Goal: Task Accomplishment & Management: Use online tool/utility

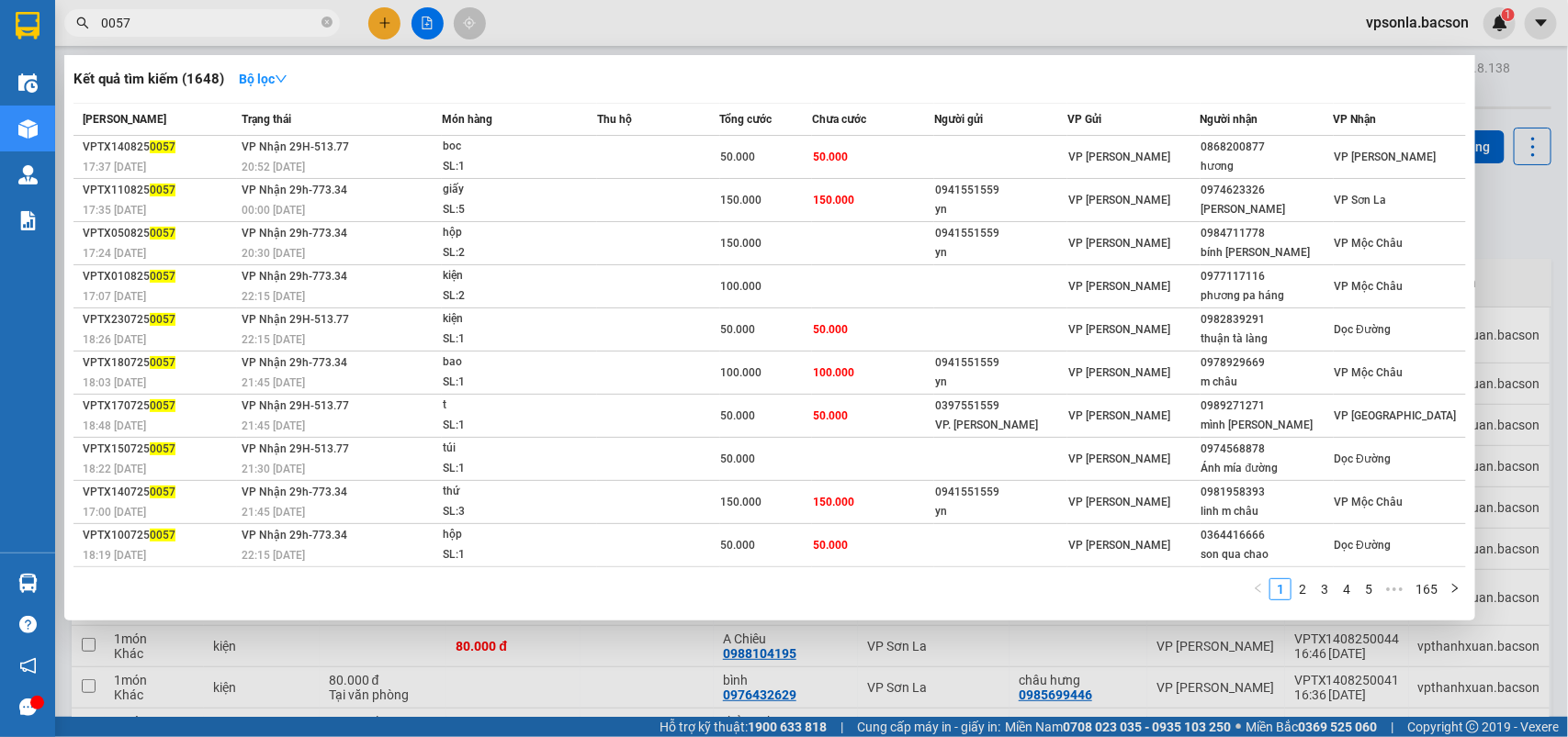
click at [161, 14] on input "0057" at bounding box center [209, 23] width 216 height 20
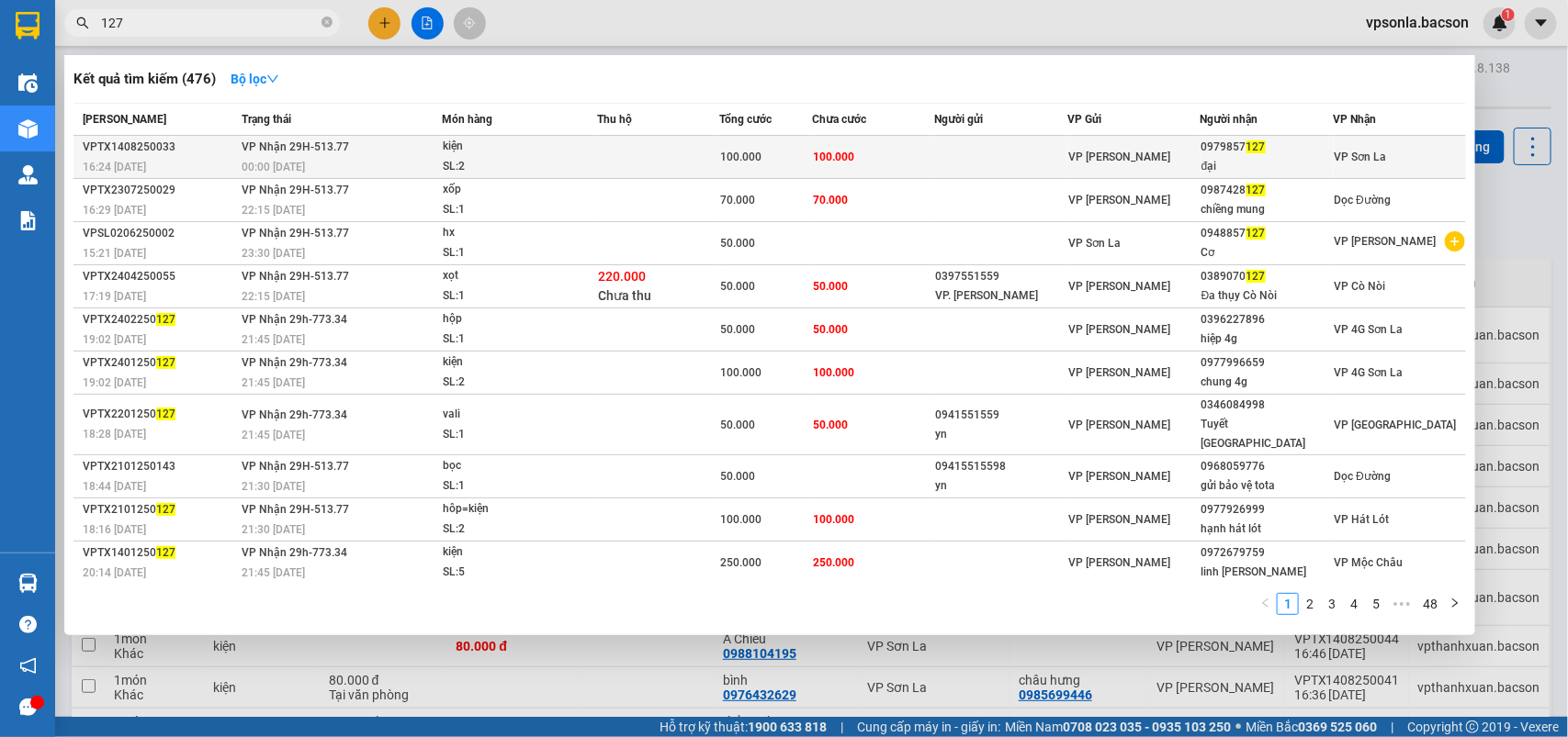
type input "127"
click at [1095, 151] on span "VP [PERSON_NAME]" at bounding box center [1118, 157] width 101 height 13
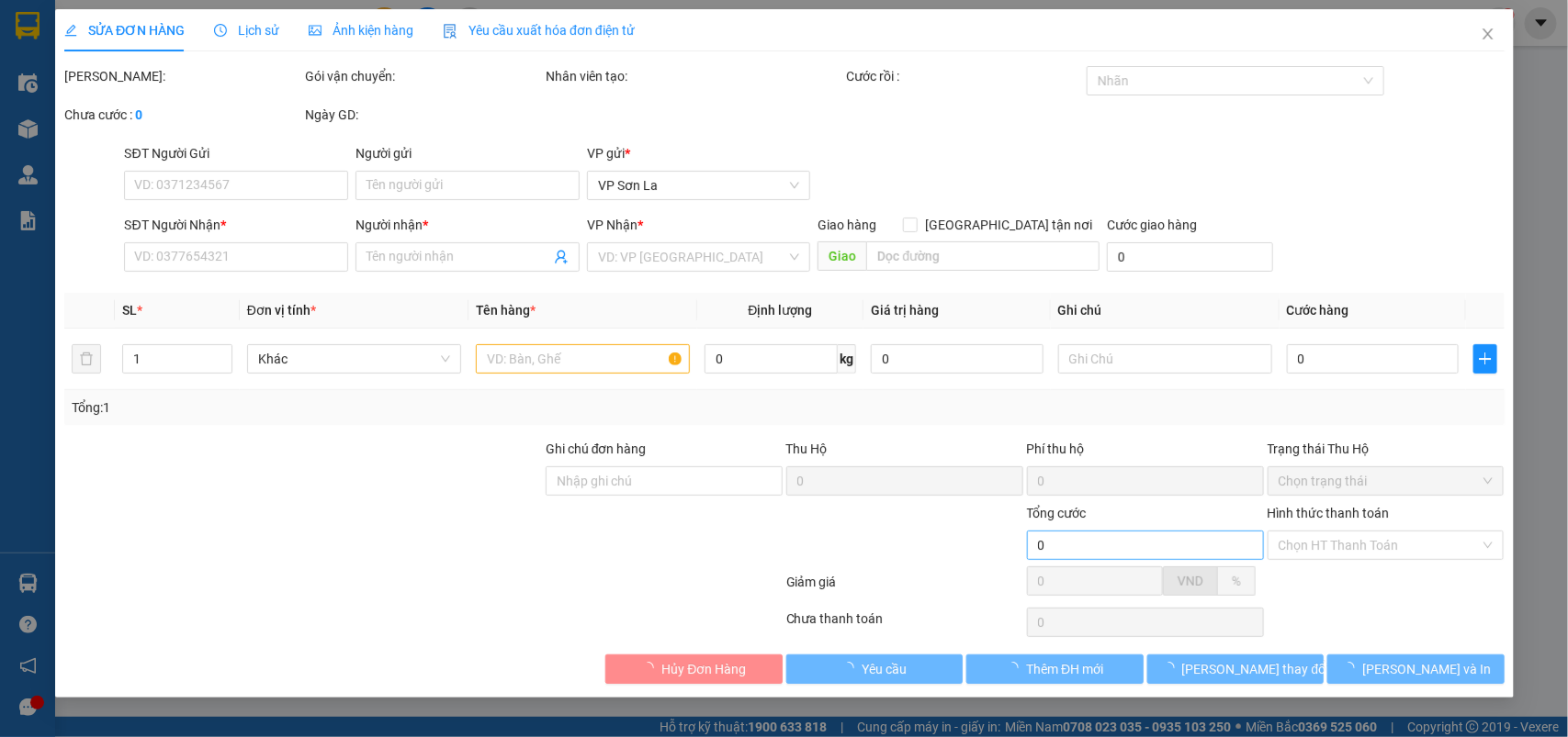
type input "0979857127"
type input "đại"
type input "100.000"
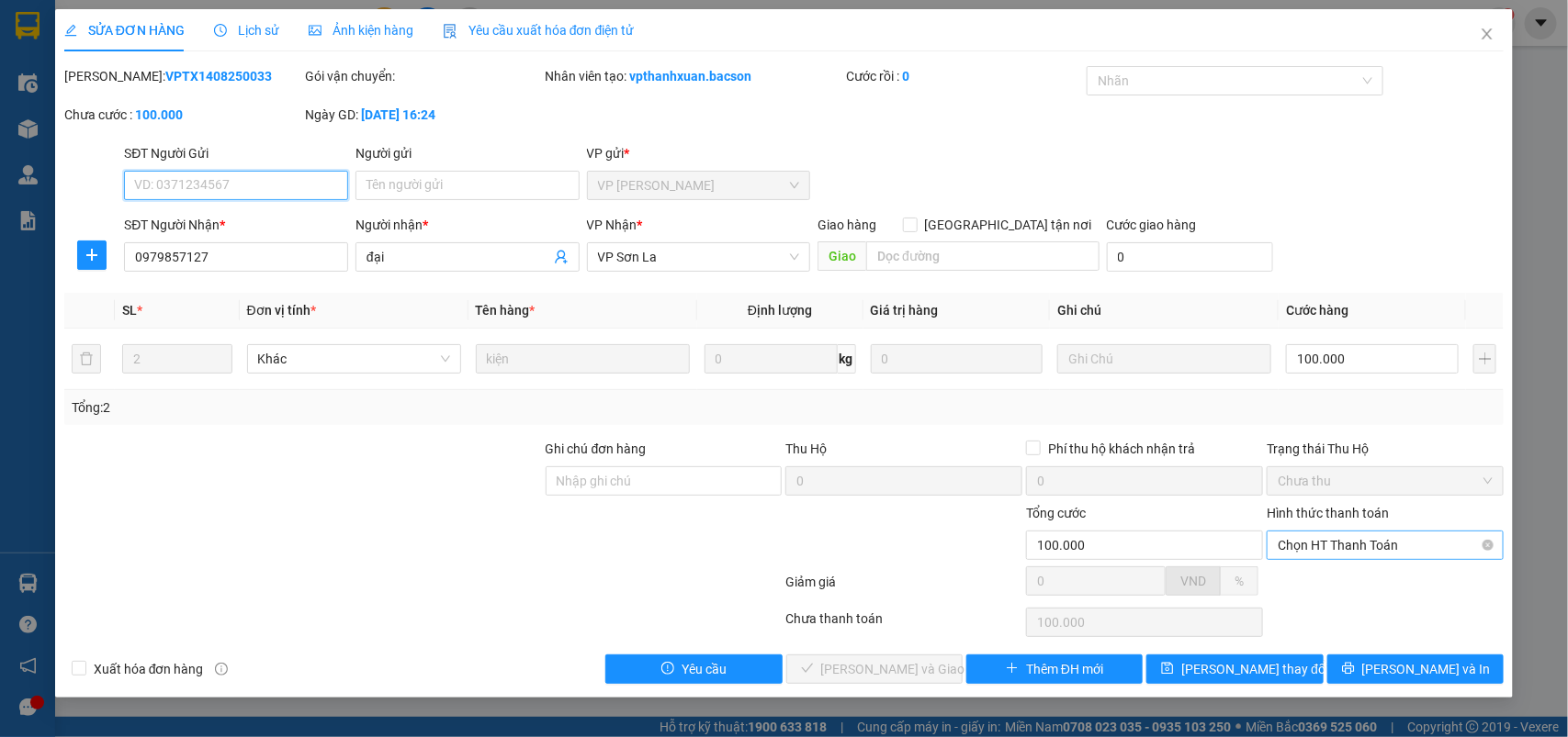
click at [1329, 554] on span "Chọn HT Thanh Toán" at bounding box center [1385, 545] width 215 height 28
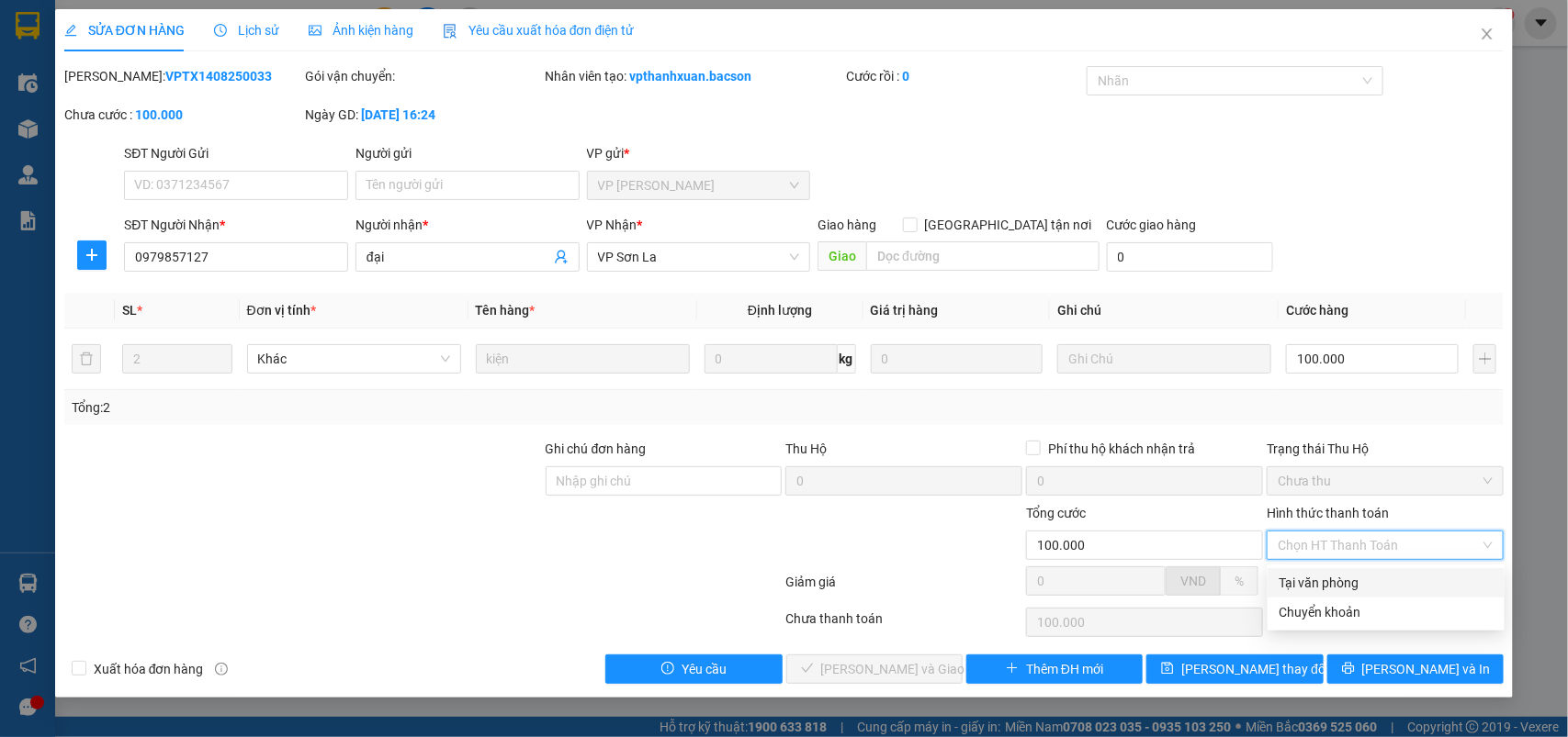
click at [1316, 579] on div "Tại văn phòng" at bounding box center [1386, 582] width 215 height 20
type input "0"
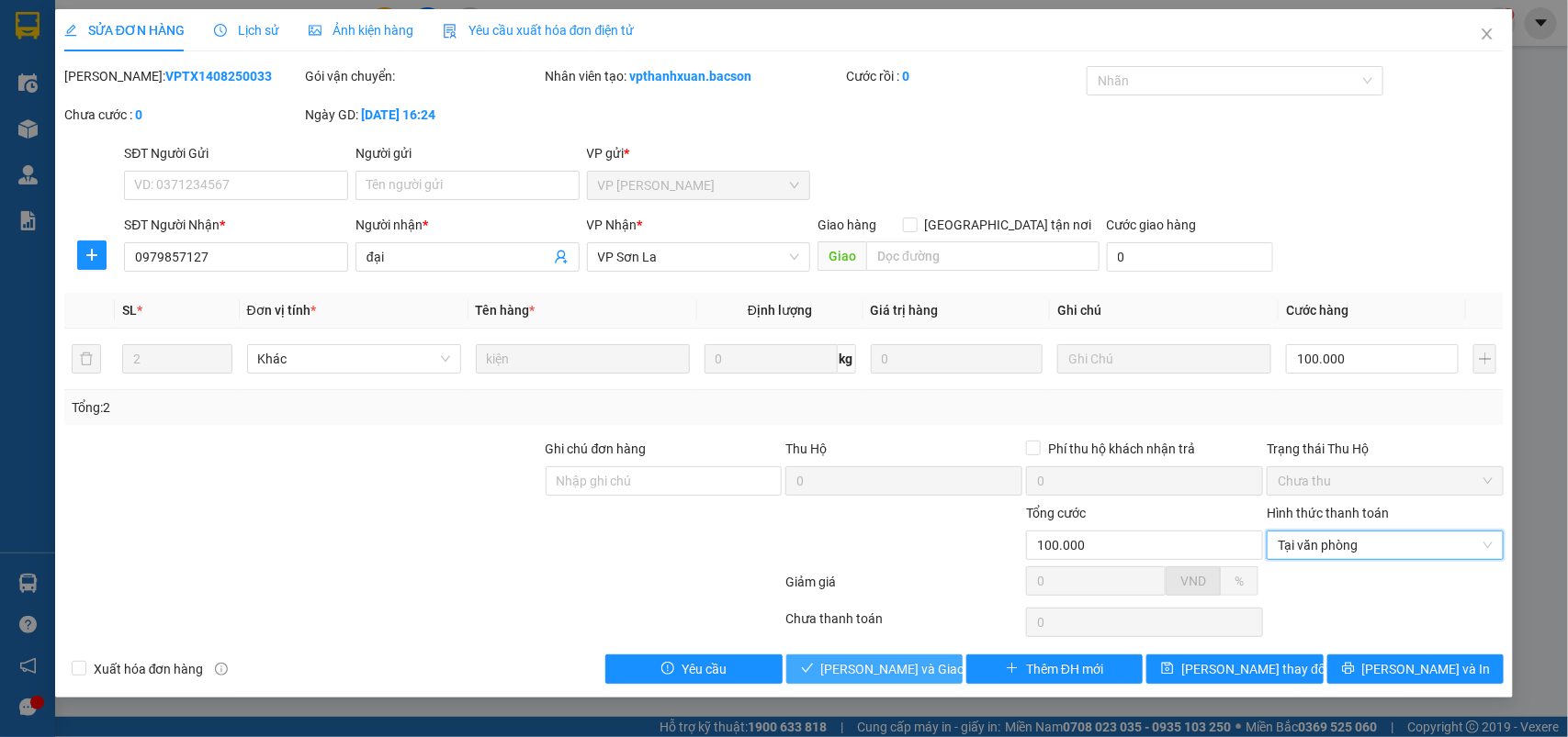
click at [879, 667] on span "[PERSON_NAME] và Giao hàng" at bounding box center [909, 669] width 176 height 20
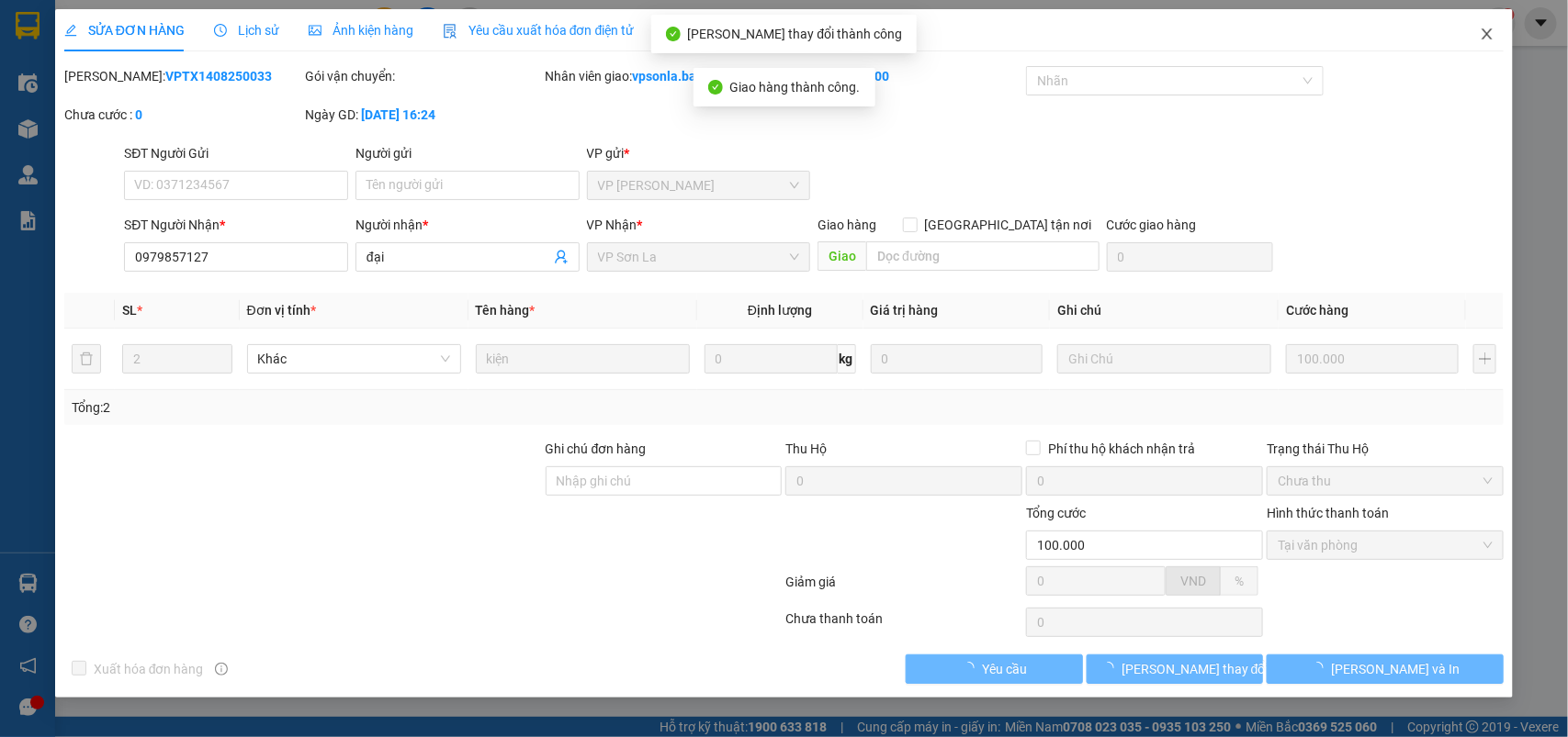
click at [1481, 38] on icon "close" at bounding box center [1486, 33] width 14 height 14
click at [1484, 38] on div "vpsonla.bacson 1" at bounding box center [1432, 24] width 164 height 32
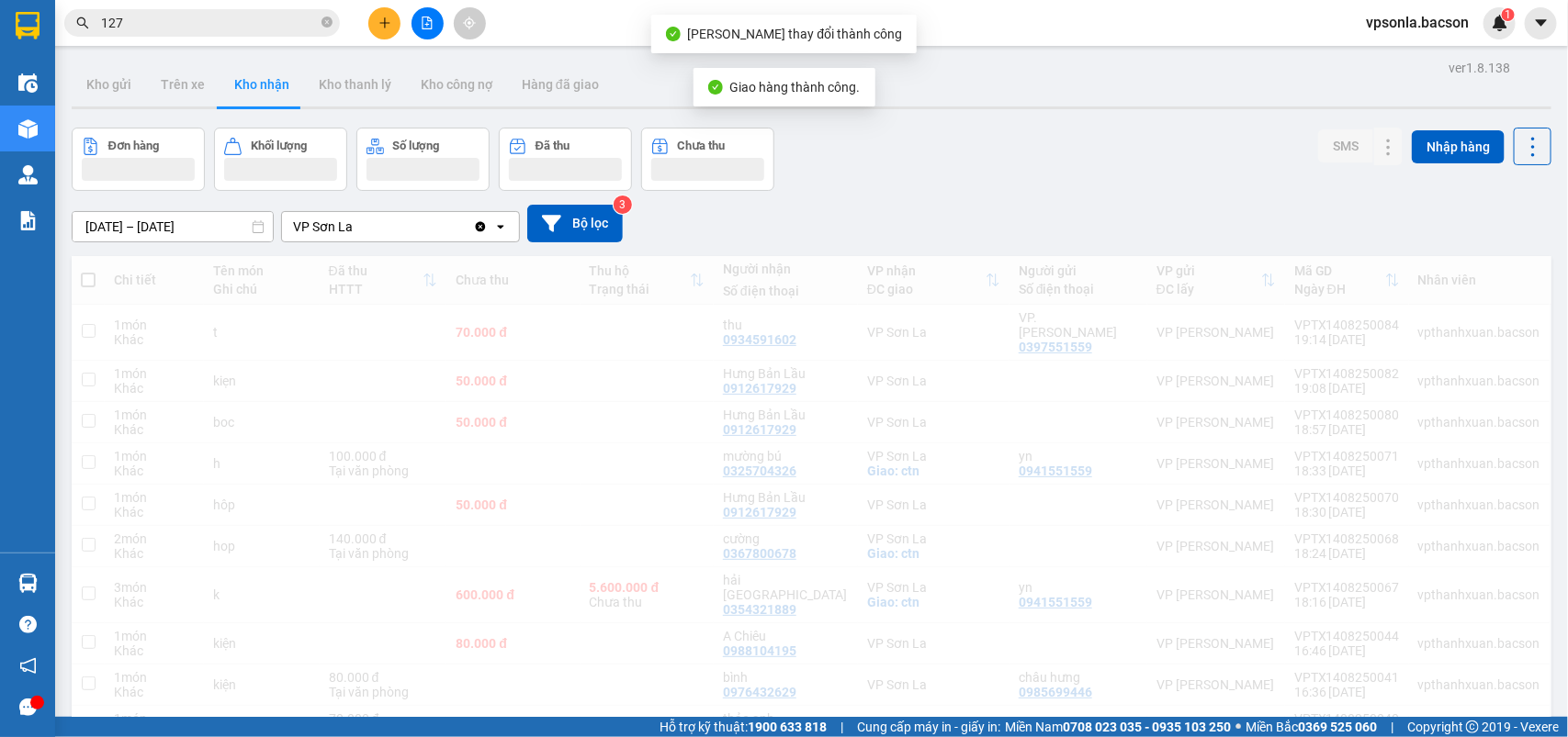
click at [1484, 38] on div "vpsonla.bacson 1" at bounding box center [1432, 24] width 164 height 32
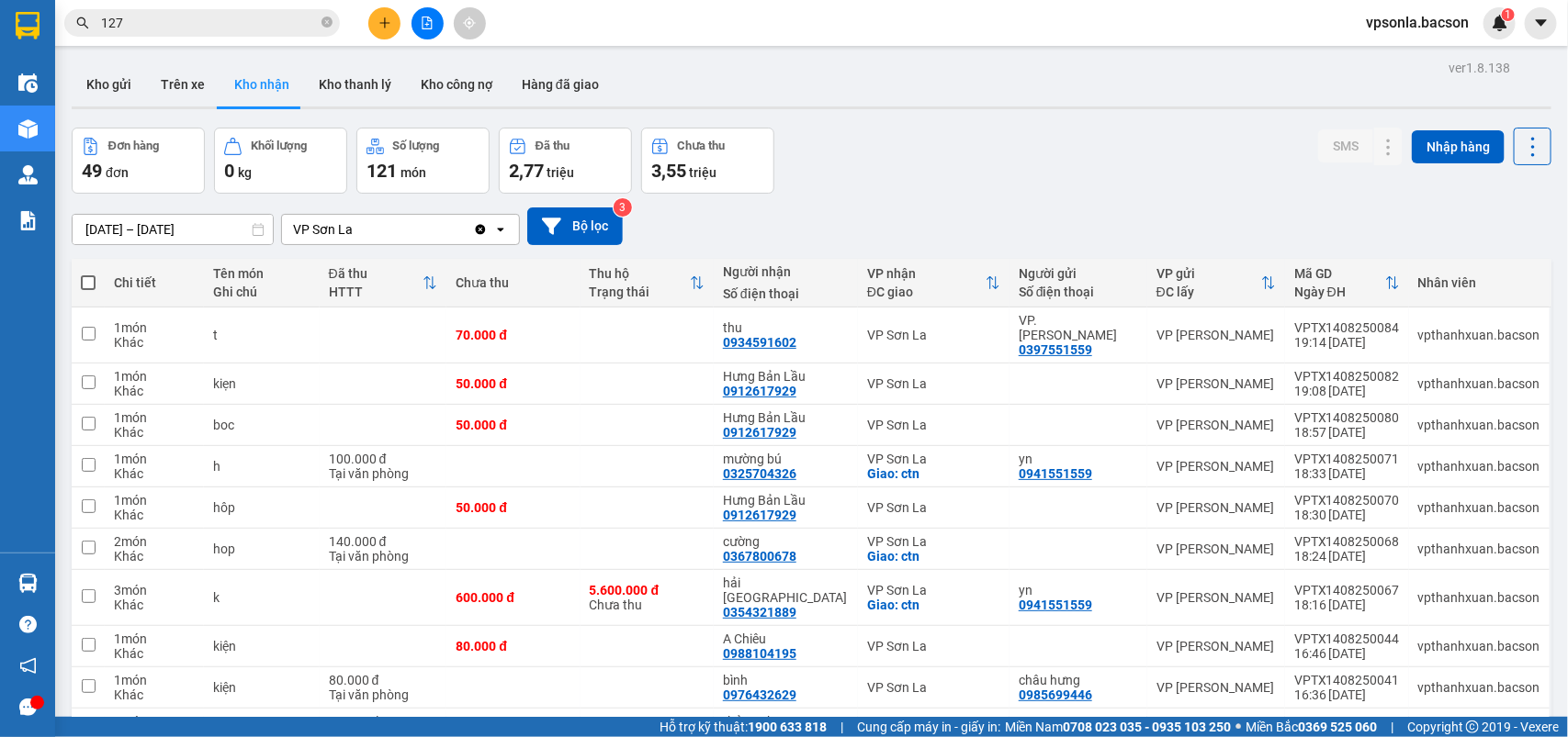
scroll to position [230, 0]
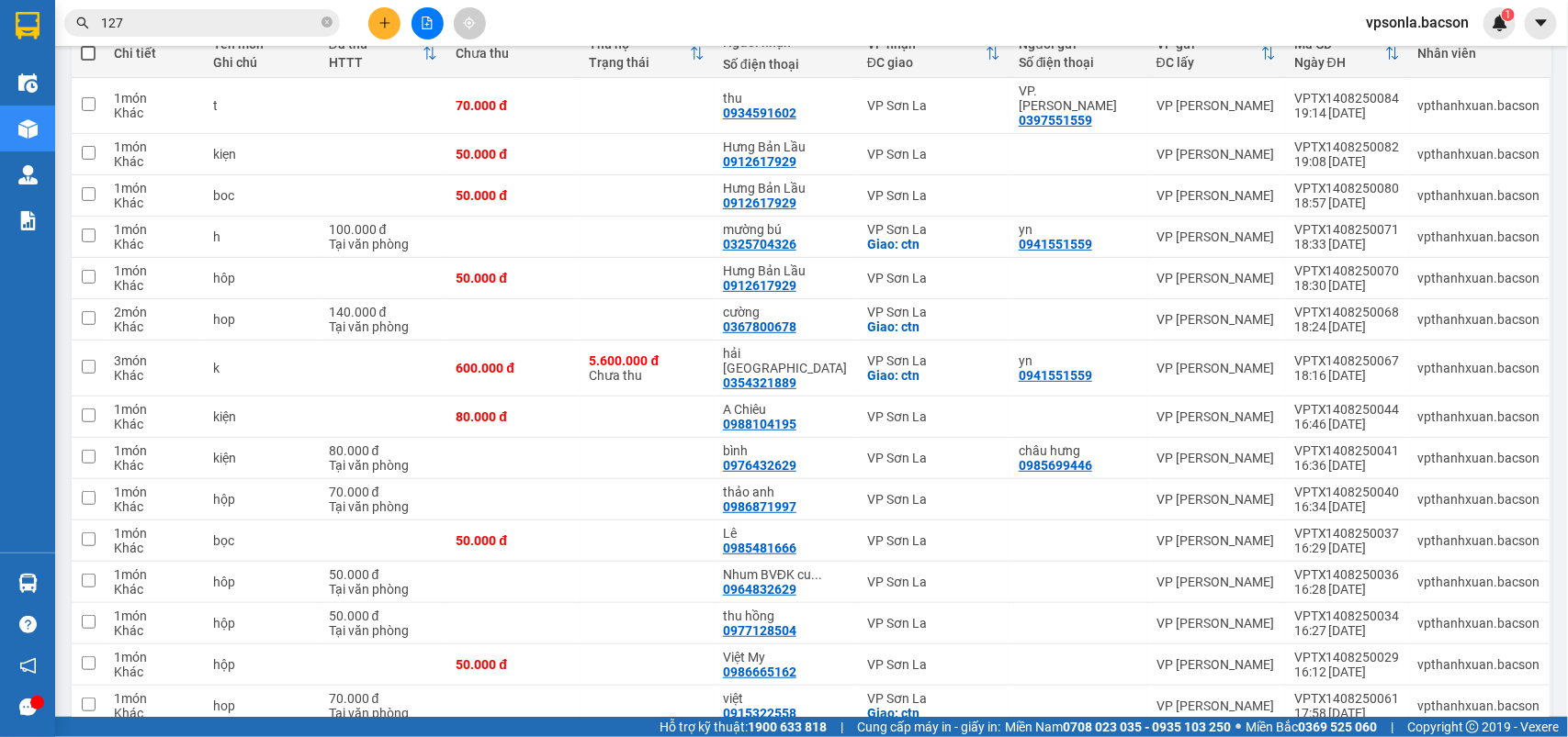
click at [228, 9] on span "127" at bounding box center [202, 23] width 275 height 28
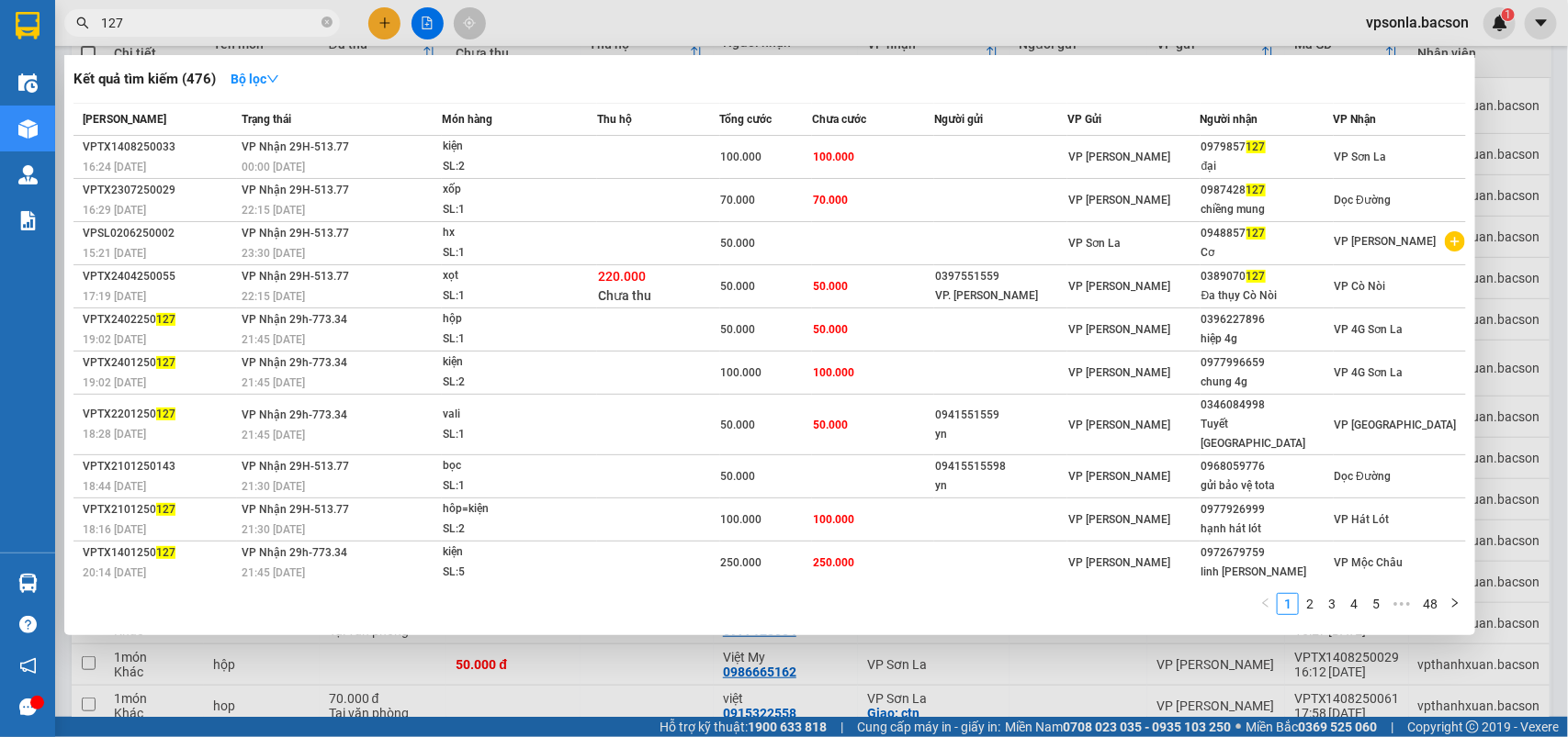
click at [232, 29] on input "127" at bounding box center [209, 23] width 216 height 20
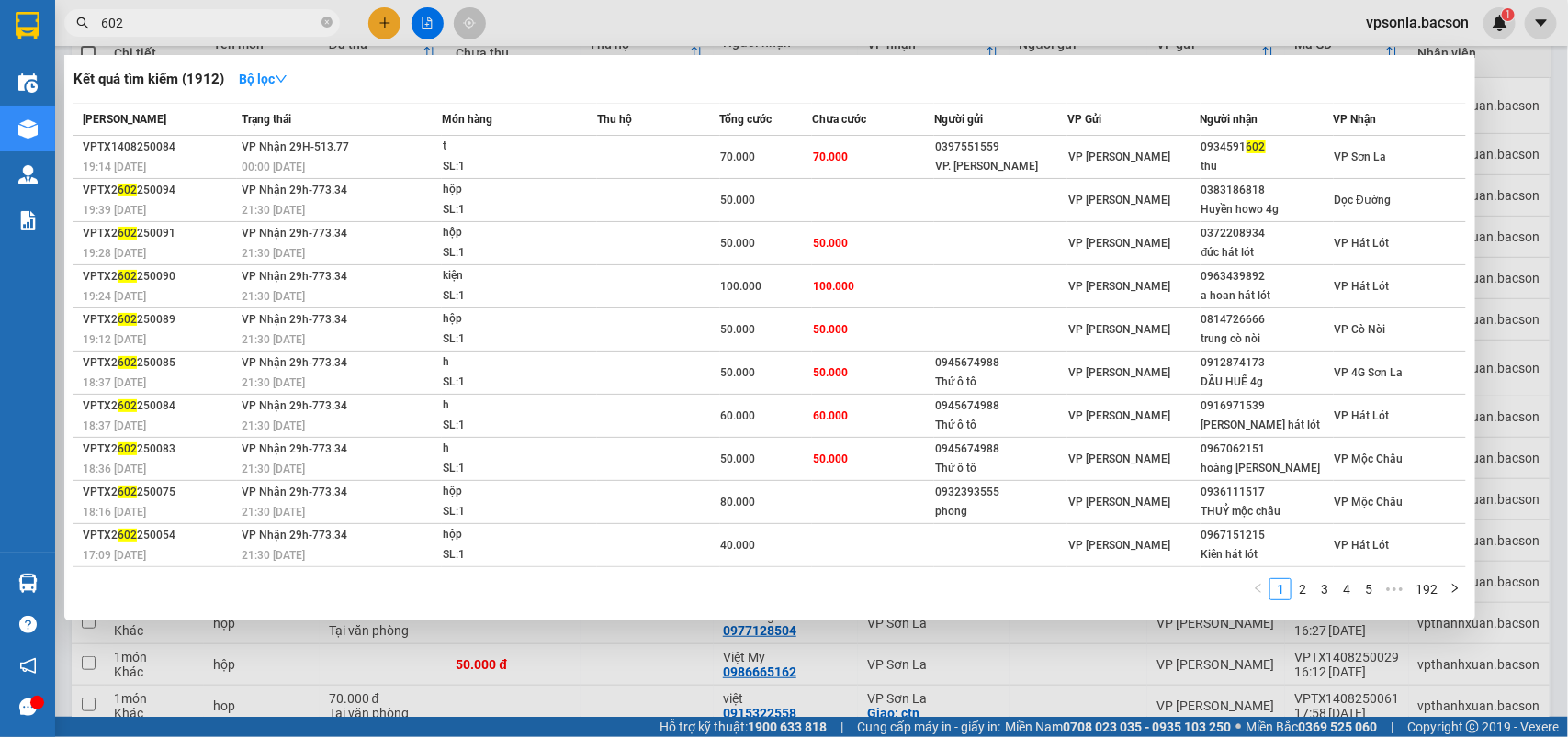
type input "602"
click at [240, 15] on input "602" at bounding box center [209, 23] width 216 height 20
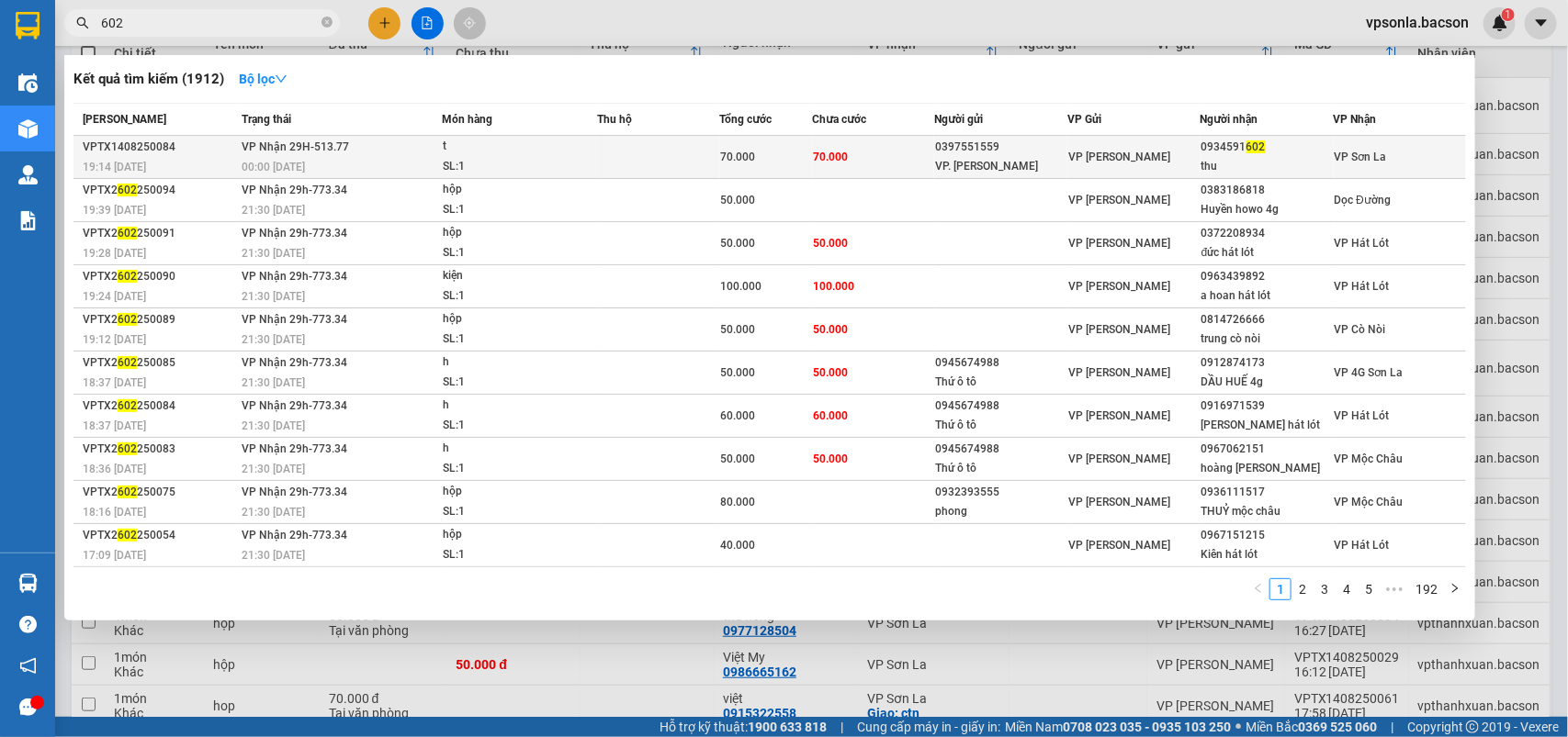
click at [1151, 170] on td "VP [PERSON_NAME]" at bounding box center [1134, 157] width 133 height 44
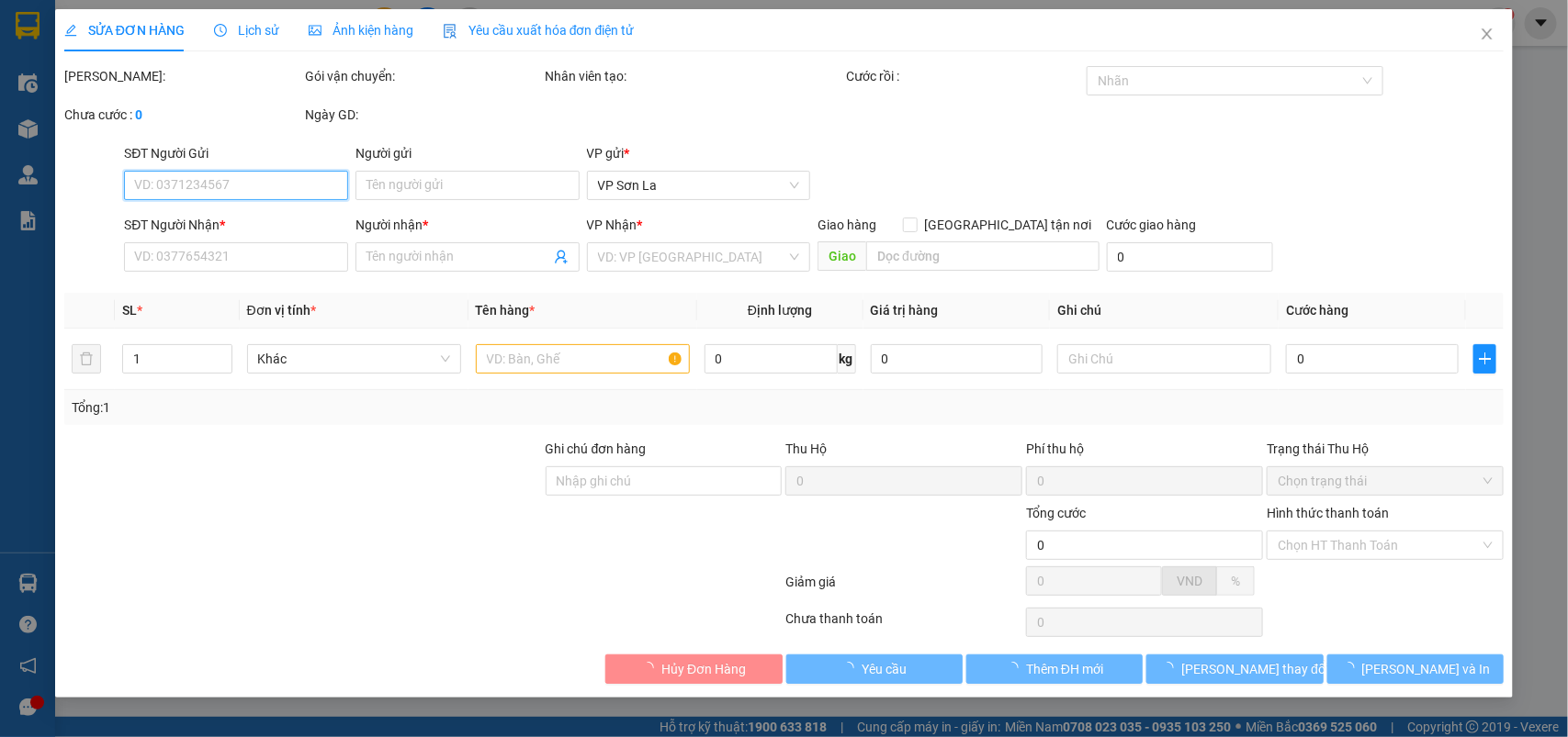
type input "0397551559"
type input "VP. [PERSON_NAME]"
type input "0934591602"
type input "thu"
type input "70.000"
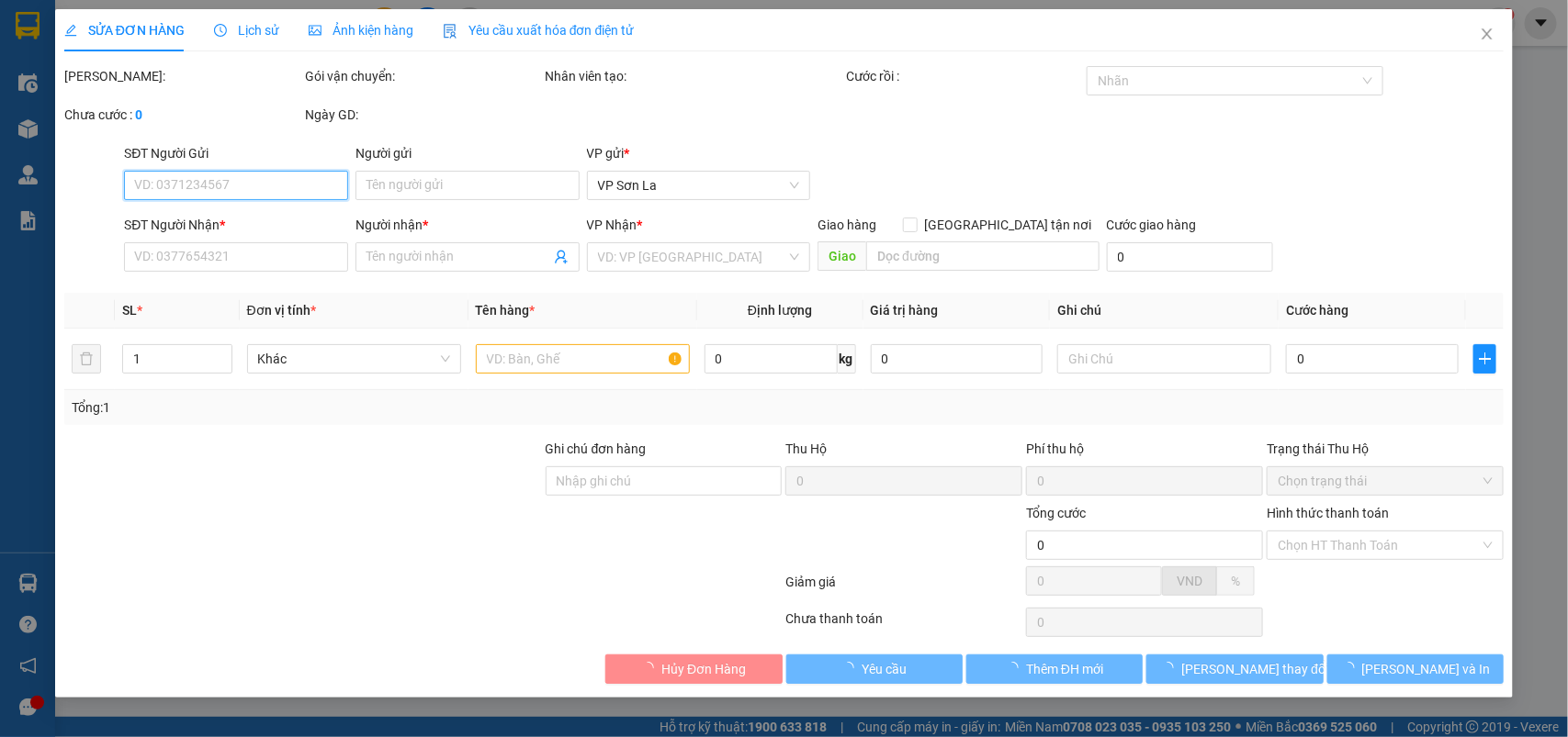
type input "70.000"
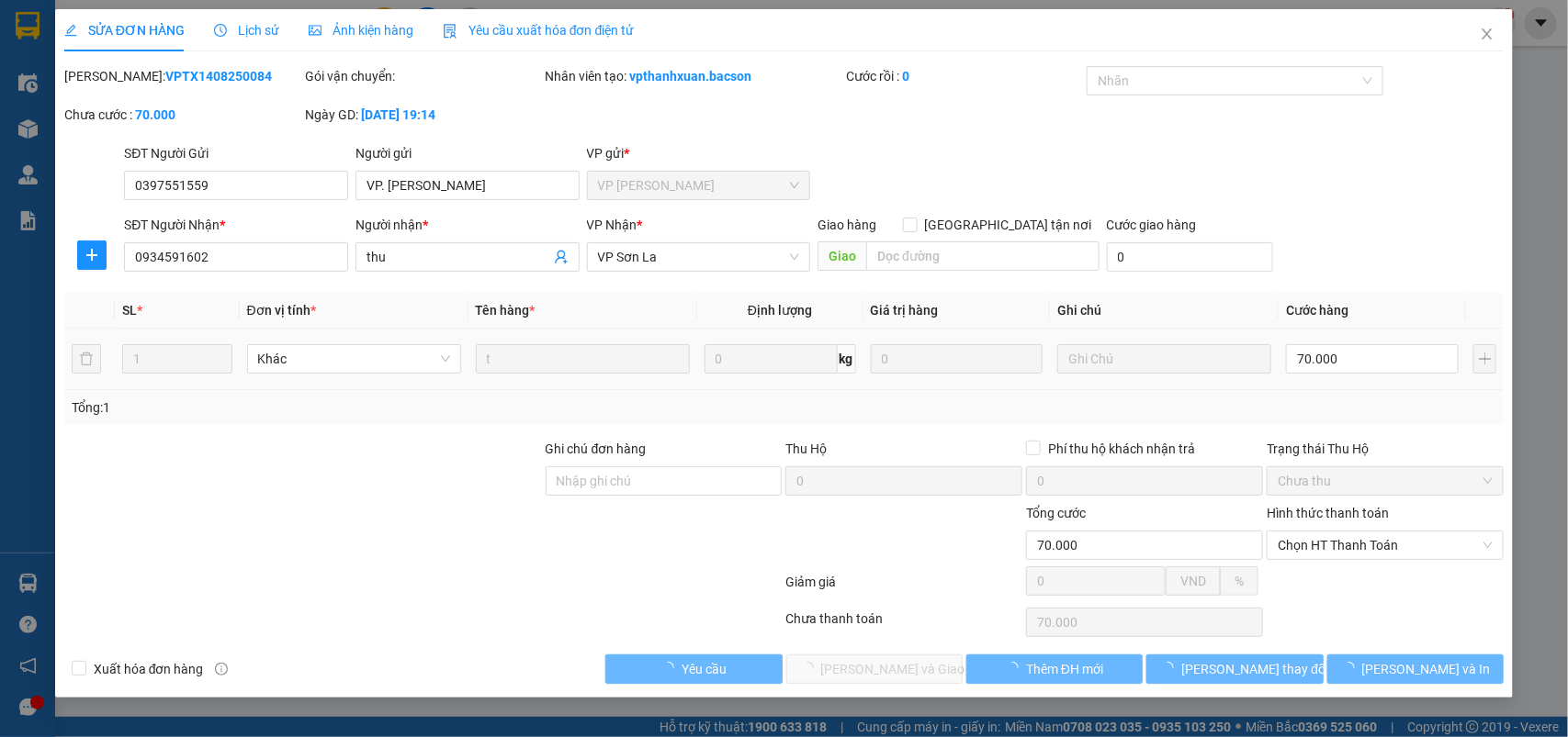
click at [1307, 355] on input "70.000" at bounding box center [1372, 359] width 173 height 29
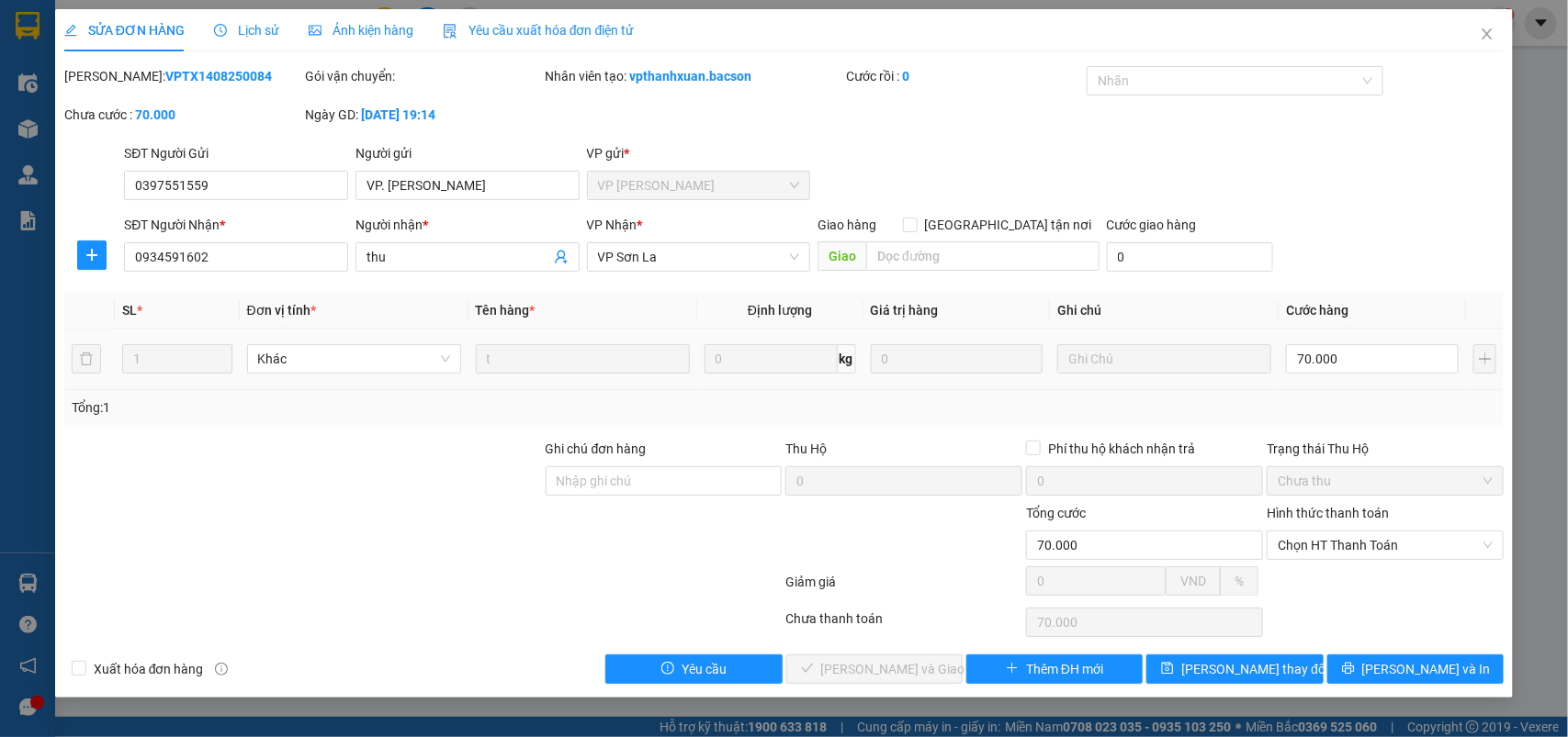
type input "5"
type input "50"
type input "50.000"
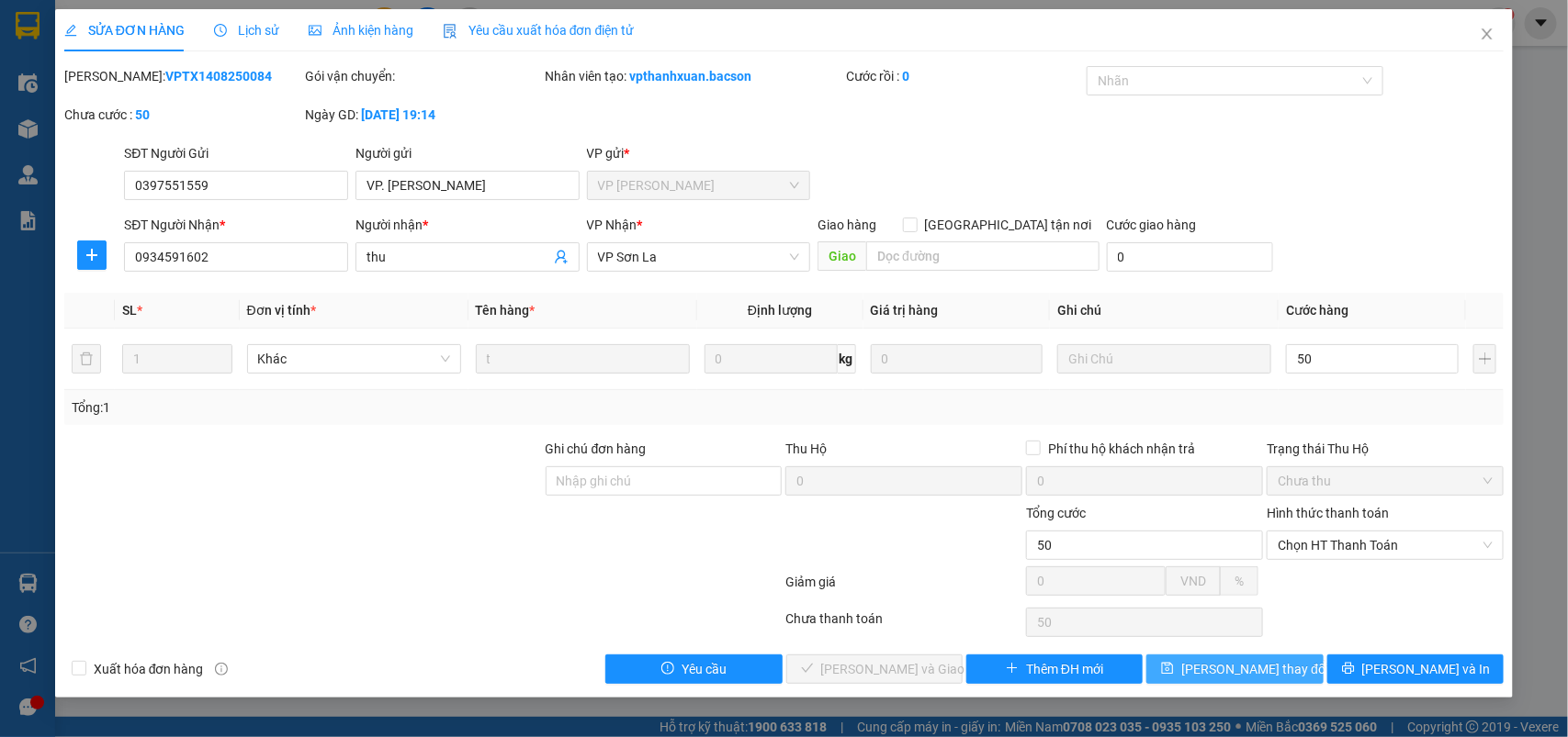
type input "50.000"
click at [1242, 684] on button "[PERSON_NAME] thay đổi" at bounding box center [1234, 669] width 176 height 29
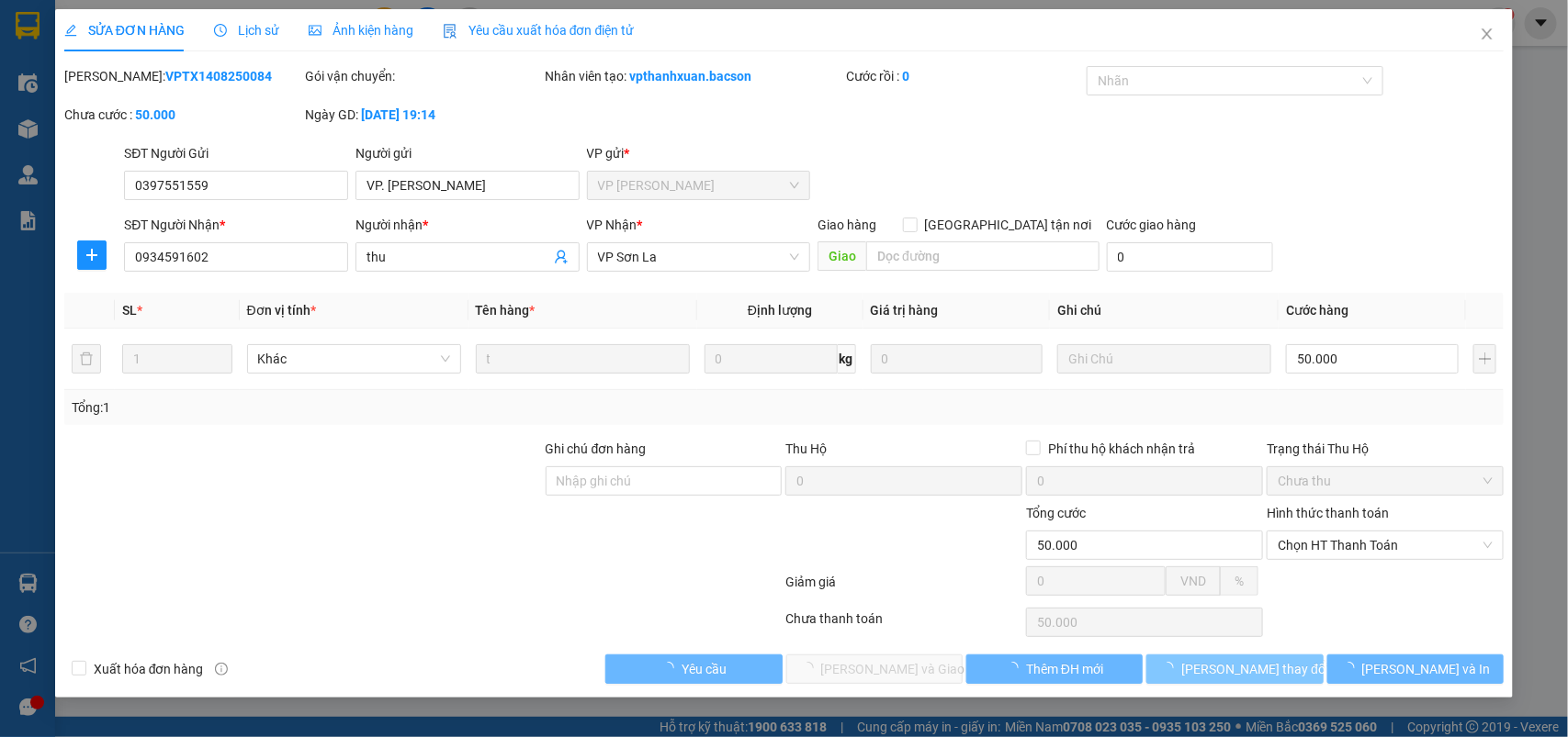
click at [1242, 679] on span "[PERSON_NAME] thay đổi" at bounding box center [1254, 669] width 147 height 20
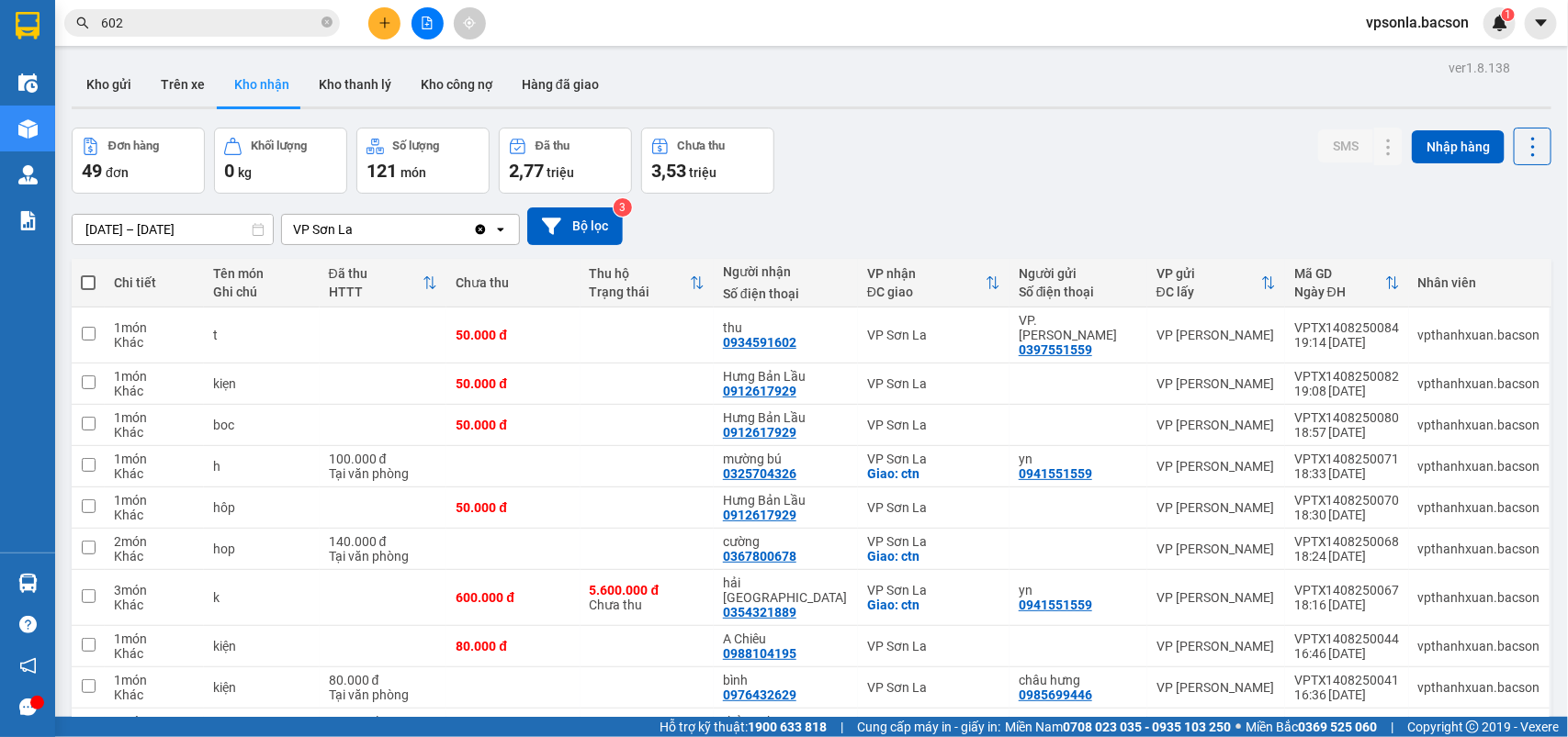
click at [221, 23] on input "602" at bounding box center [209, 23] width 216 height 20
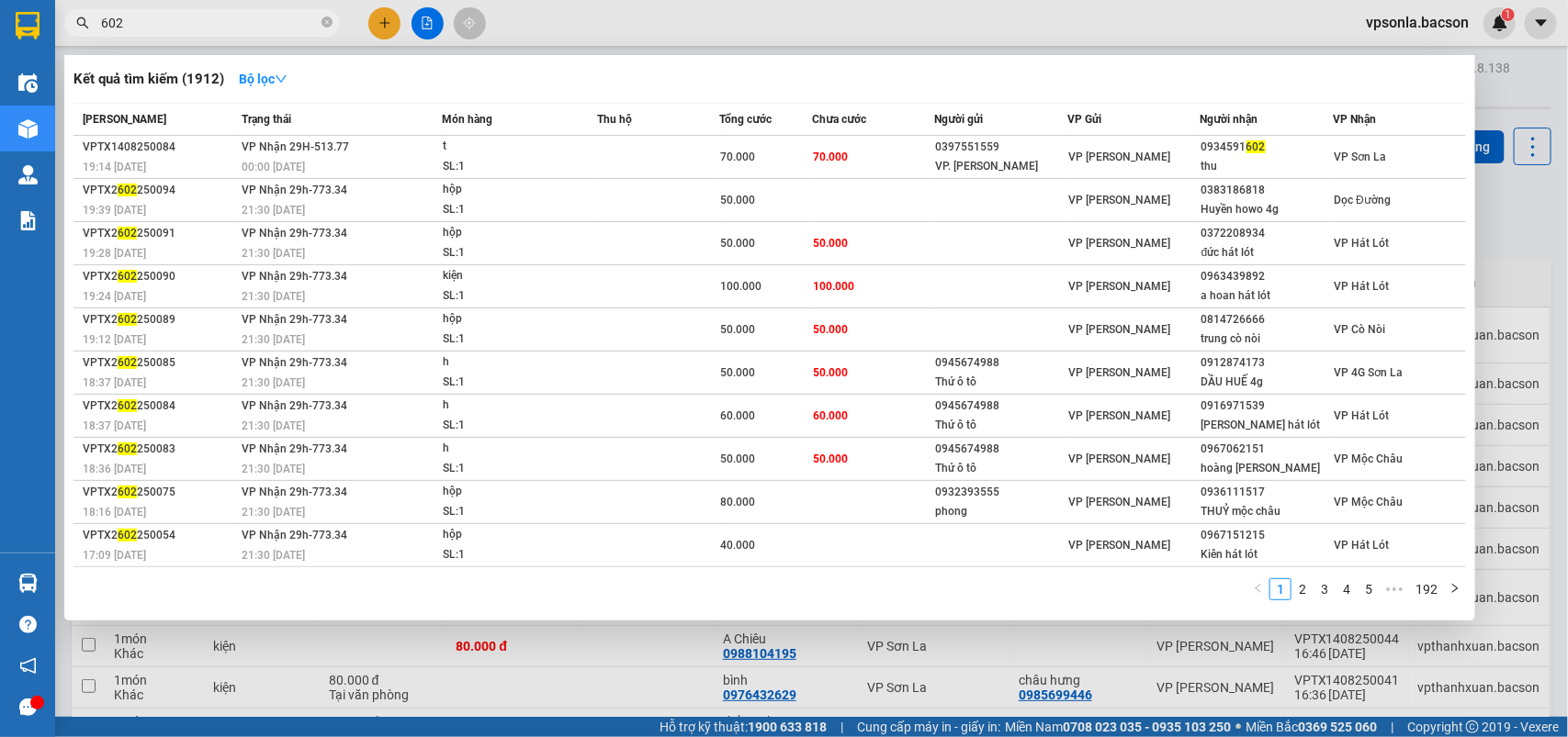
click at [1212, 126] on span "Người nhận" at bounding box center [1228, 119] width 58 height 20
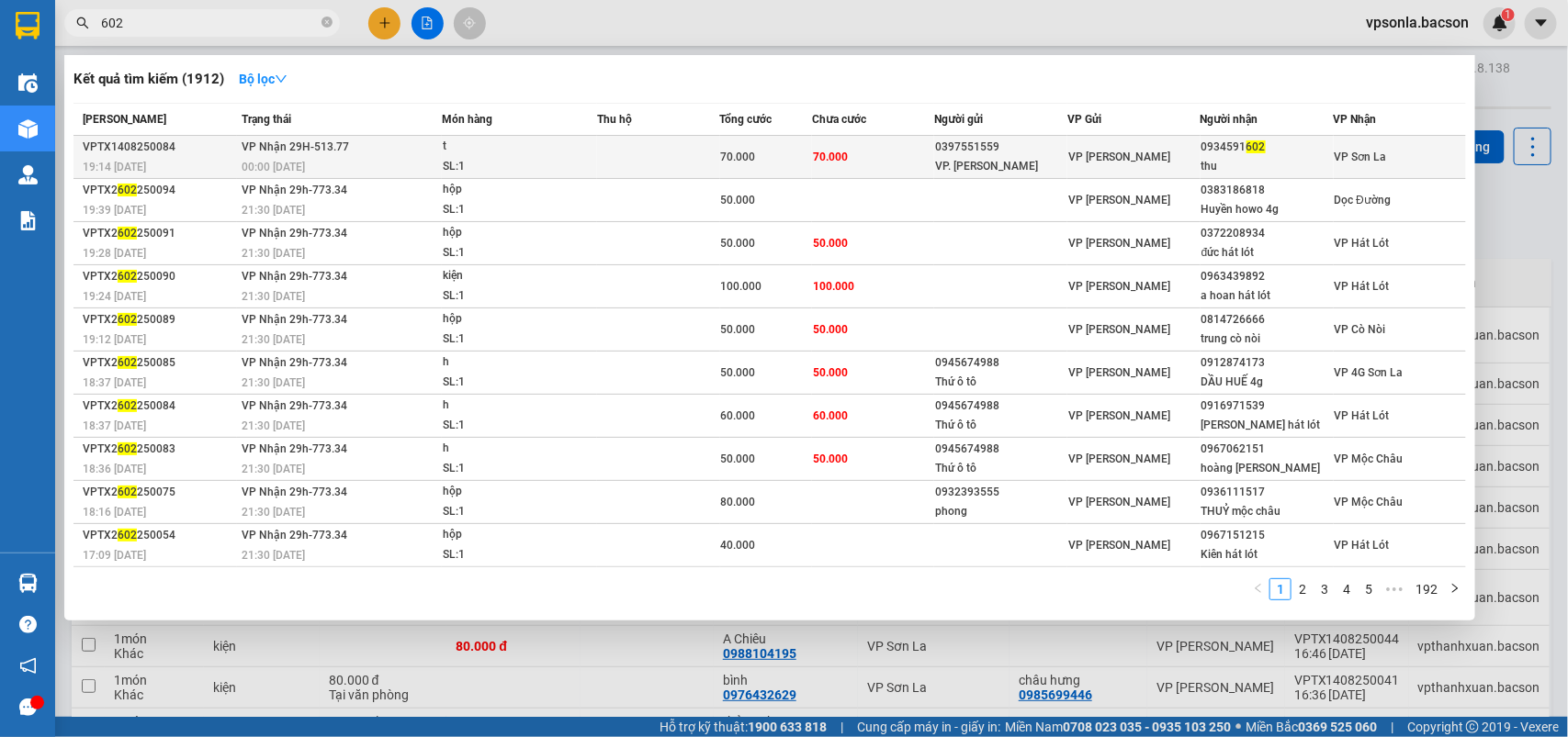
click at [1215, 138] on div "0934591 602" at bounding box center [1266, 147] width 131 height 19
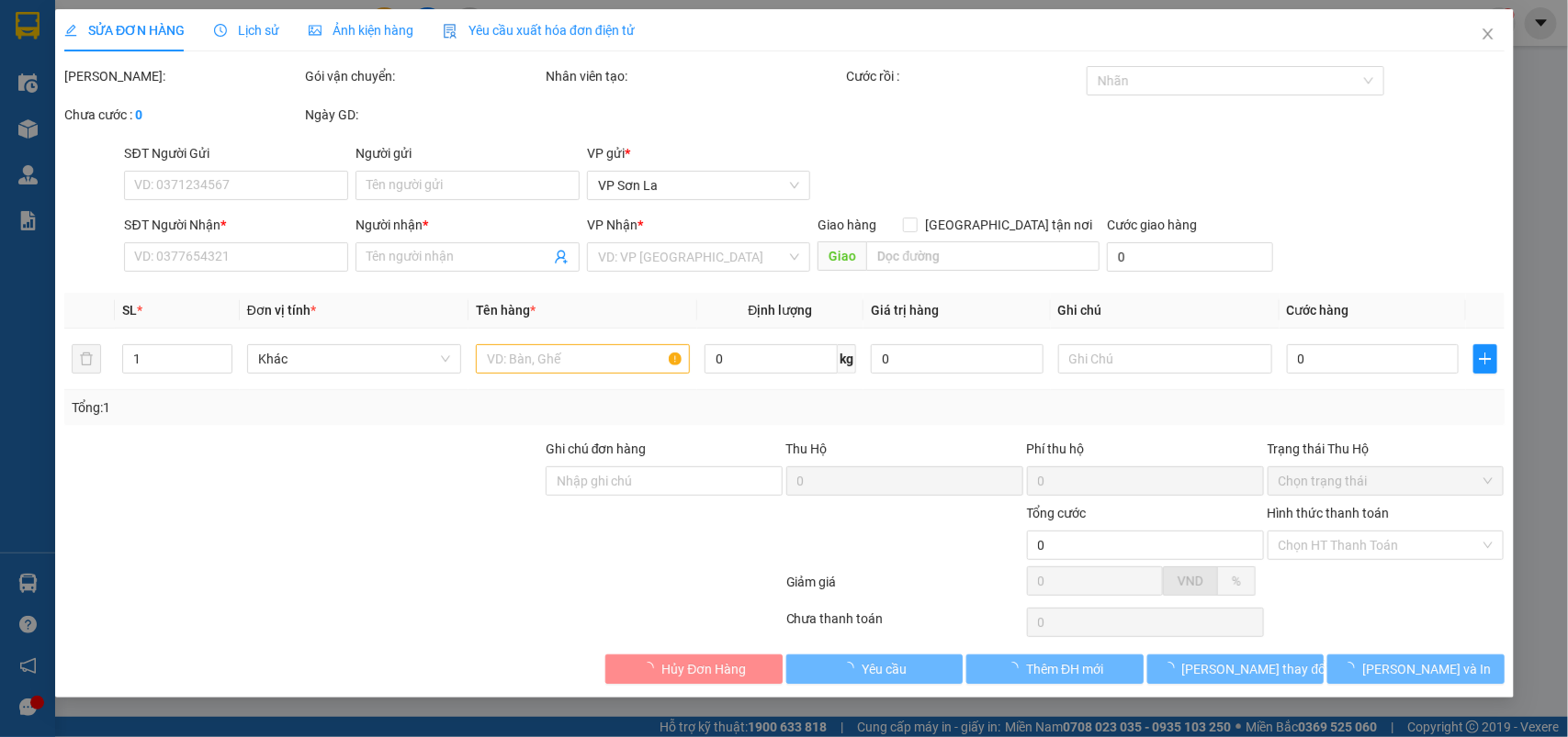
type input "0397551559"
type input "VP. [PERSON_NAME]"
type input "0934591602"
type input "thu"
type input "50.000"
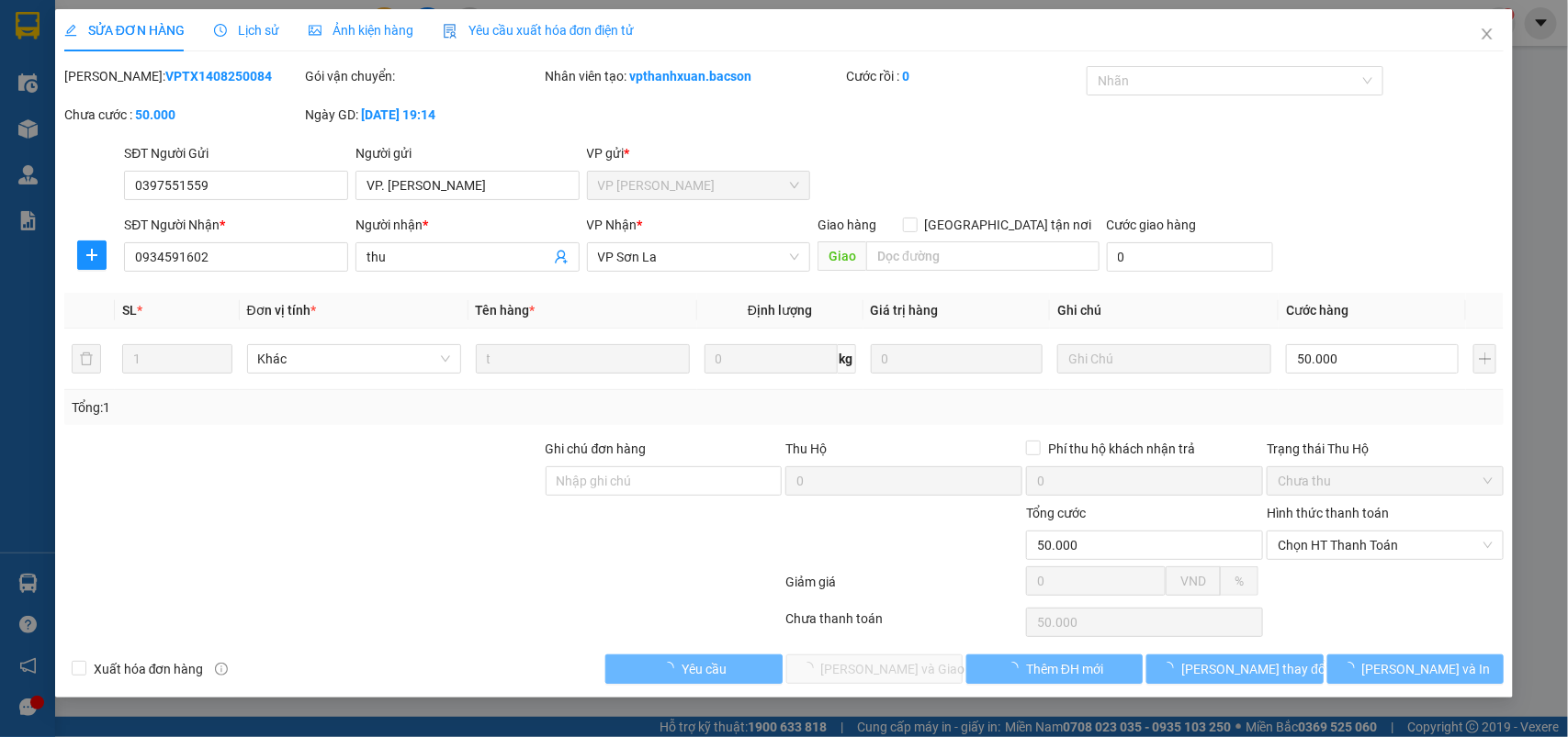
click at [1320, 567] on div "Hình thức thanh toán Chọn HT Thanh Toán" at bounding box center [1385, 536] width 237 height 64
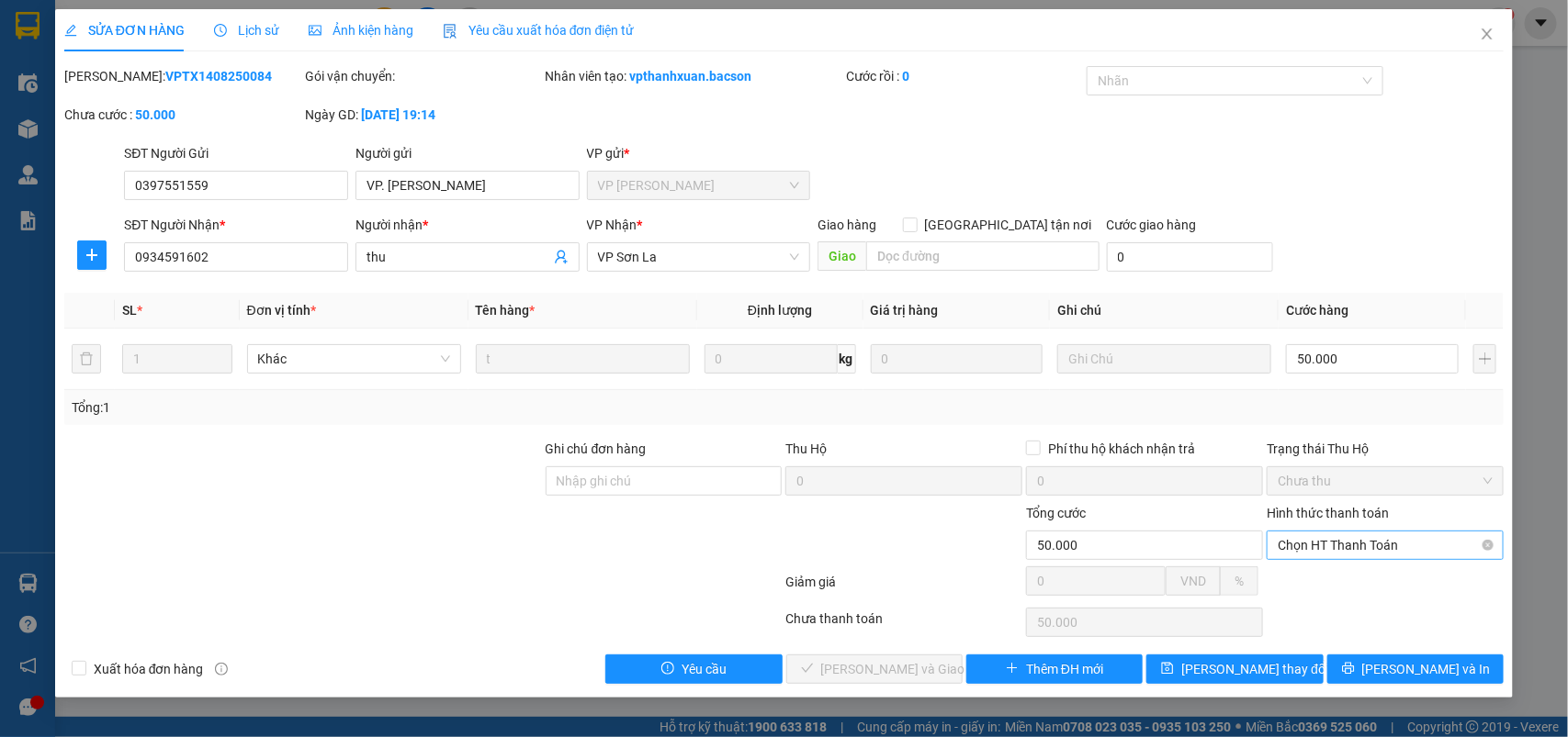
click at [1316, 558] on span "Chọn HT Thanh Toán" at bounding box center [1385, 545] width 215 height 28
drag, startPoint x: 1314, startPoint y: 562, endPoint x: 1049, endPoint y: 630, distance: 273.6
click at [1305, 580] on div "Tại văn phòng" at bounding box center [1386, 582] width 215 height 20
type input "0"
click at [881, 661] on span "[PERSON_NAME] và Giao hàng" at bounding box center [909, 669] width 176 height 20
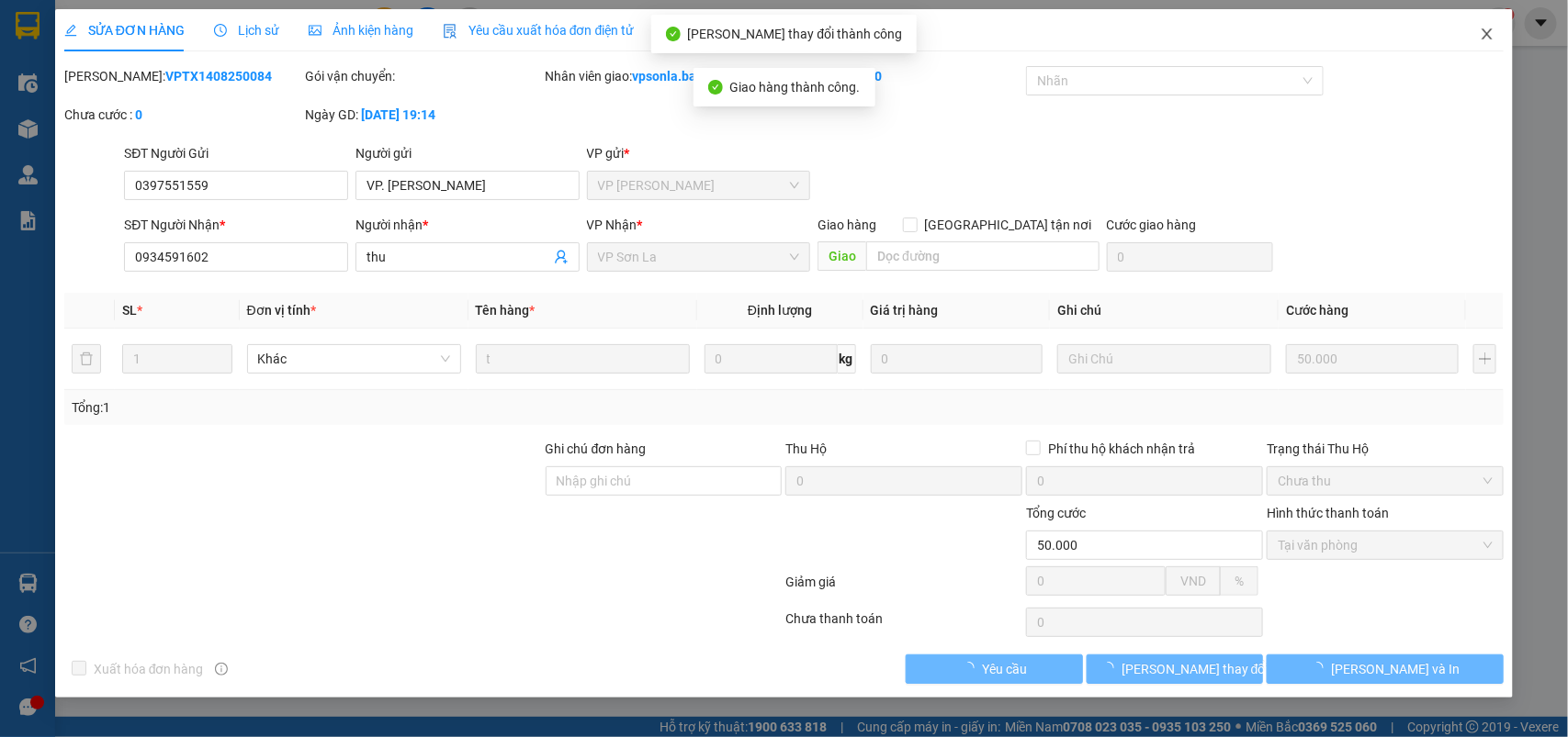
click at [1490, 28] on icon "close" at bounding box center [1486, 33] width 14 height 14
click at [1491, 28] on img at bounding box center [1499, 22] width 16 height 16
click at [1490, 28] on body "Kết quả tìm kiếm ( 1912 ) Bộ lọc Mã ĐH Trạng thái Món hàng Thu hộ Tổng cước Chư…" at bounding box center [784, 368] width 1568 height 737
click at [1567, 0] on div at bounding box center [1568, 0] width 0 height 0
click at [1567, 32] on div "Thông báo Thông báo của bạn Tính năng mới Chưa có thông báo mới" at bounding box center [1568, 368] width 0 height 737
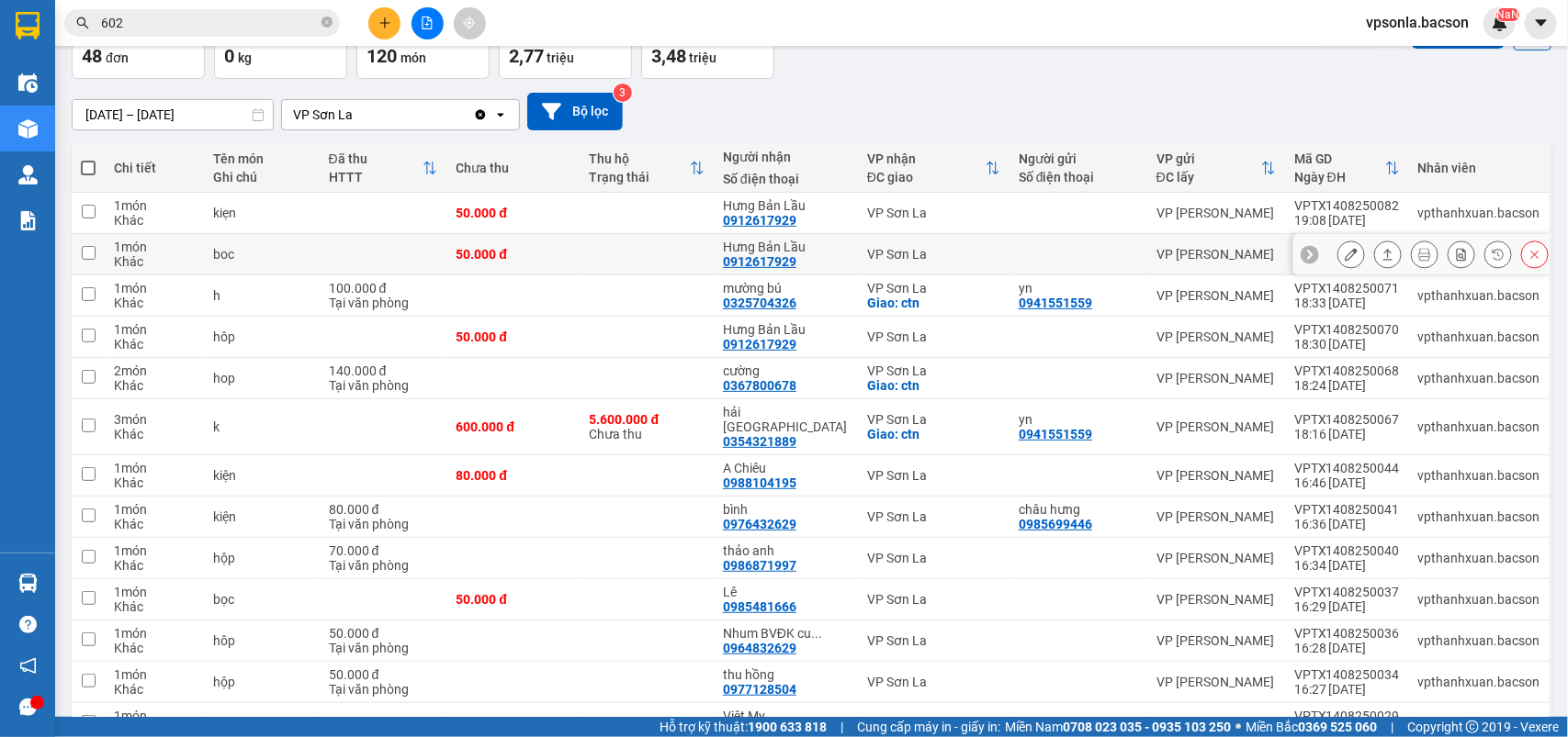
scroll to position [230, 0]
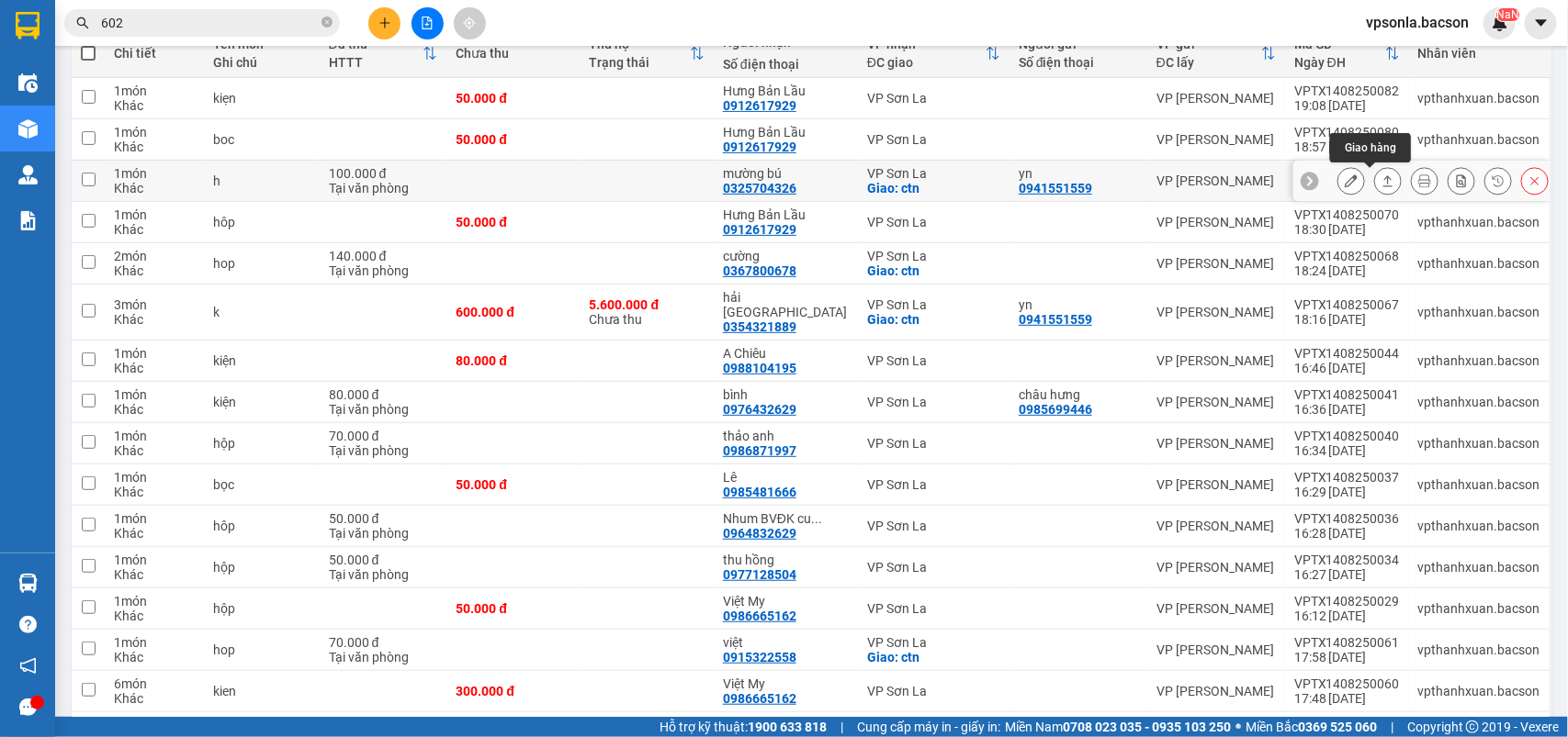
click at [1383, 180] on icon at bounding box center [1388, 181] width 10 height 11
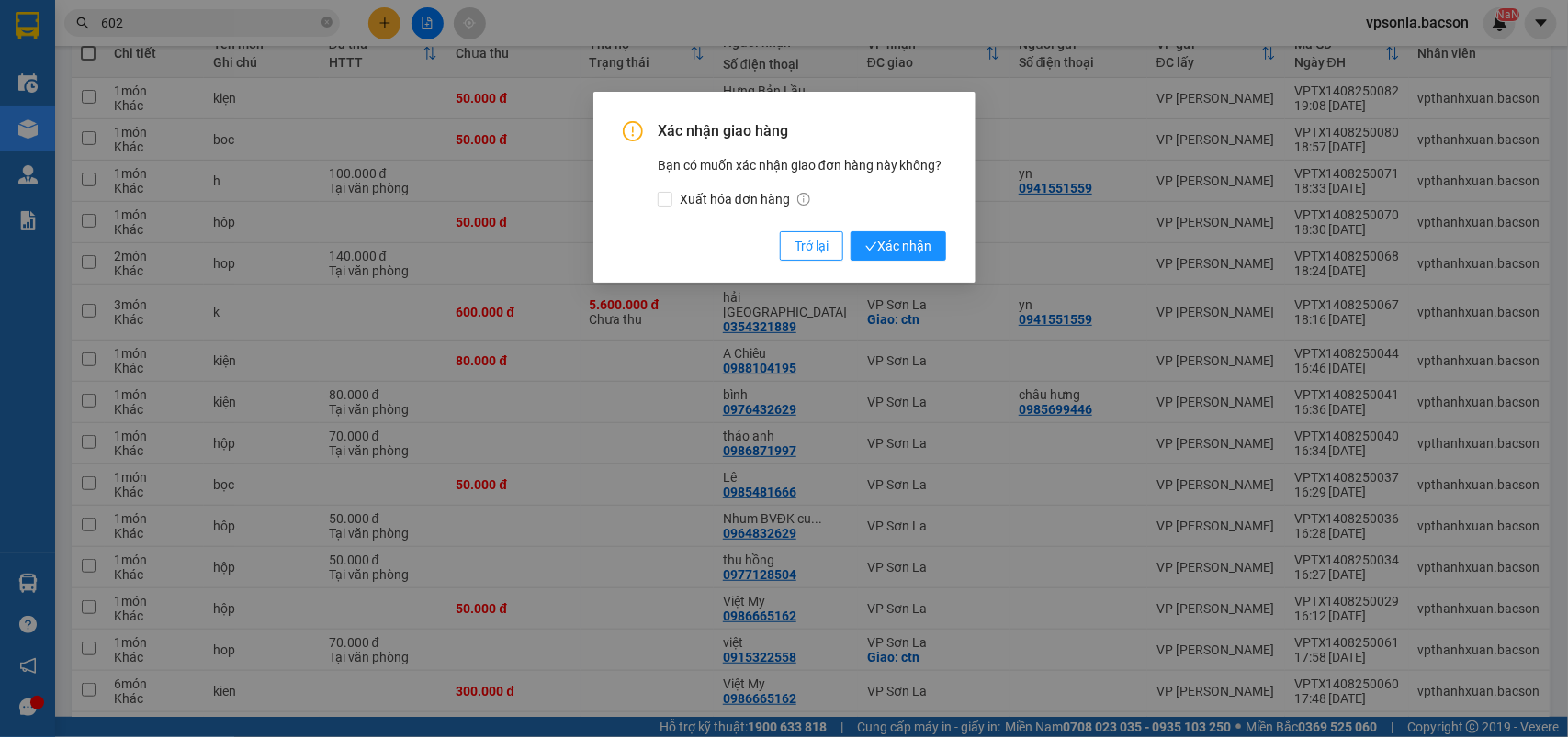
click at [850, 231] on button "Xác nhận" at bounding box center [897, 246] width 96 height 29
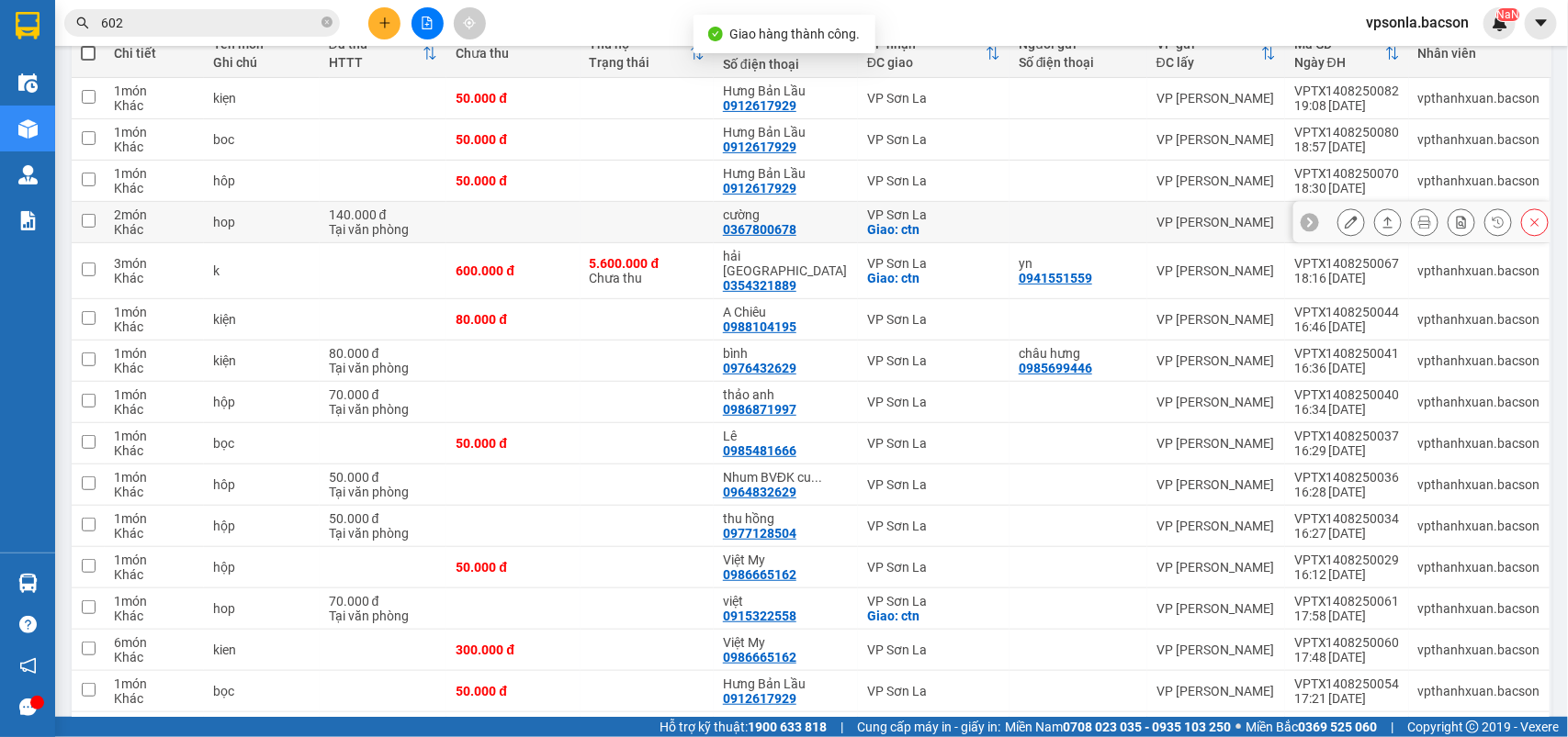
click at [1381, 217] on icon at bounding box center [1388, 223] width 13 height 13
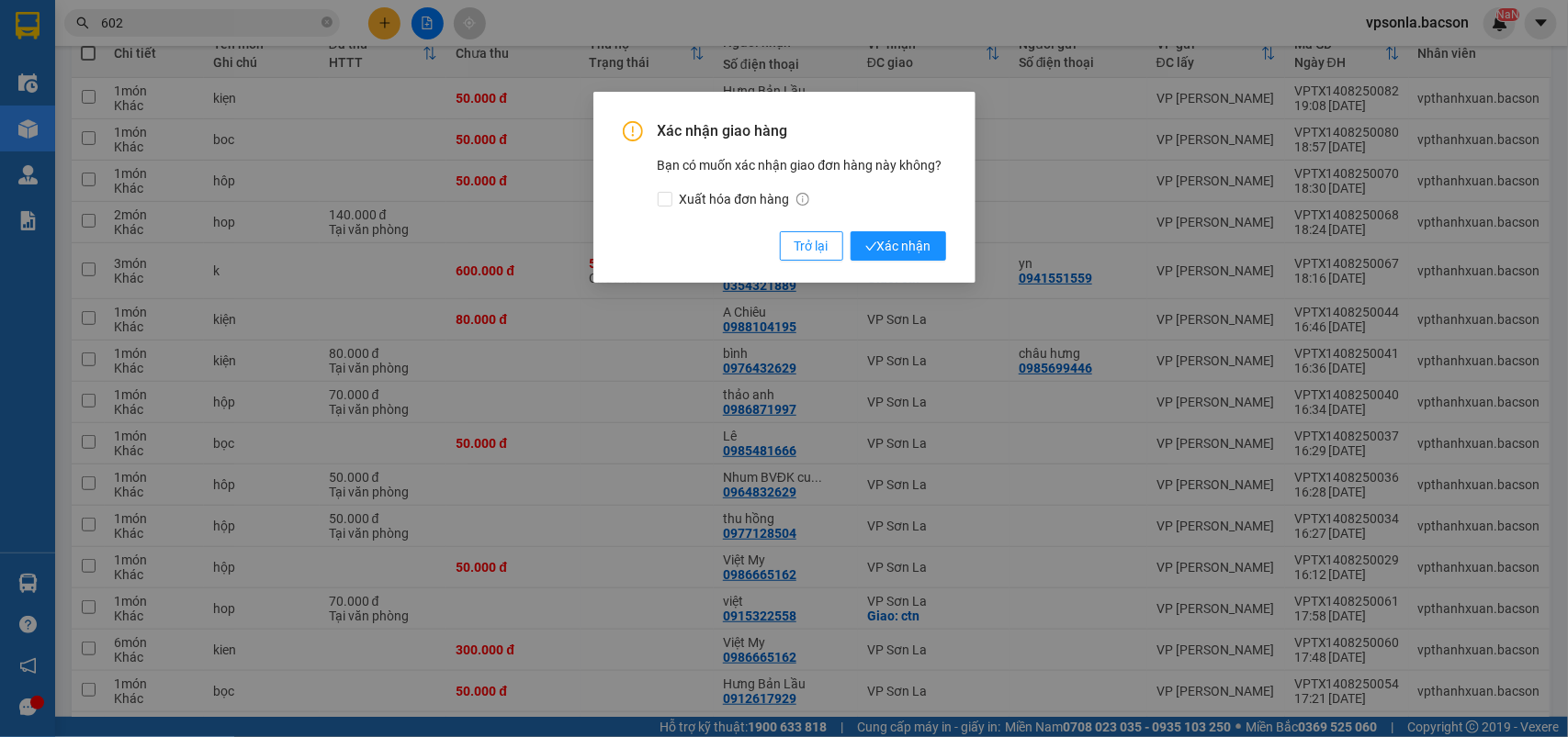
click at [850, 231] on button "Xác nhận" at bounding box center [897, 246] width 96 height 29
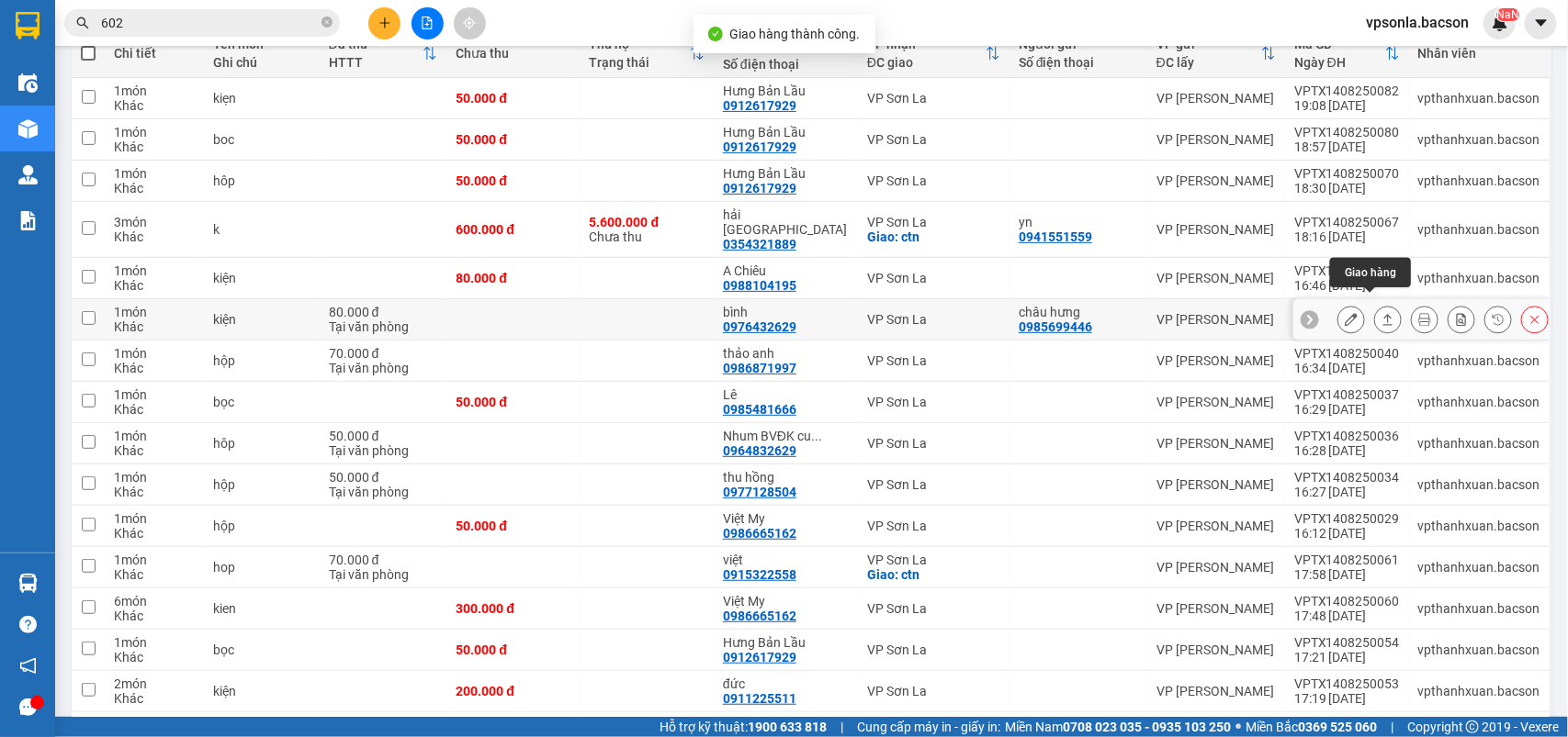
click at [1374, 304] on button at bounding box center [1387, 320] width 26 height 32
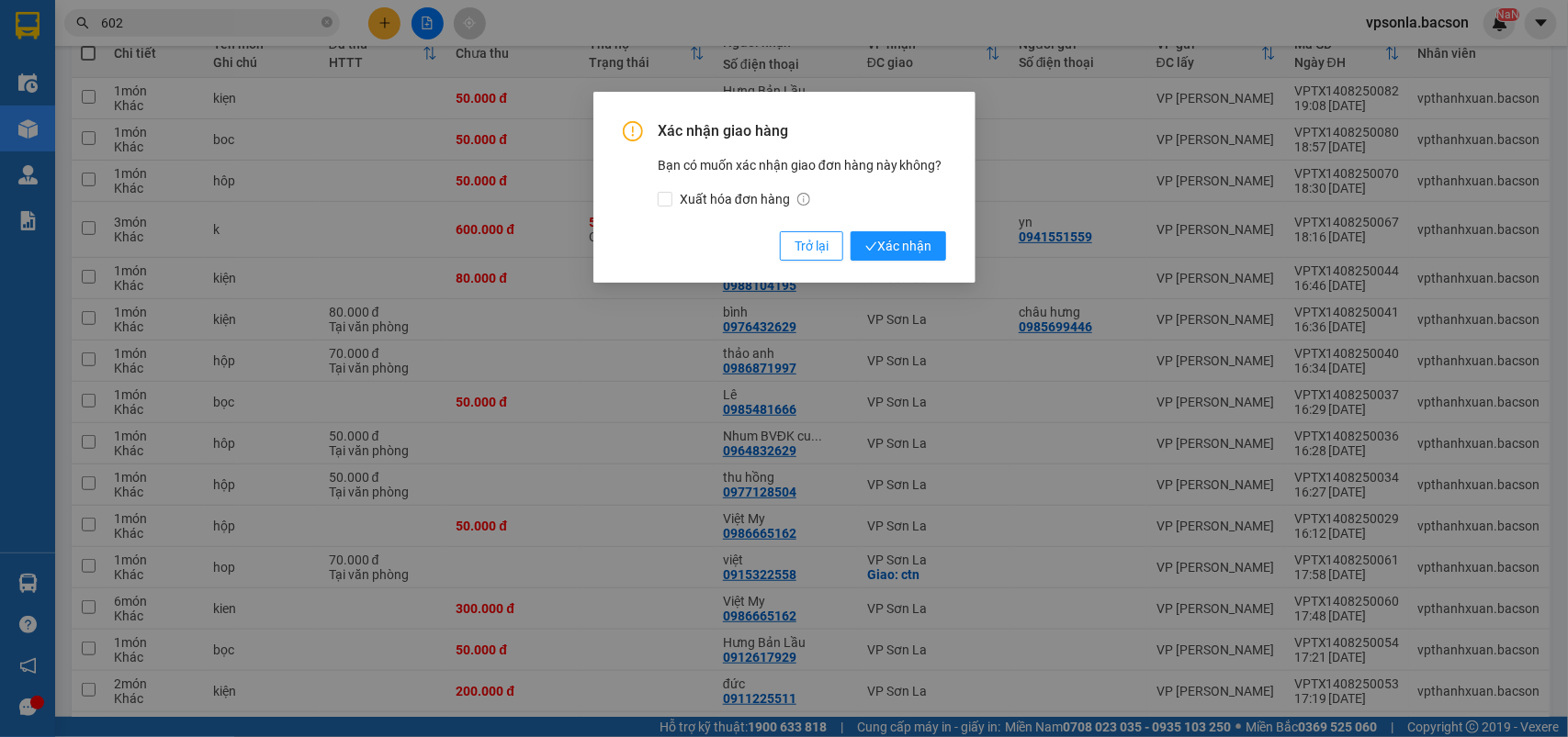
click at [850, 231] on button "Xác nhận" at bounding box center [897, 246] width 96 height 29
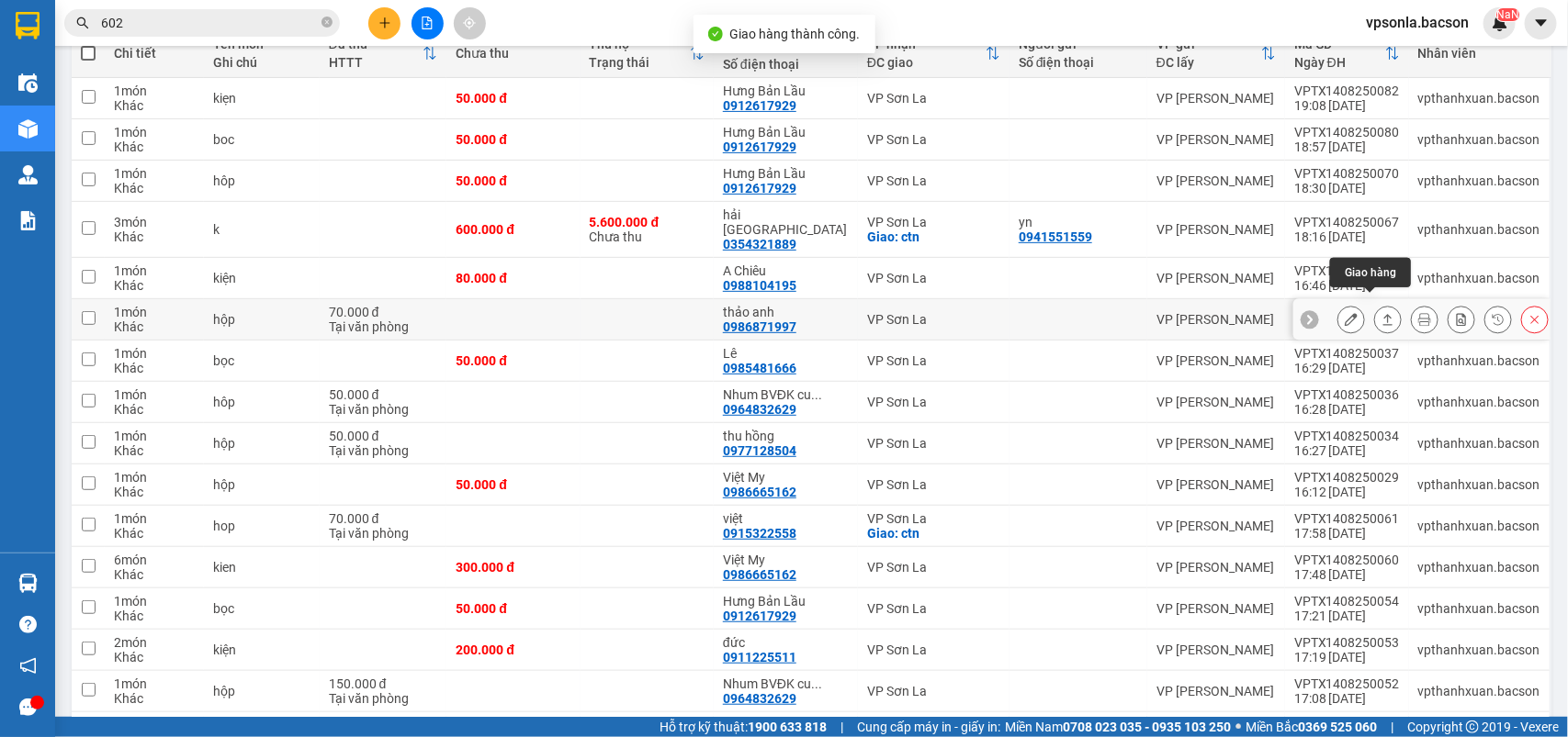
click at [1375, 304] on button at bounding box center [1387, 320] width 26 height 32
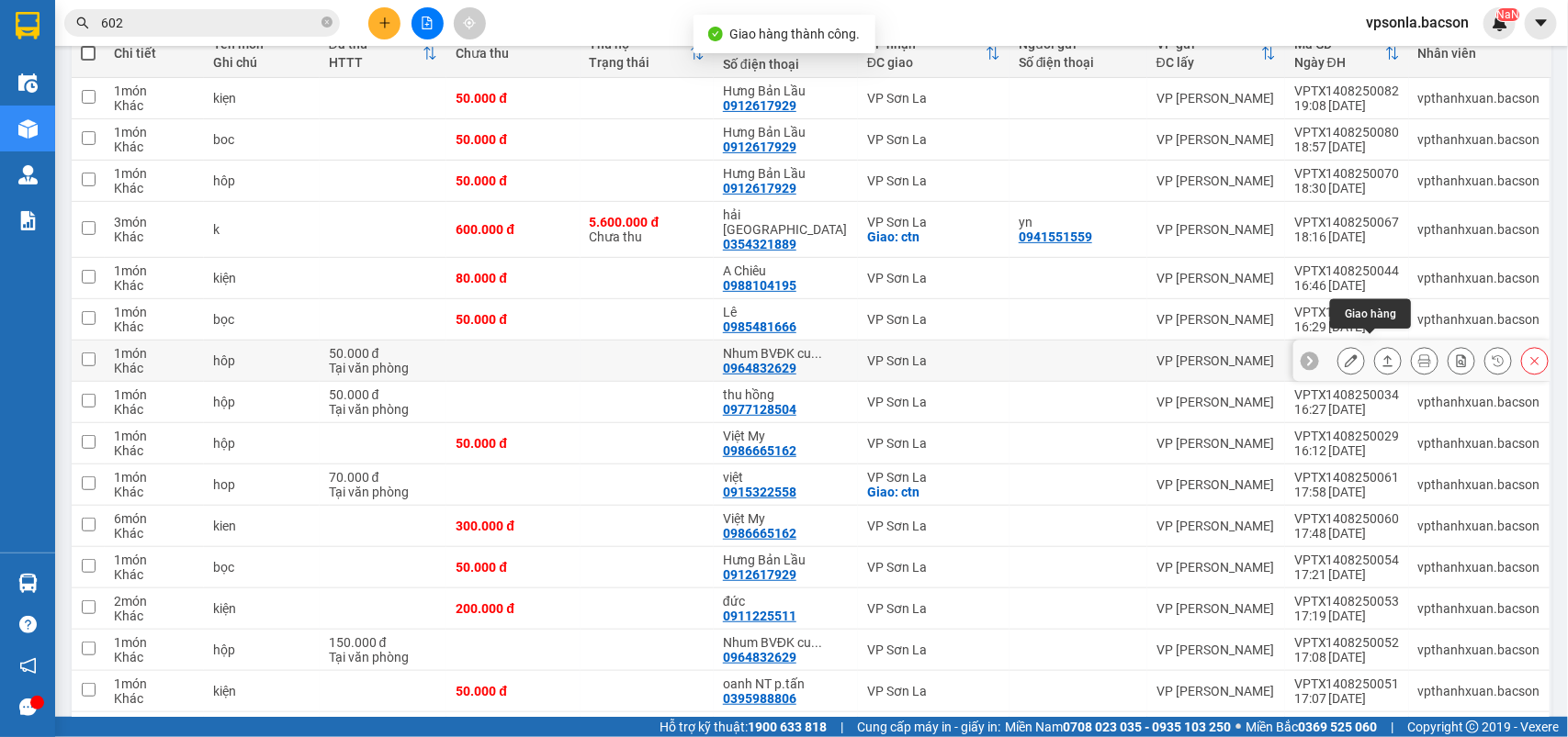
click at [1378, 345] on button at bounding box center [1387, 361] width 26 height 32
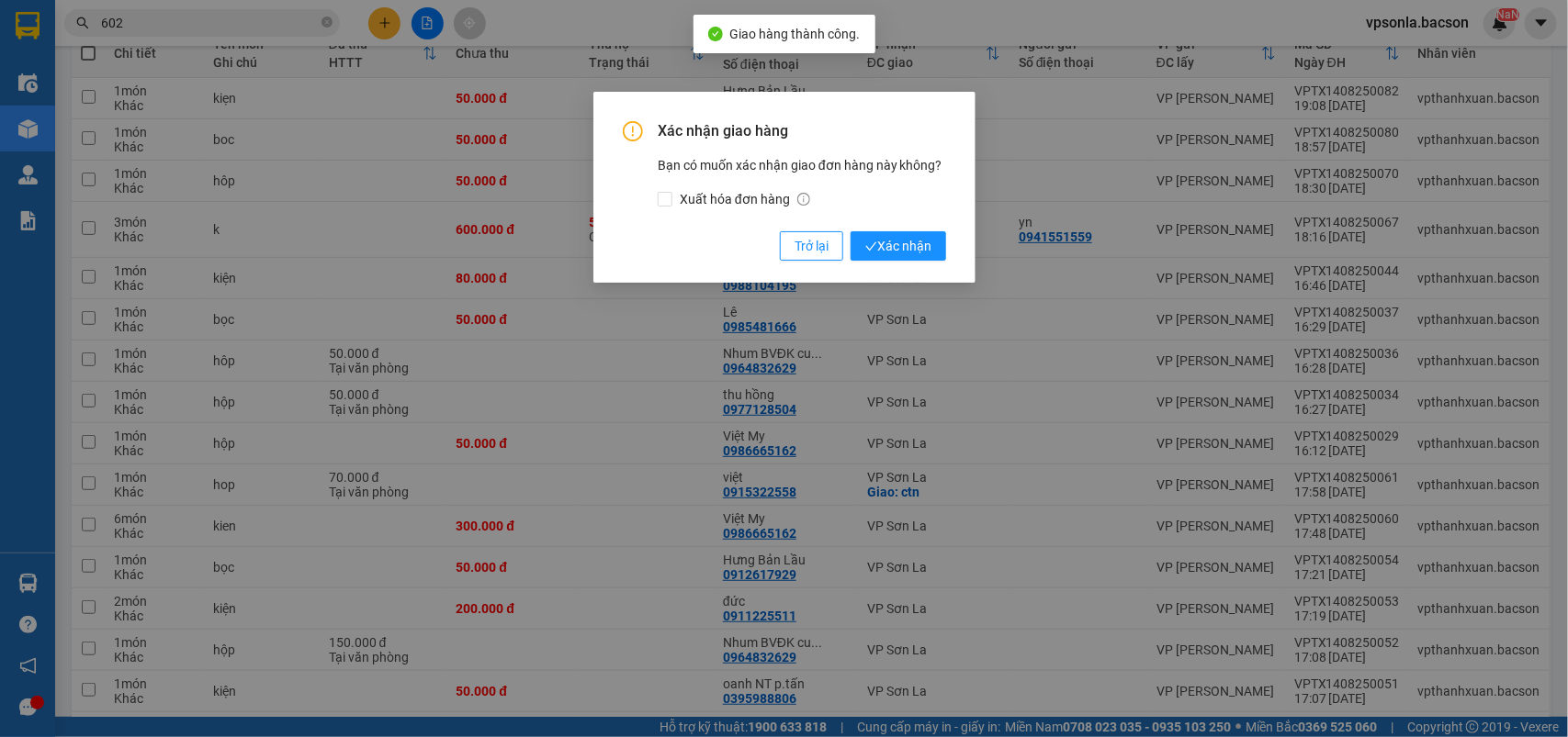
click at [850, 231] on button "Xác nhận" at bounding box center [897, 246] width 96 height 29
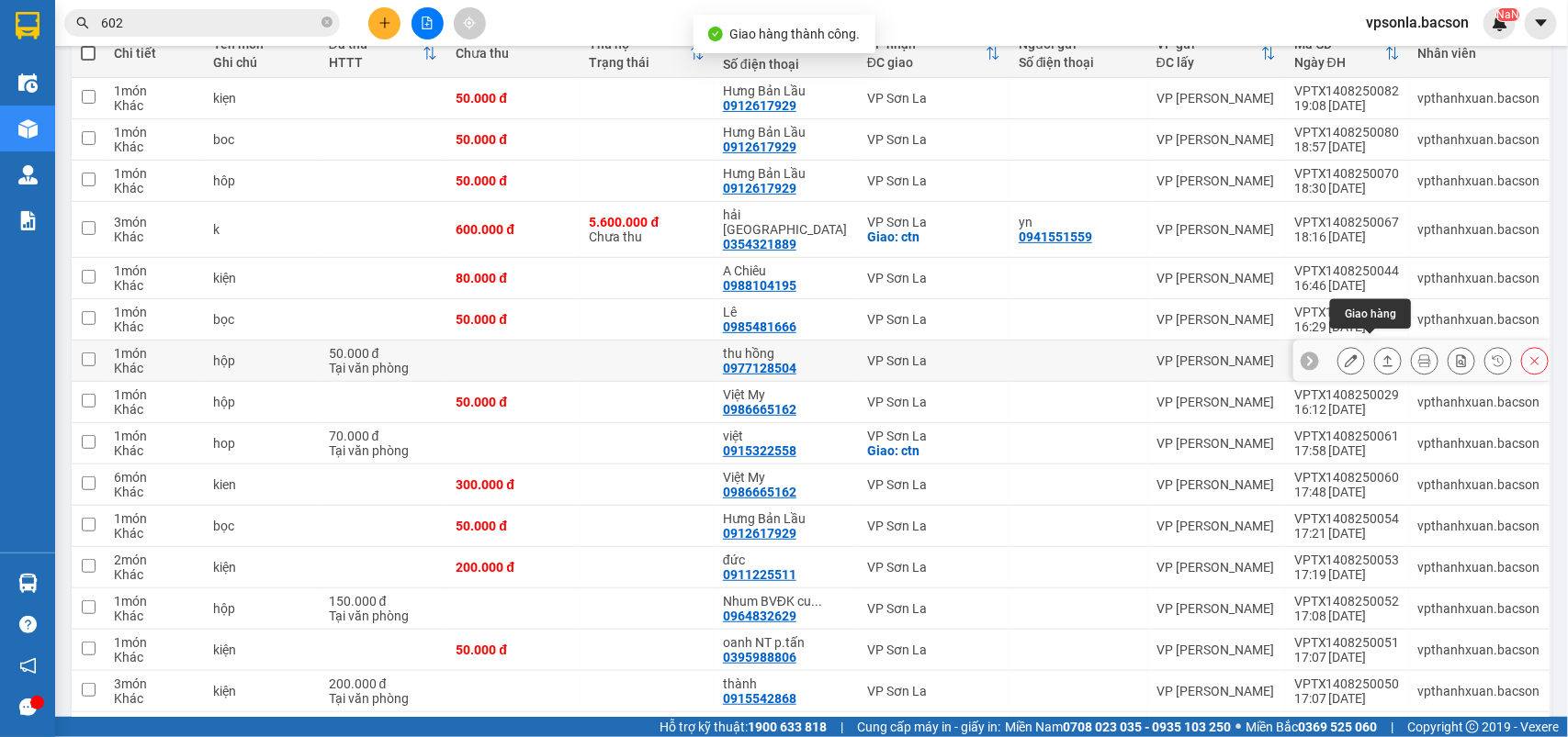
click at [1377, 346] on button at bounding box center [1387, 361] width 26 height 32
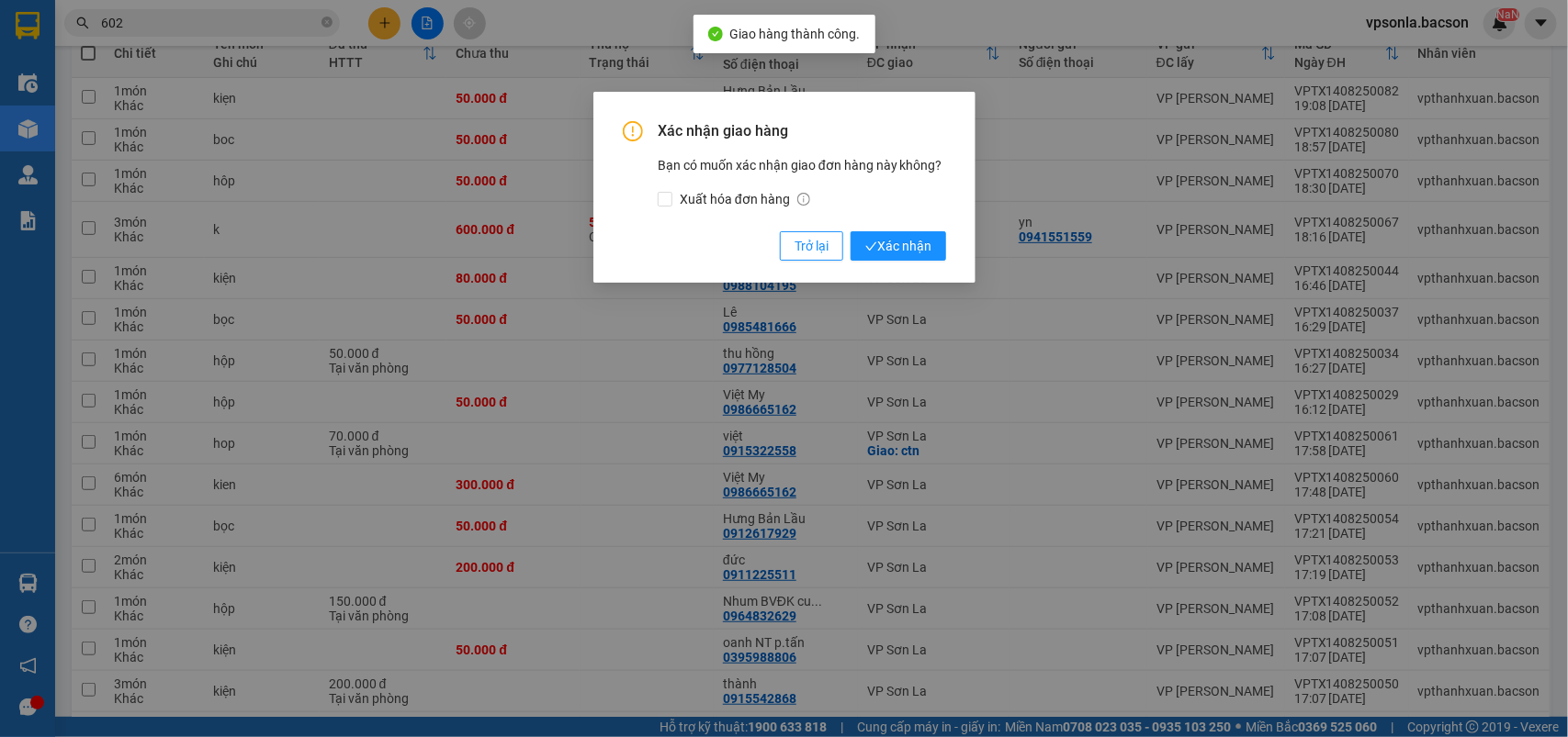
click at [850, 231] on button "Xác nhận" at bounding box center [897, 246] width 96 height 29
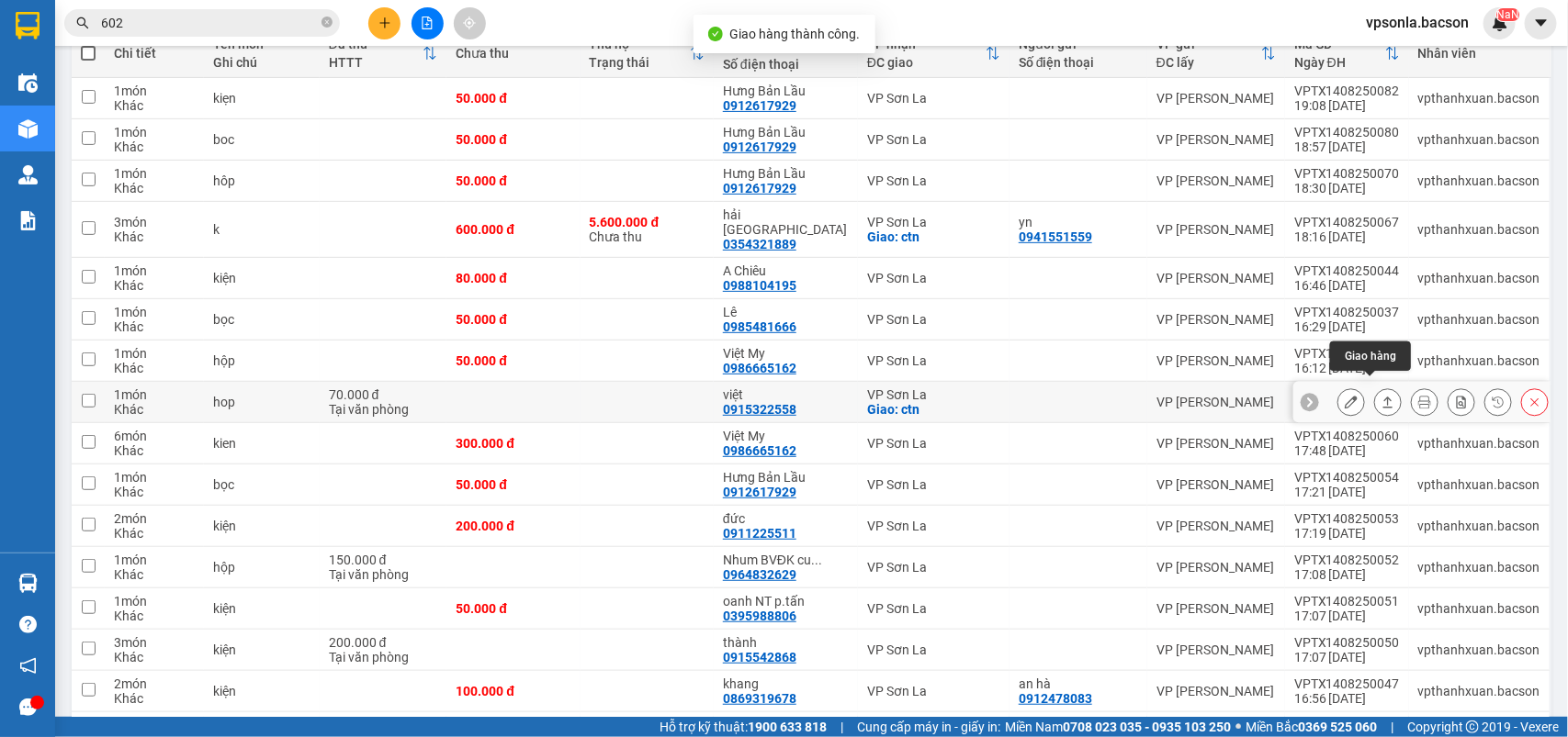
click at [1381, 396] on icon at bounding box center [1388, 402] width 13 height 13
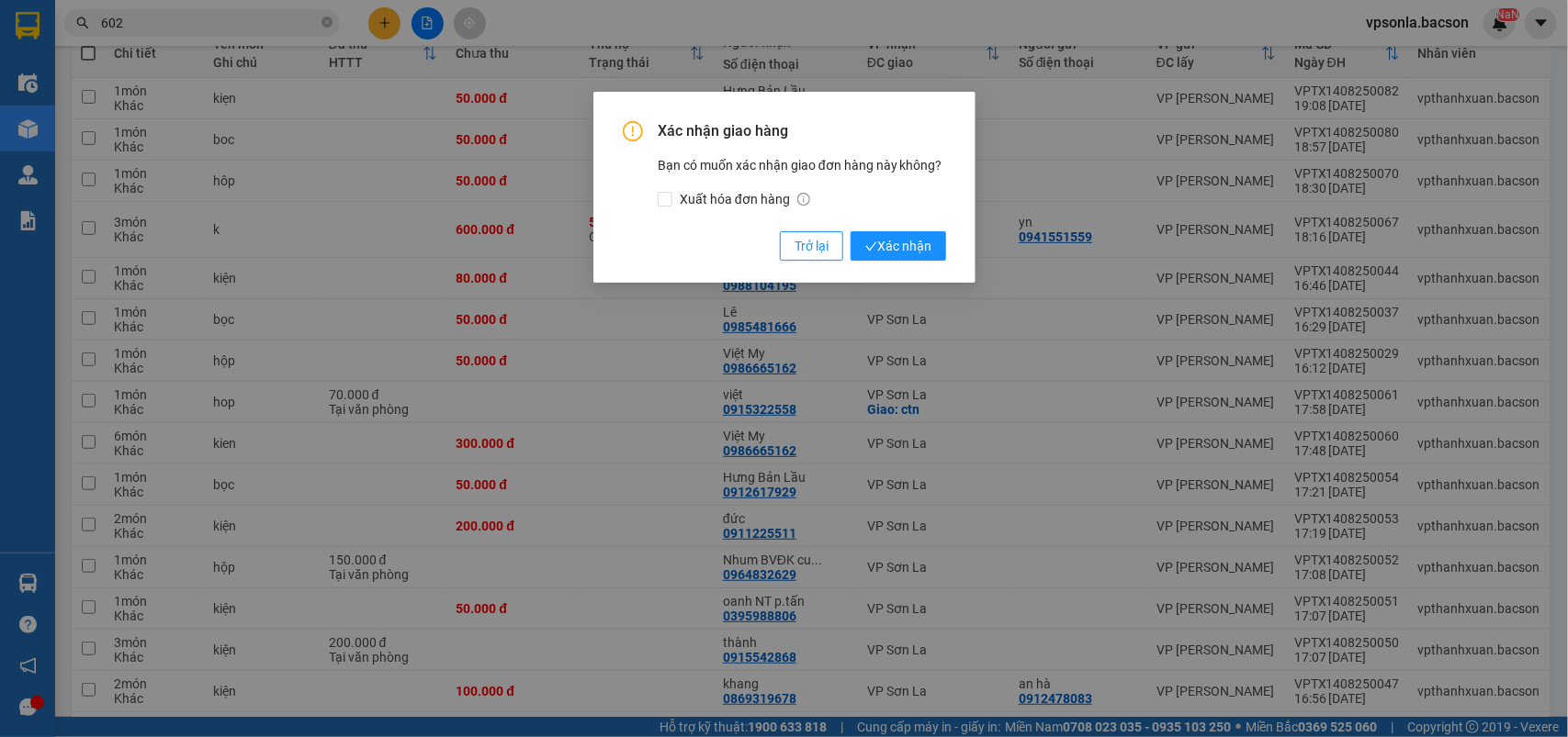
click at [850, 231] on button "Xác nhận" at bounding box center [897, 246] width 96 height 29
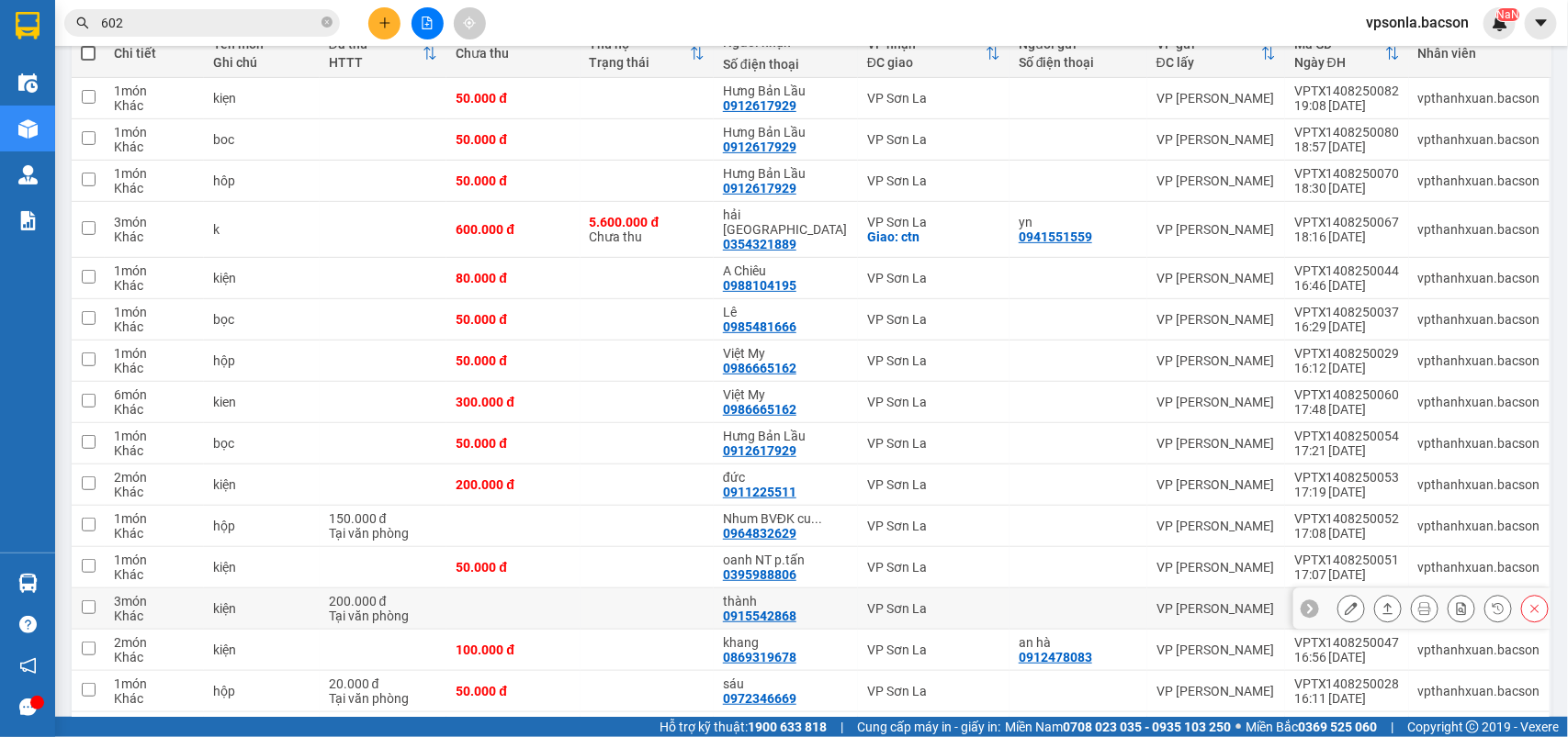
scroll to position [459, 0]
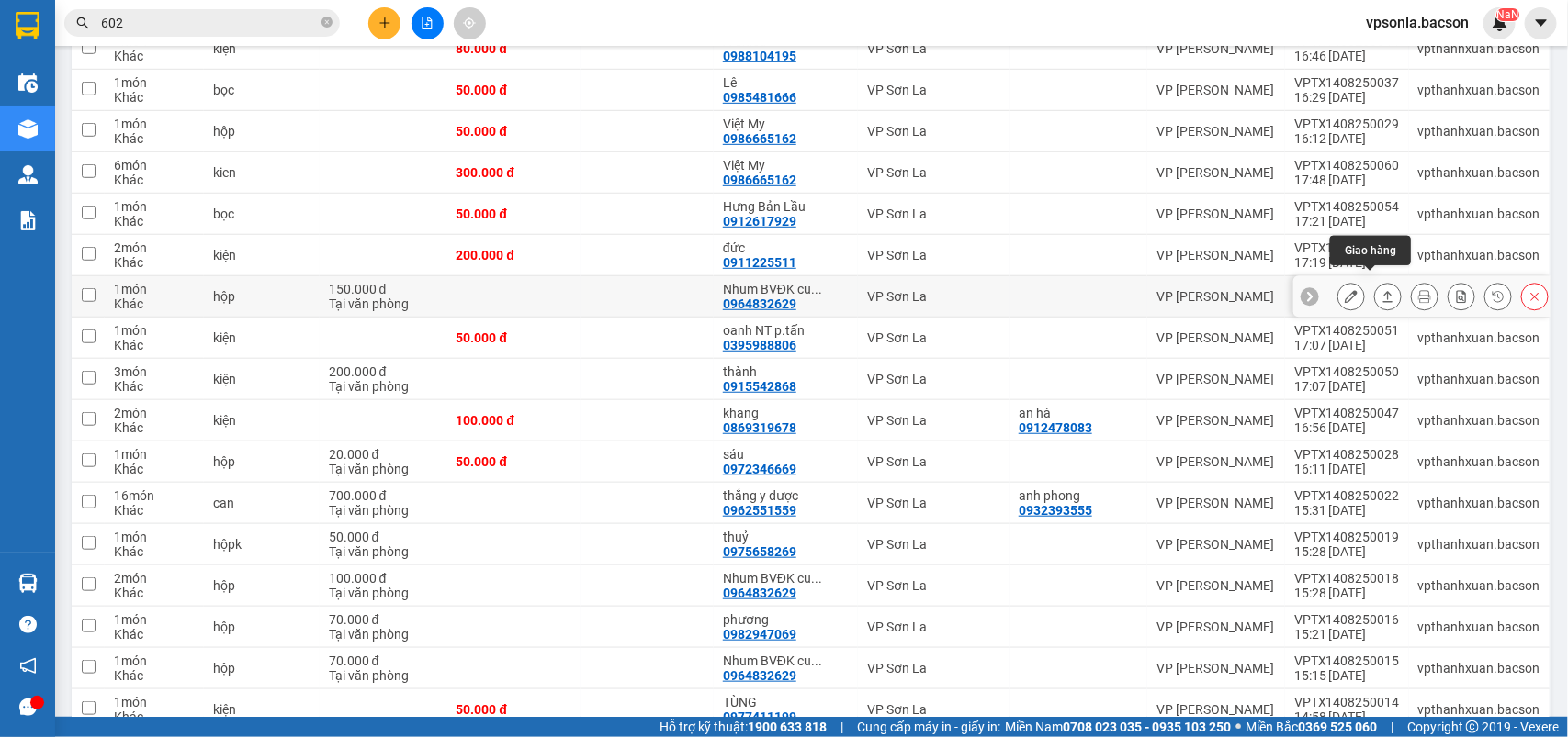
click at [1381, 290] on icon at bounding box center [1388, 297] width 13 height 13
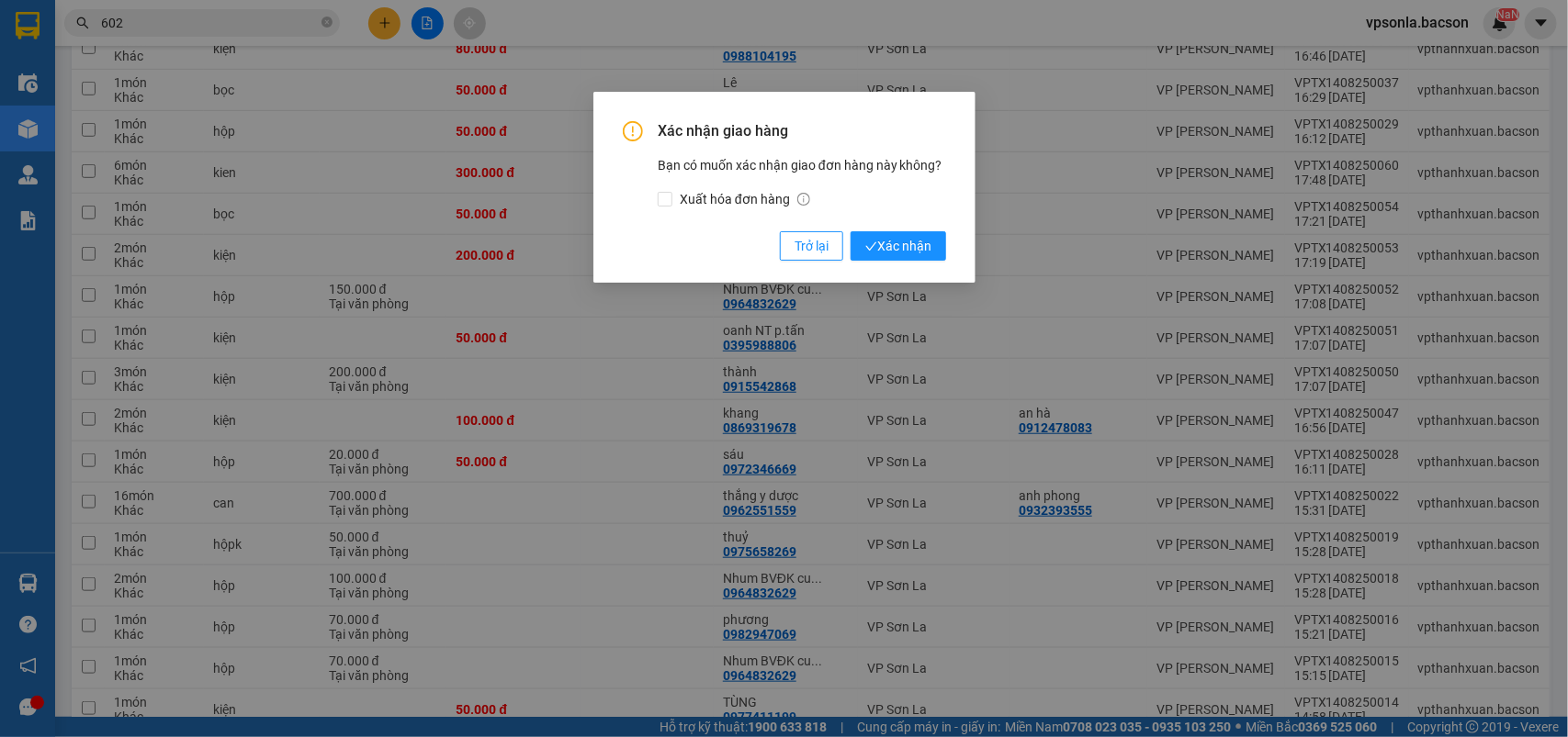
click at [850, 231] on button "Xác nhận" at bounding box center [897, 246] width 96 height 29
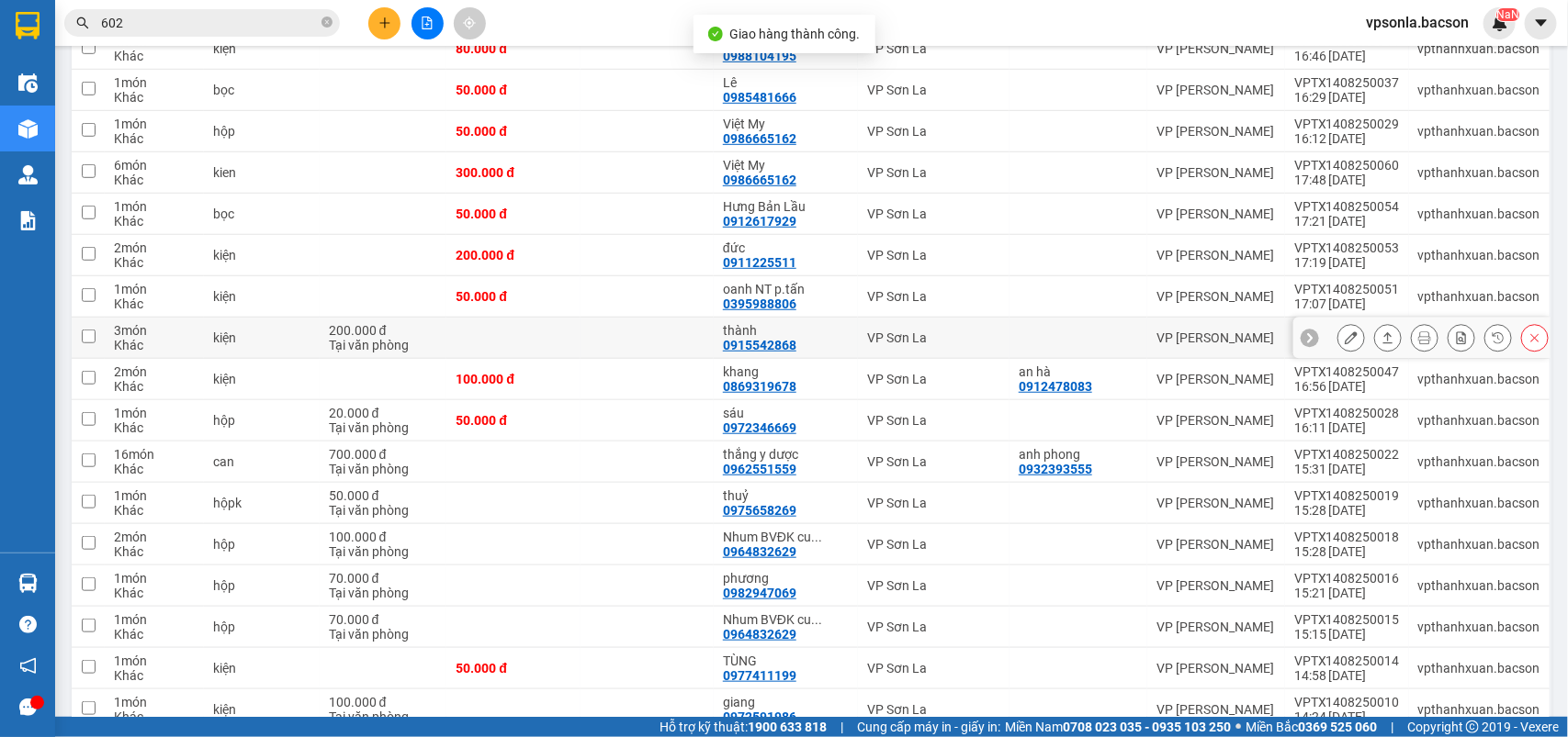
click at [1374, 322] on button at bounding box center [1387, 339] width 26 height 32
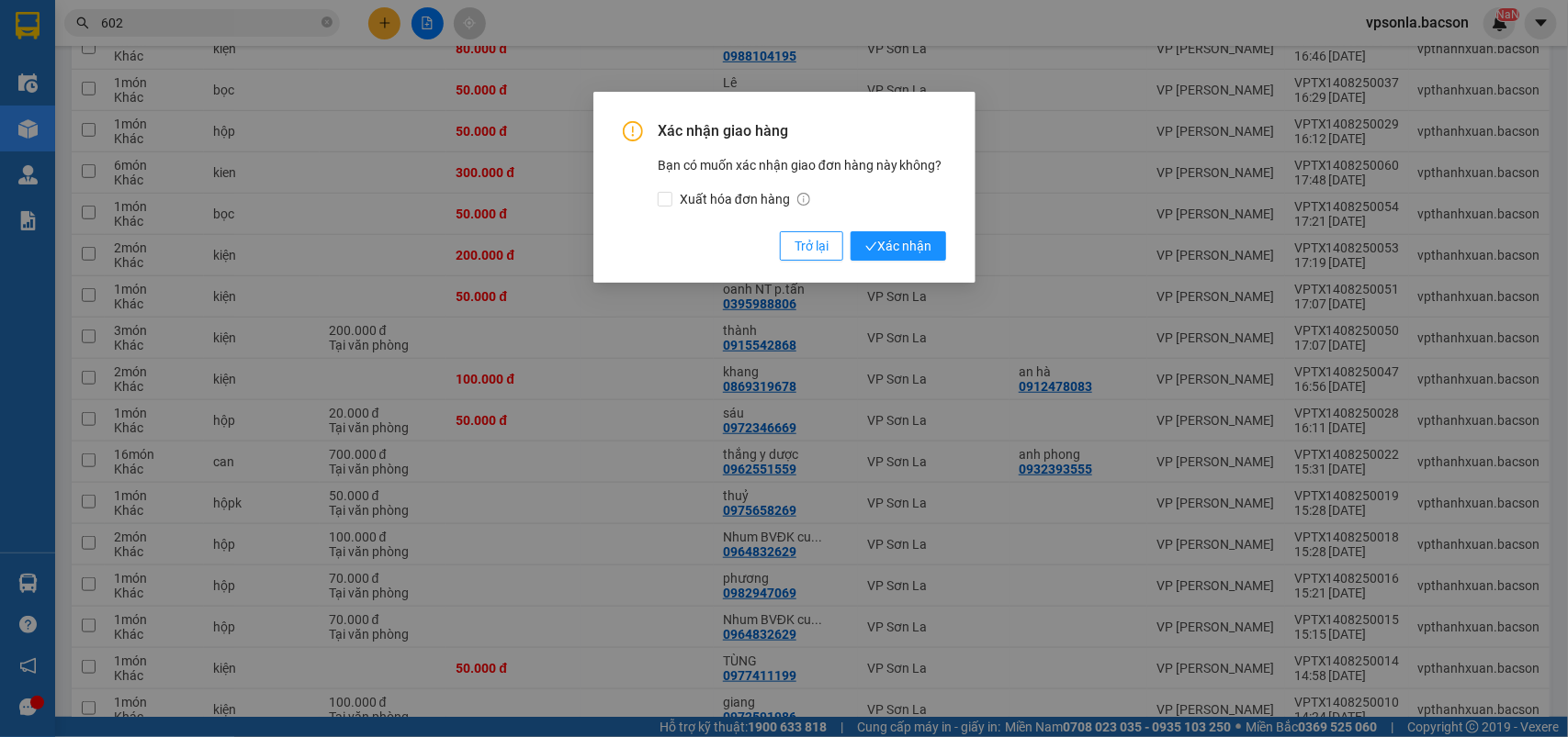
click at [1367, 322] on div "Xác nhận giao hàng Bạn có muốn xác nhận giao đơn hàng này không? Xuất hóa đơn h…" at bounding box center [784, 368] width 1568 height 737
click at [903, 230] on div "Xác nhận giao hàng Bạn có muốn xác nhận giao đơn hàng này không? Xuất hóa đơn h…" at bounding box center [784, 191] width 323 height 139
click at [905, 236] on span "Xác nhận" at bounding box center [898, 246] width 66 height 20
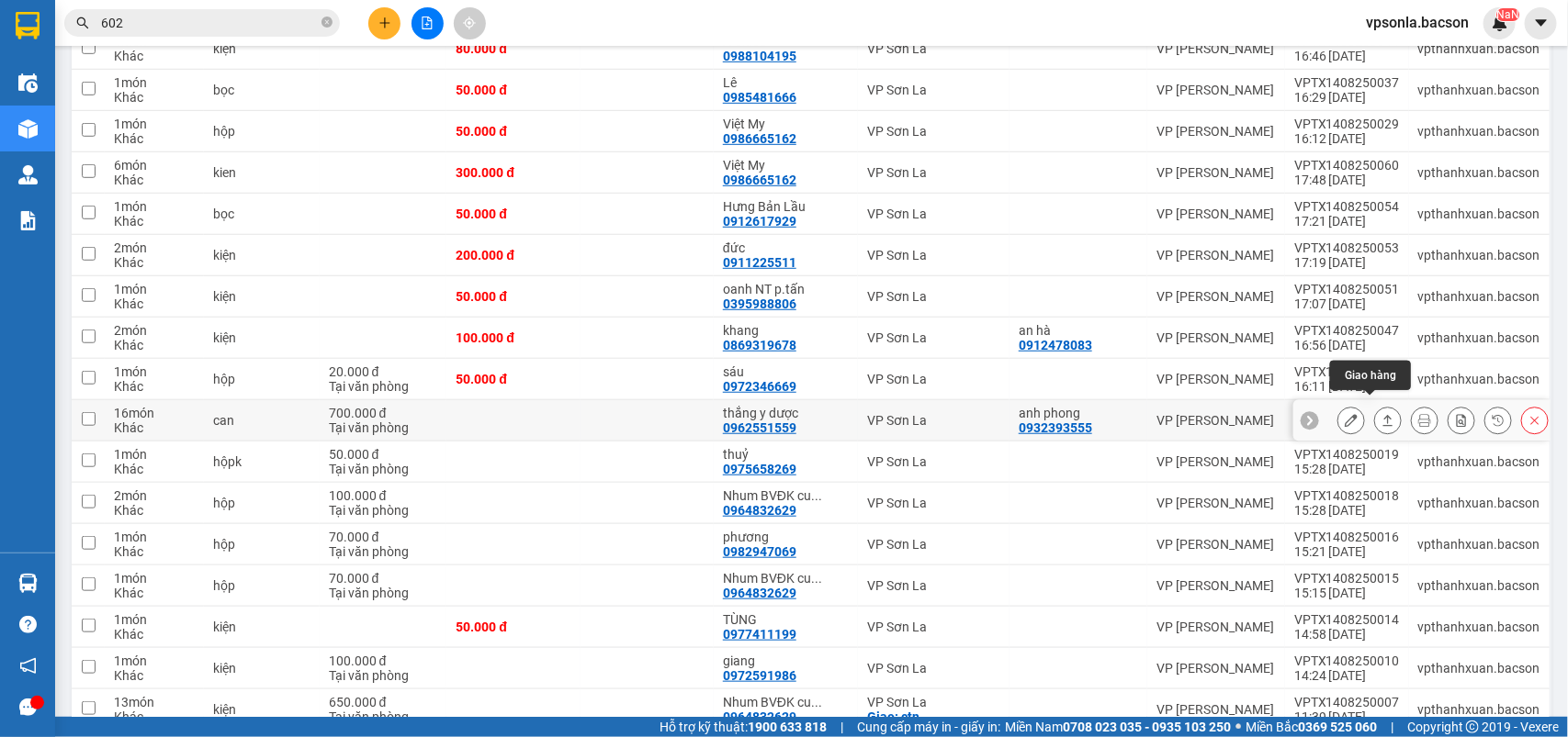
click at [1381, 415] on icon at bounding box center [1388, 421] width 13 height 13
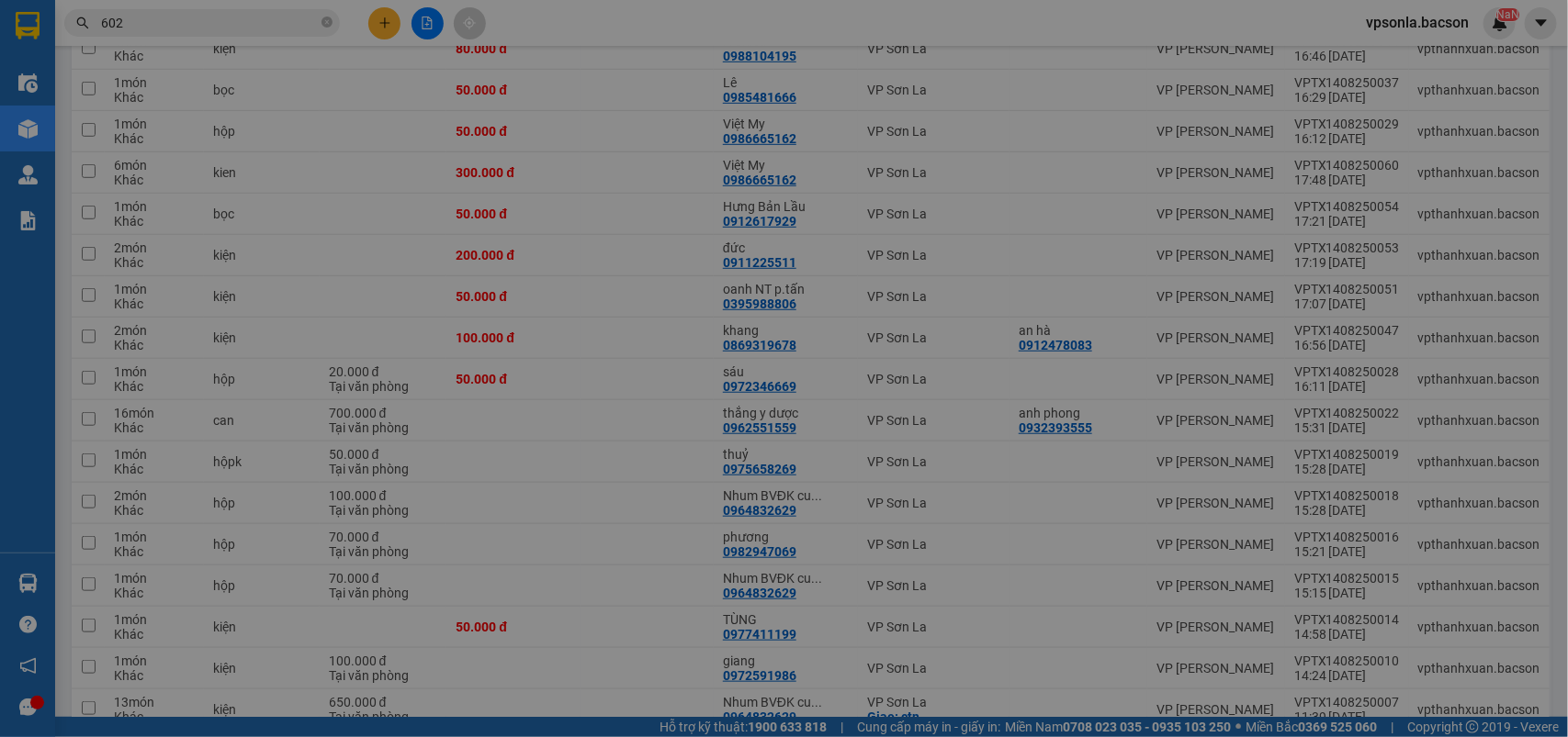
click at [850, 231] on button "Xác nhận" at bounding box center [897, 246] width 96 height 29
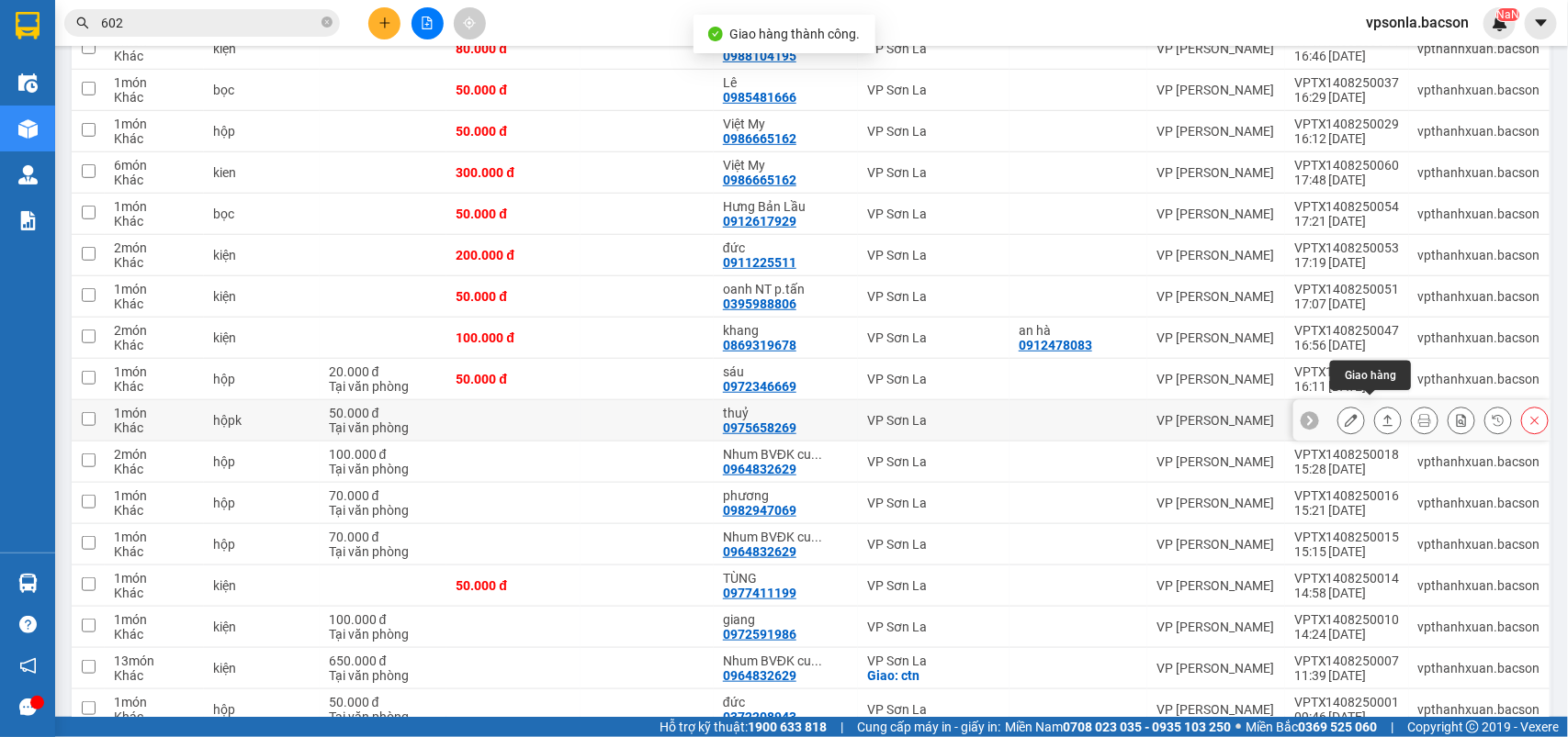
click at [1381, 415] on icon at bounding box center [1388, 421] width 13 height 13
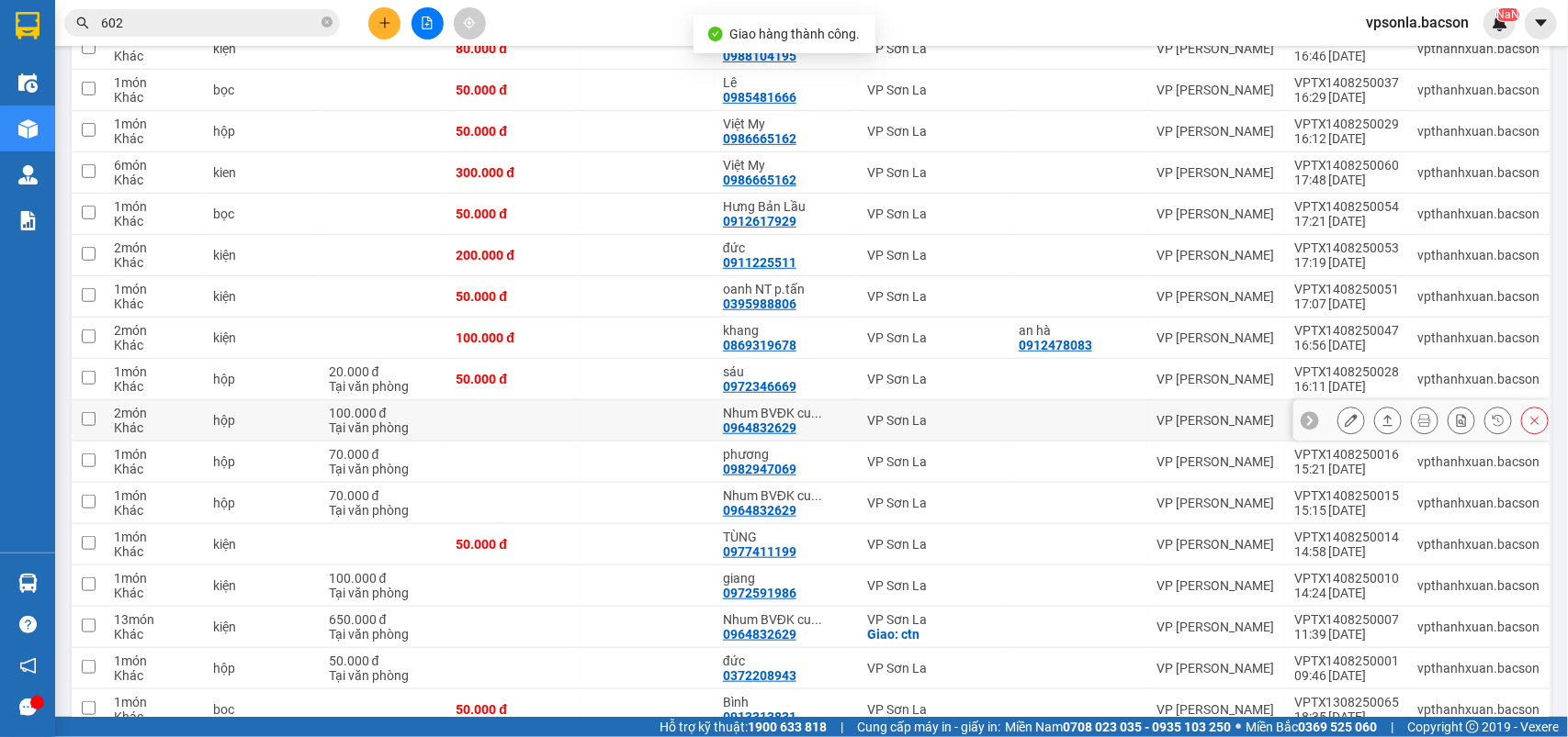
click at [1374, 407] on div at bounding box center [1387, 420] width 28 height 28
click at [1381, 415] on icon at bounding box center [1388, 421] width 13 height 13
click at [1374, 407] on body "Kết quả tìm kiếm ( 1912 ) Bộ lọc Mã ĐH Trạng thái Món hàng Thu hộ Tổng cước Chư…" at bounding box center [784, 368] width 1568 height 737
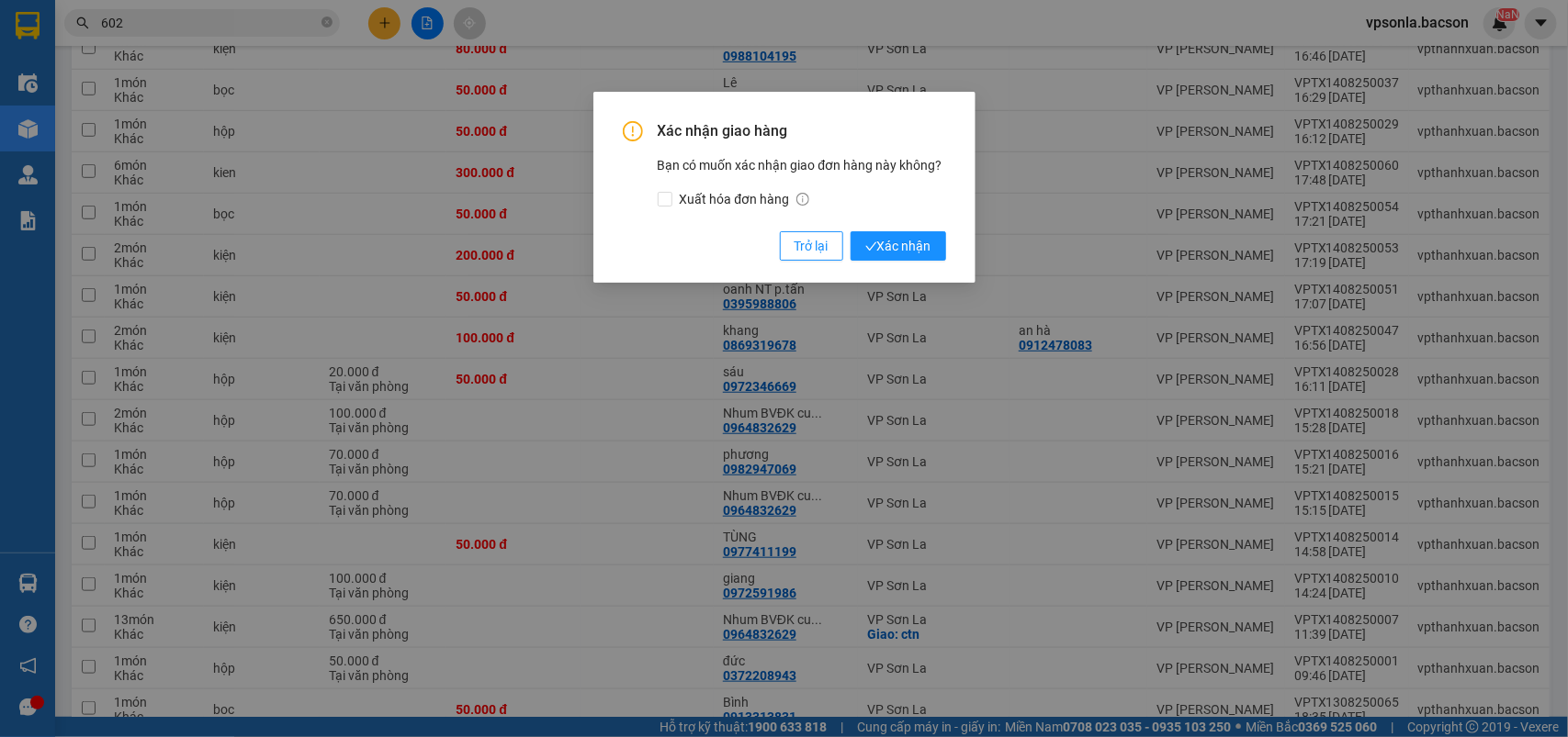
click at [850, 231] on button "Xác nhận" at bounding box center [897, 246] width 96 height 29
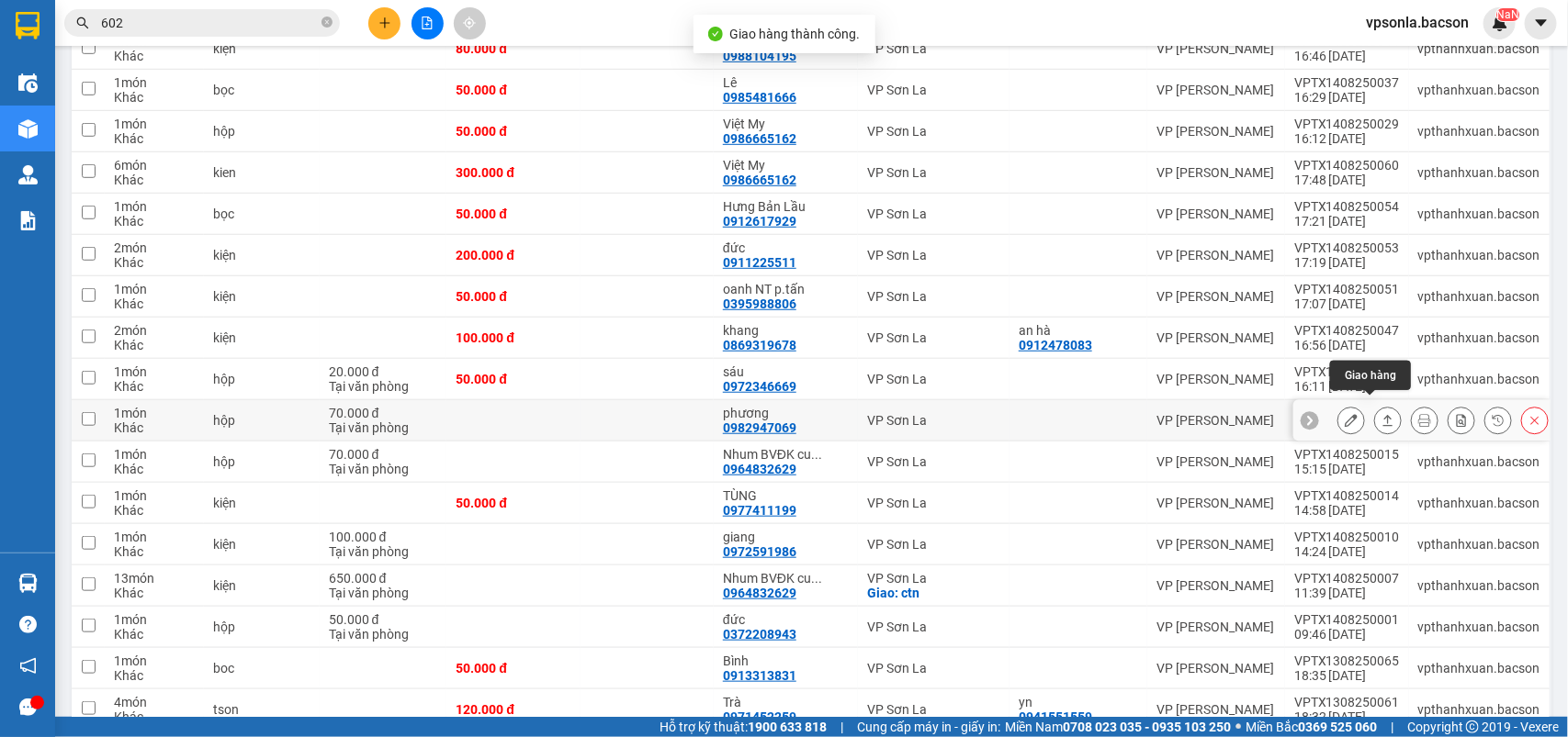
click at [1374, 405] on button at bounding box center [1387, 421] width 26 height 32
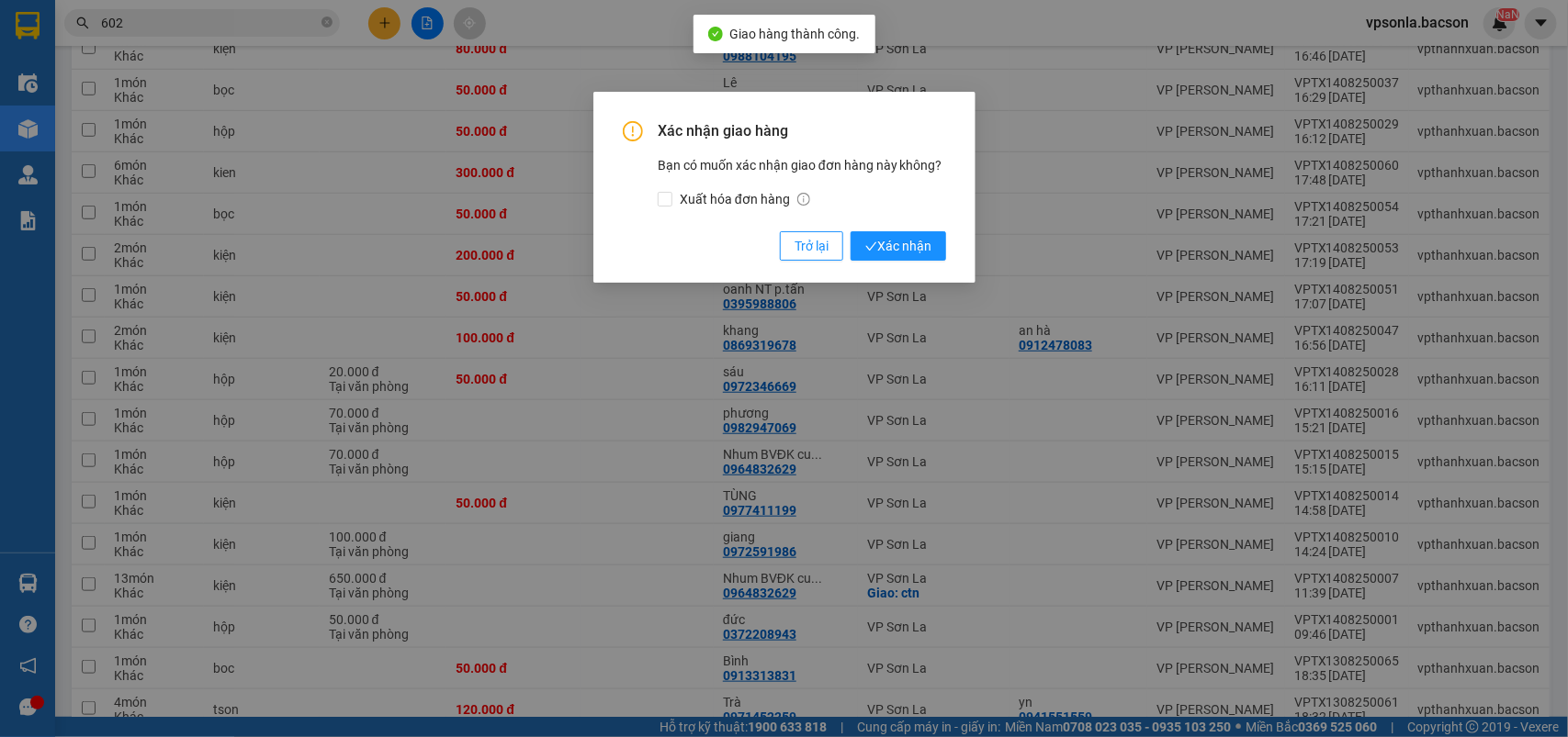
click at [850, 231] on button "Xác nhận" at bounding box center [897, 246] width 96 height 29
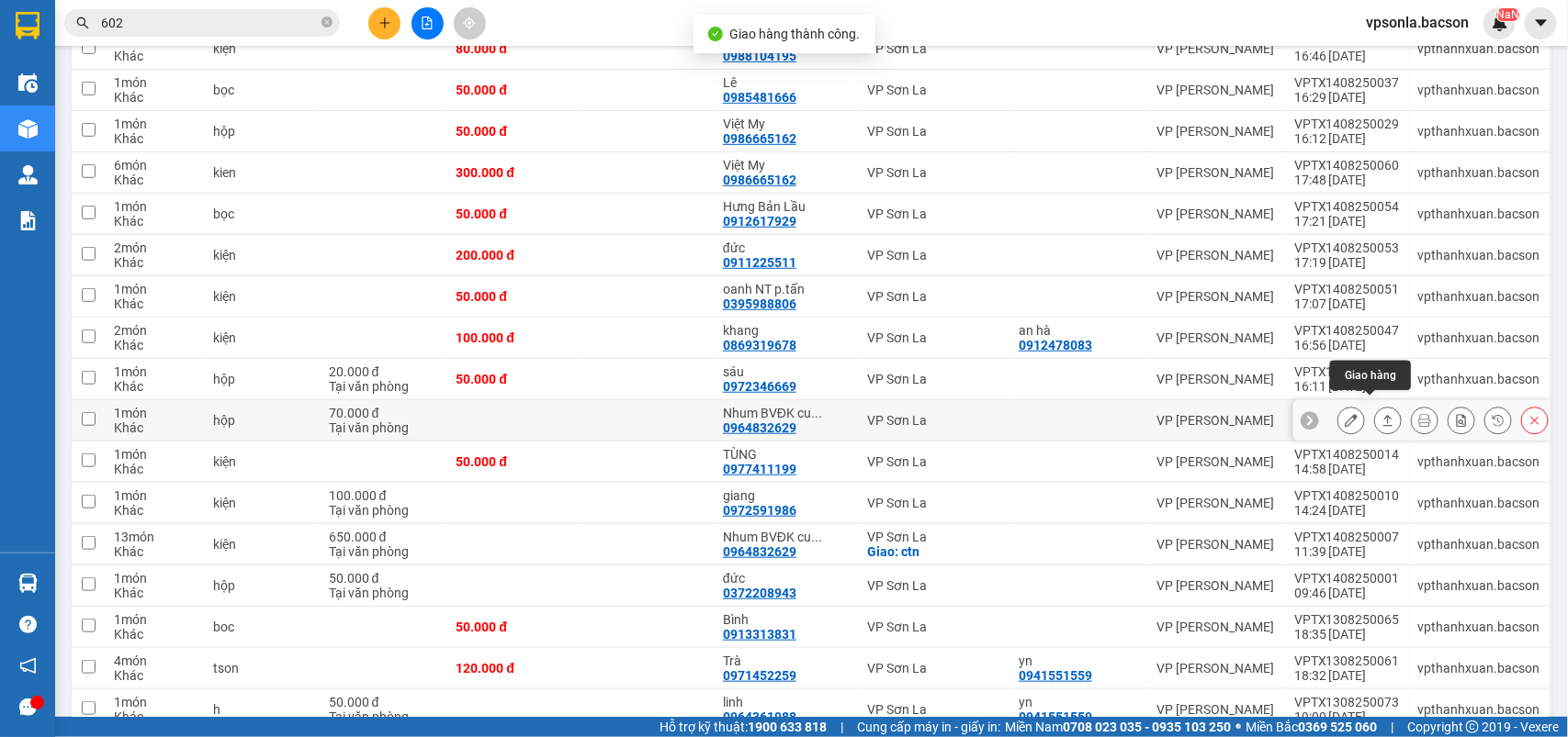
click at [1374, 405] on button at bounding box center [1387, 421] width 26 height 32
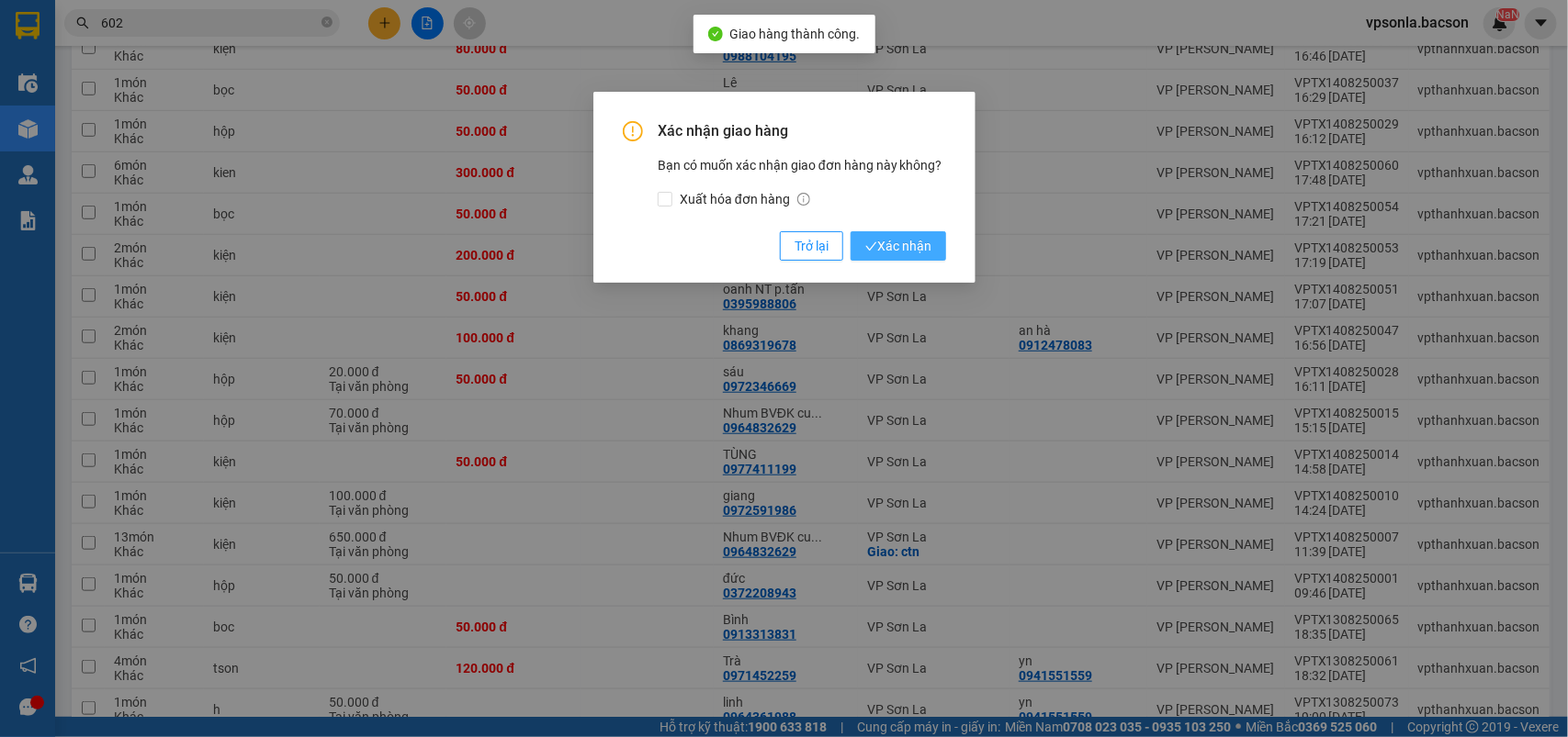
click at [850, 231] on button "Xác nhận" at bounding box center [897, 246] width 96 height 29
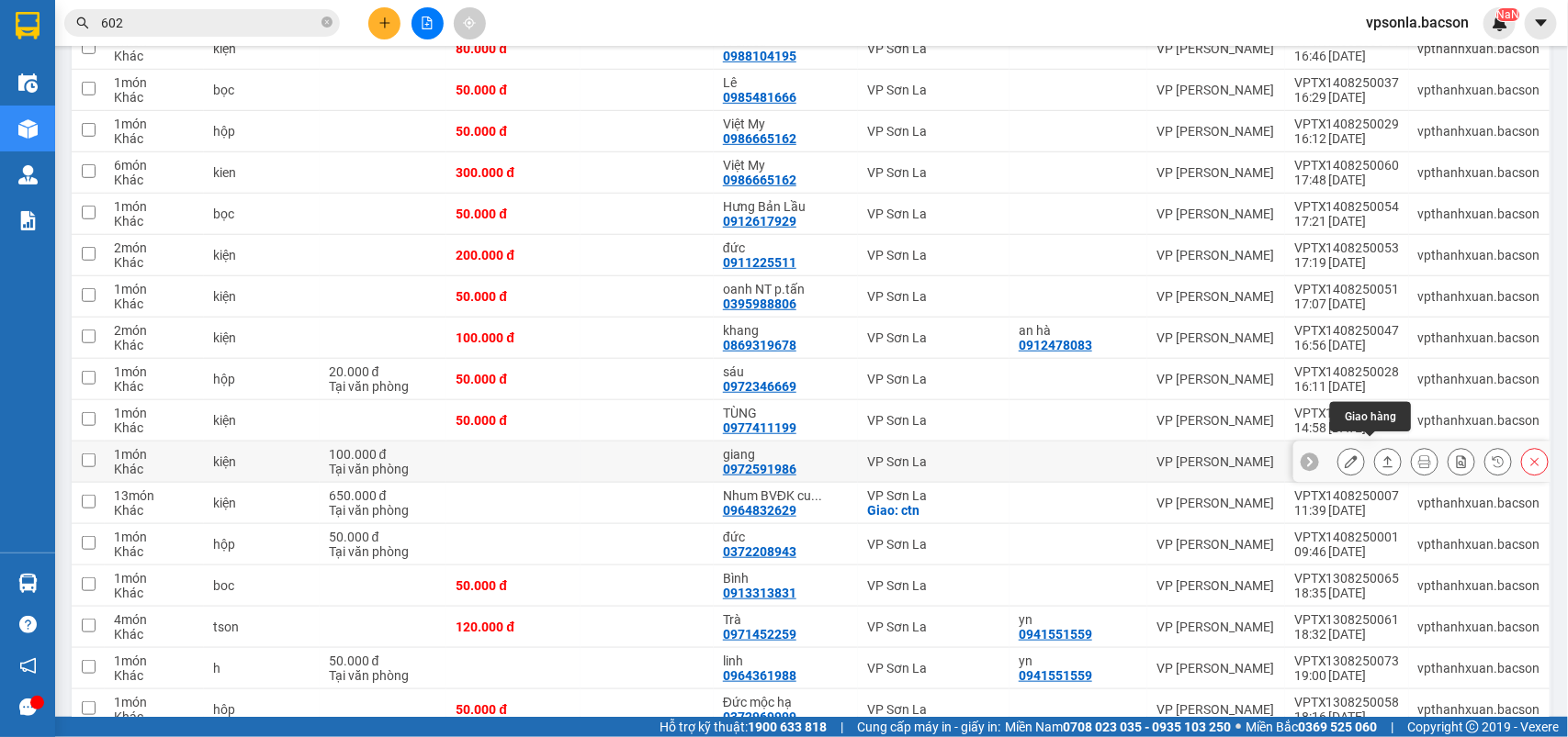
click at [1374, 446] on button at bounding box center [1387, 462] width 26 height 32
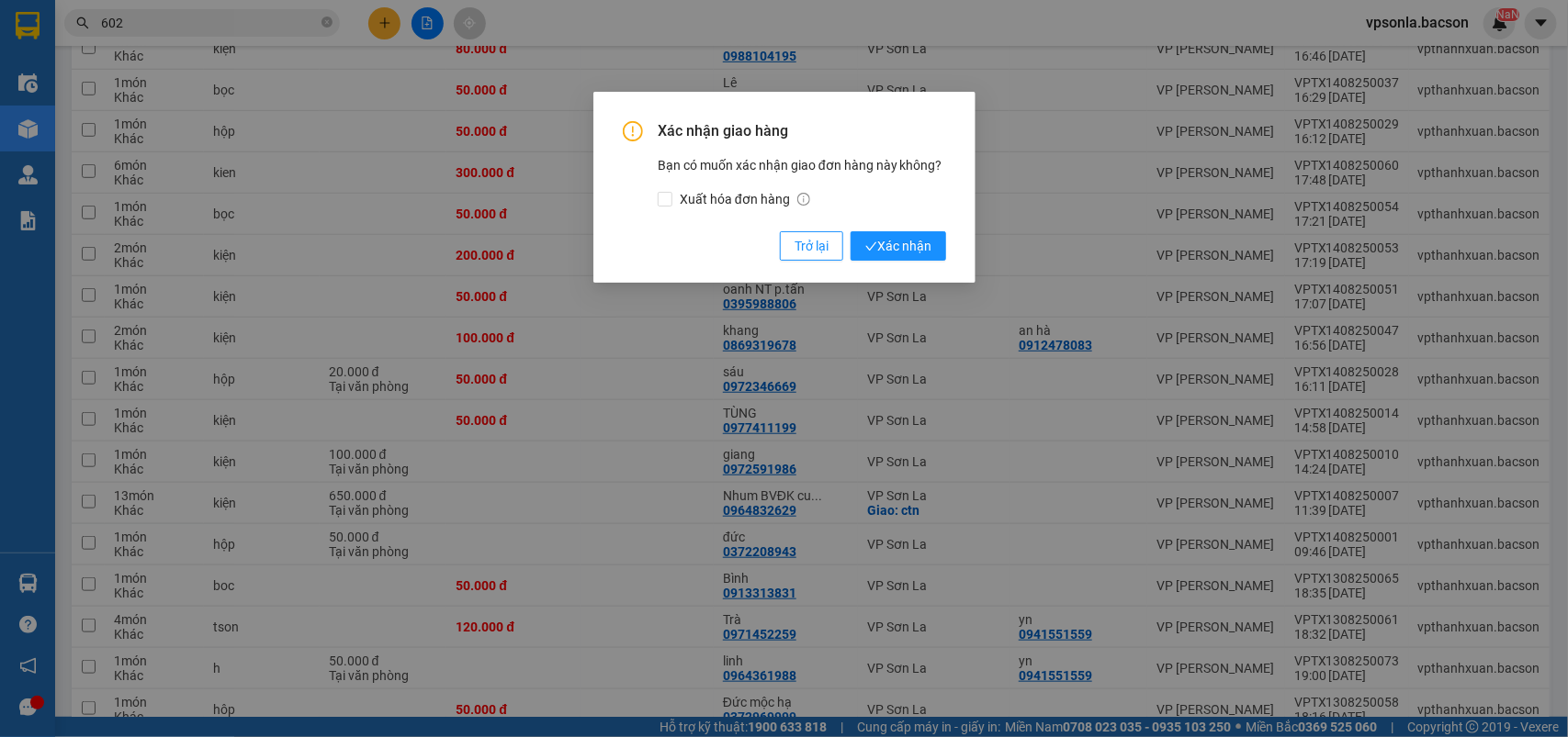
click at [850, 231] on button "Xác nhận" at bounding box center [897, 246] width 96 height 29
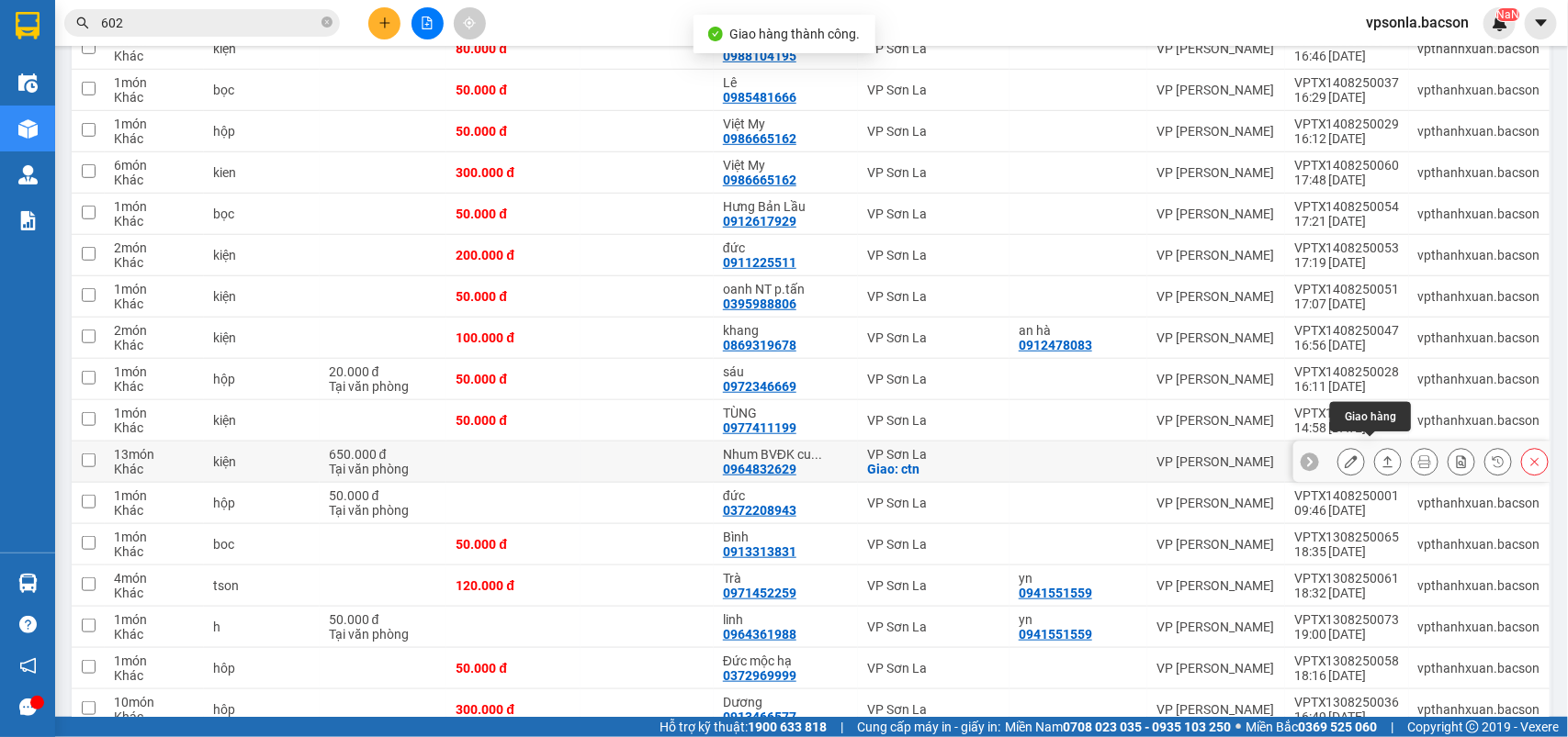
click at [1381, 455] on icon at bounding box center [1388, 462] width 13 height 13
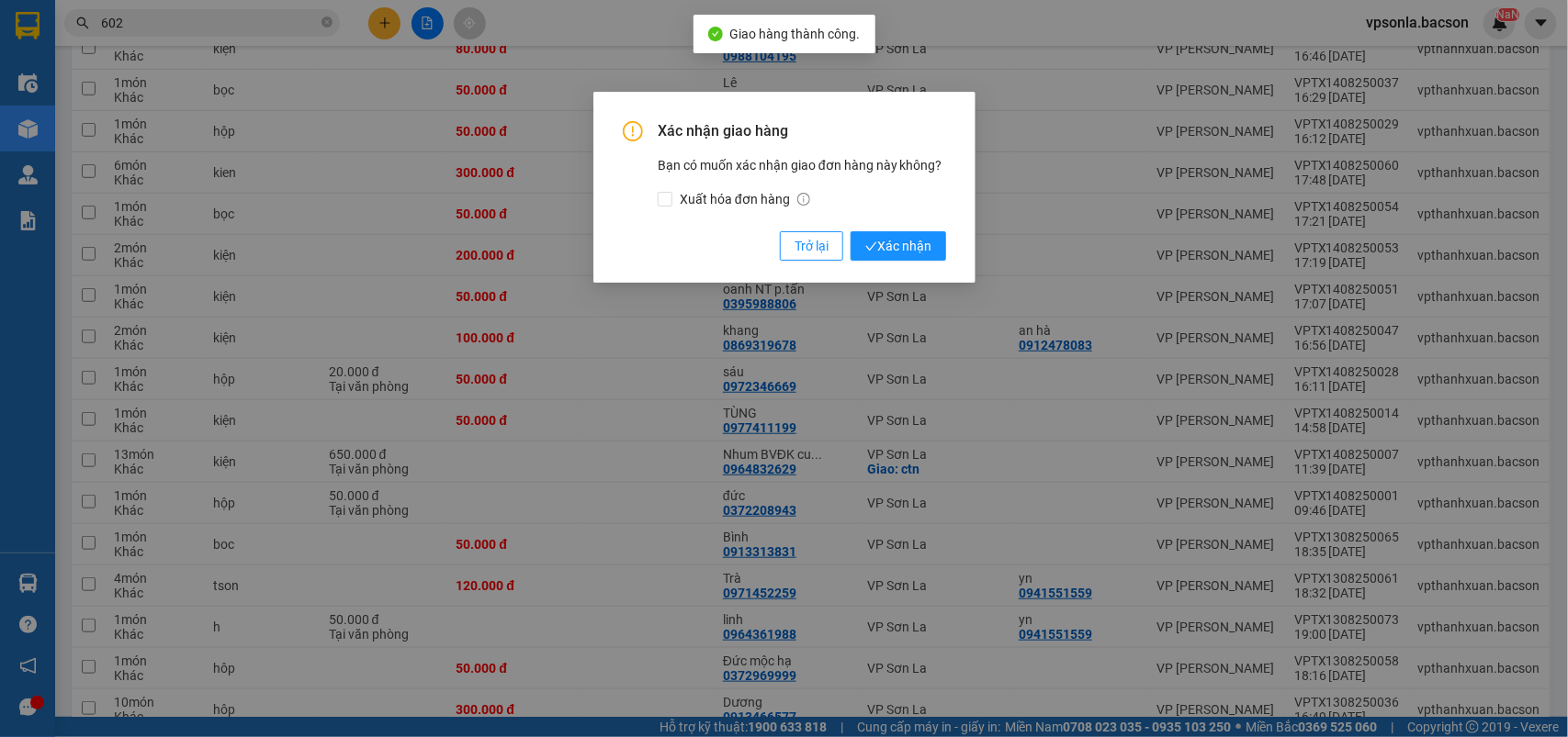
click at [850, 231] on button "Xác nhận" at bounding box center [897, 246] width 96 height 29
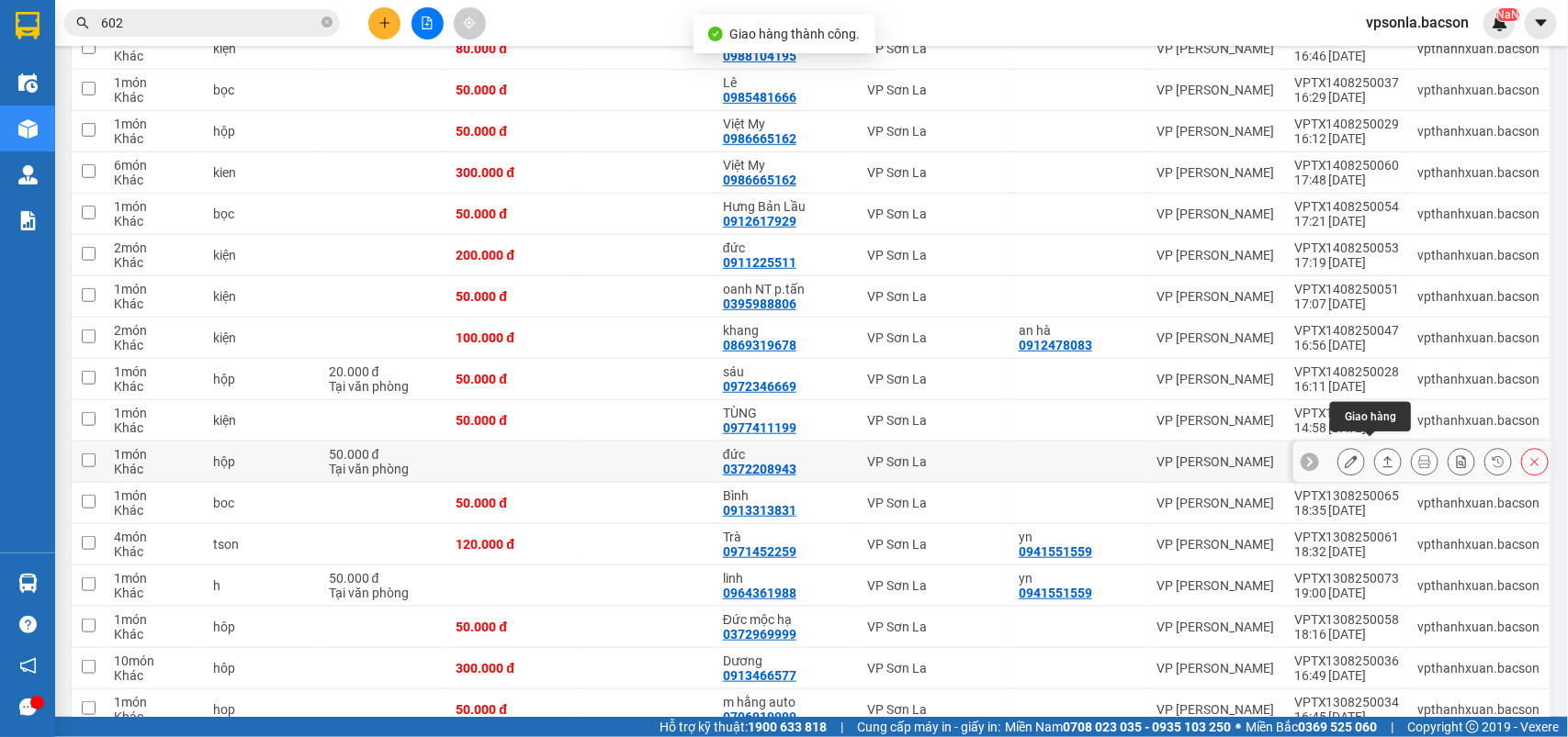
click at [1381, 455] on icon at bounding box center [1388, 462] width 13 height 13
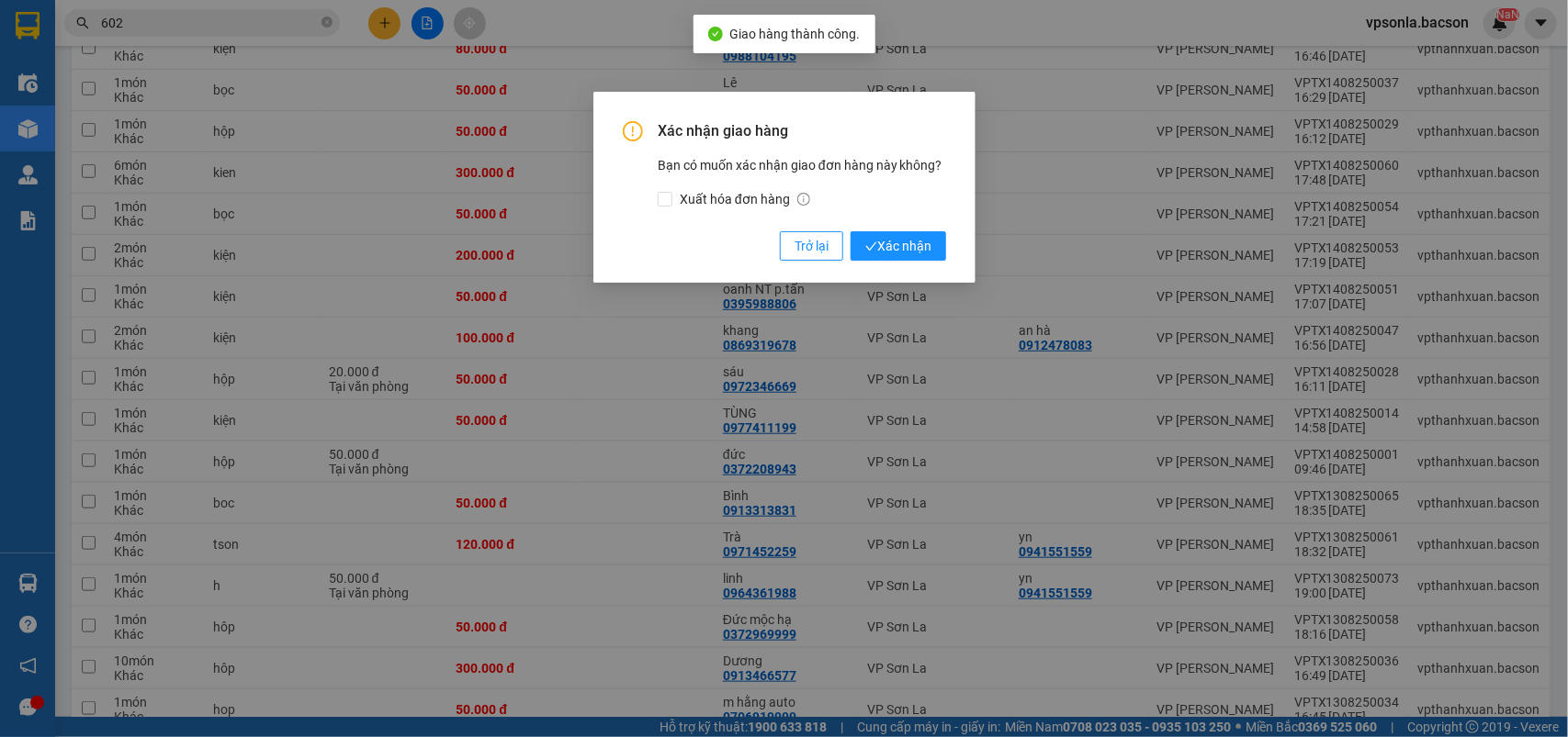
click at [850, 231] on button "Xác nhận" at bounding box center [897, 246] width 96 height 29
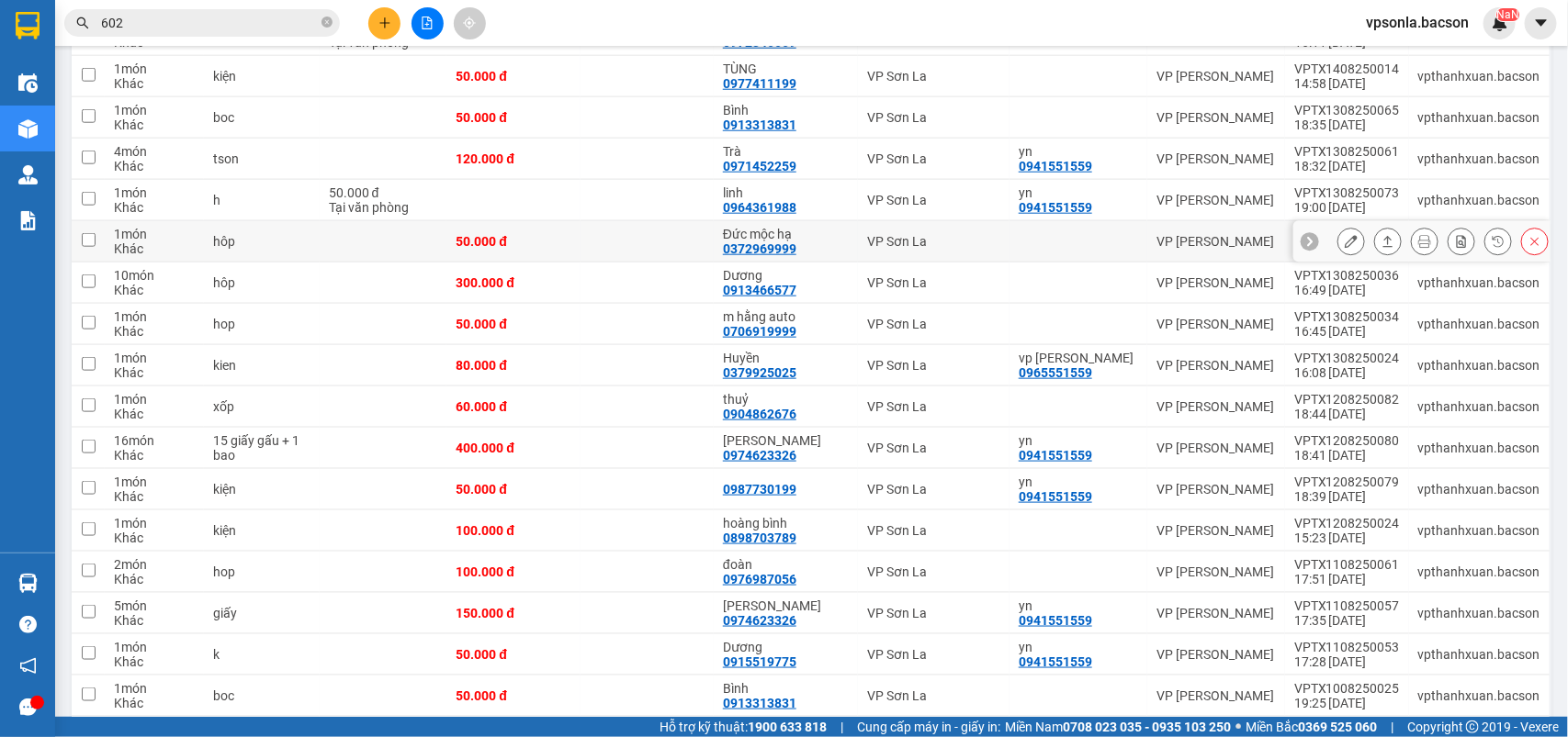
scroll to position [953, 0]
